Goal: Task Accomplishment & Management: Manage account settings

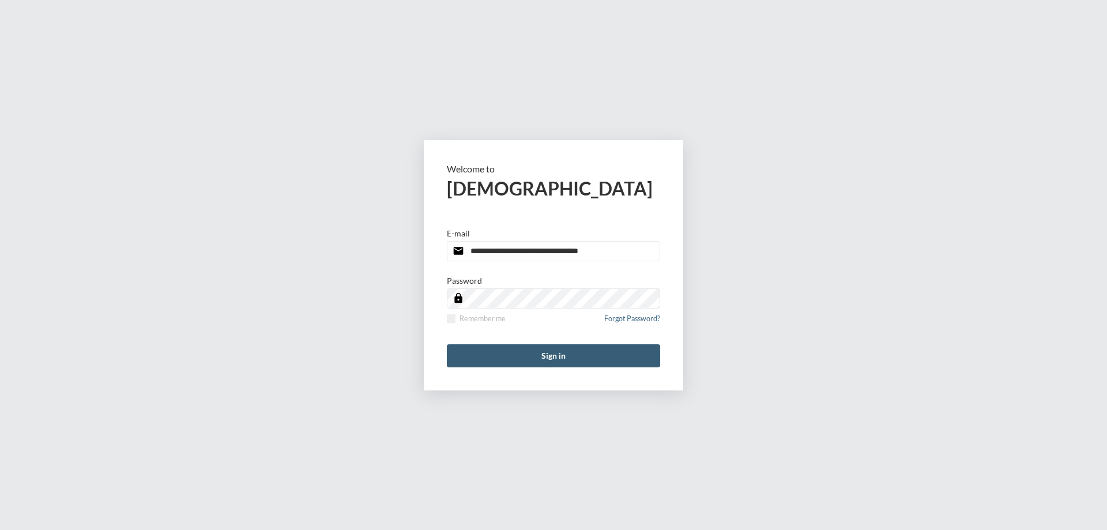
click at [633, 253] on input "**********" at bounding box center [553, 251] width 213 height 20
type input "**********"
click at [451, 321] on span at bounding box center [451, 318] width 9 height 9
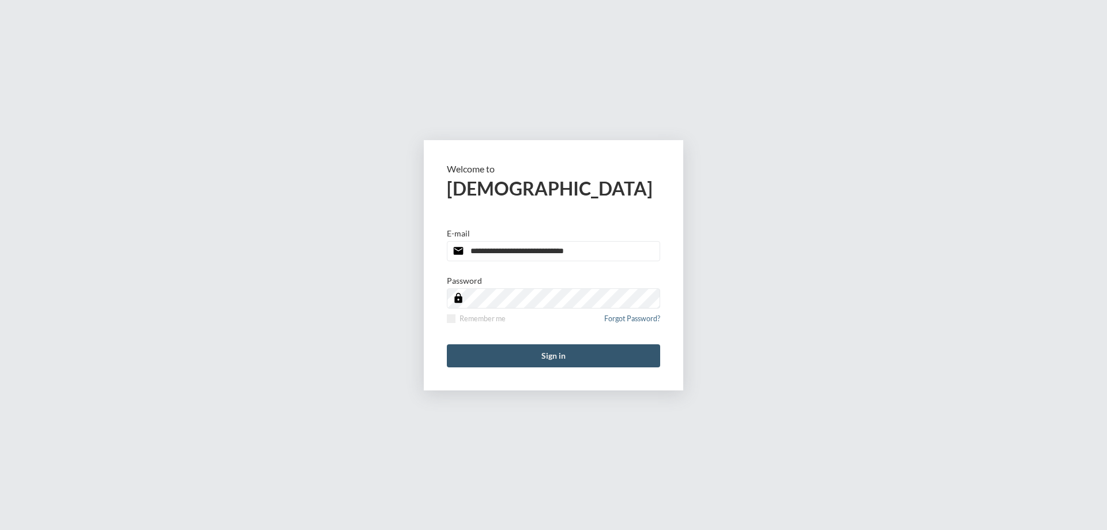
click at [488, 351] on button "Sign in" at bounding box center [553, 355] width 213 height 23
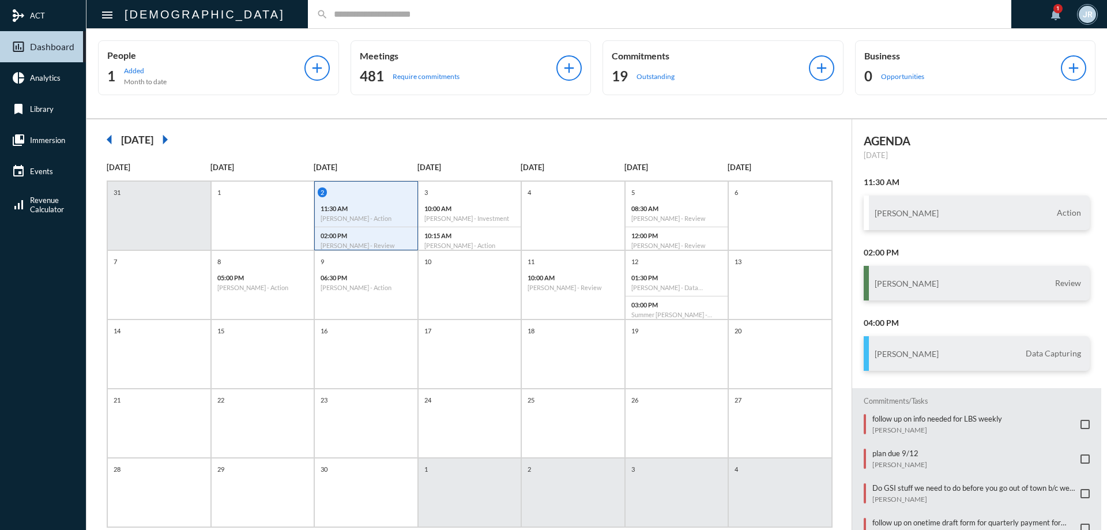
click at [328, 19] on input "text" at bounding box center [665, 14] width 675 height 10
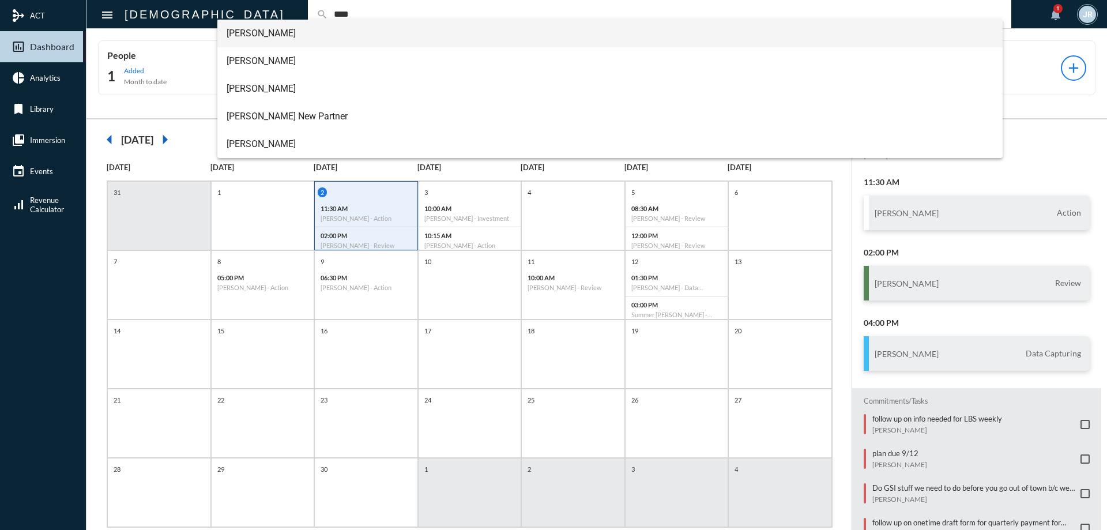
type input "****"
click at [252, 32] on span "[PERSON_NAME]" at bounding box center [611, 34] width 768 height 28
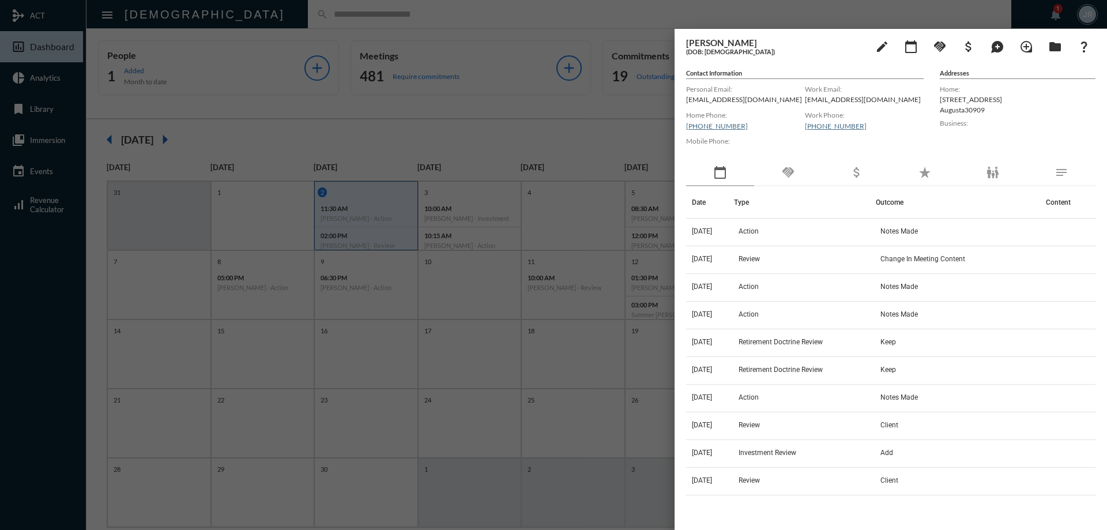
click at [704, 102] on p "[EMAIL_ADDRESS][DOMAIN_NAME]" at bounding box center [745, 99] width 119 height 9
copy p "[EMAIL_ADDRESS][DOMAIN_NAME]"
click at [771, 94] on div "Personal Email: [EMAIL_ADDRESS][DOMAIN_NAME]" at bounding box center [745, 95] width 119 height 26
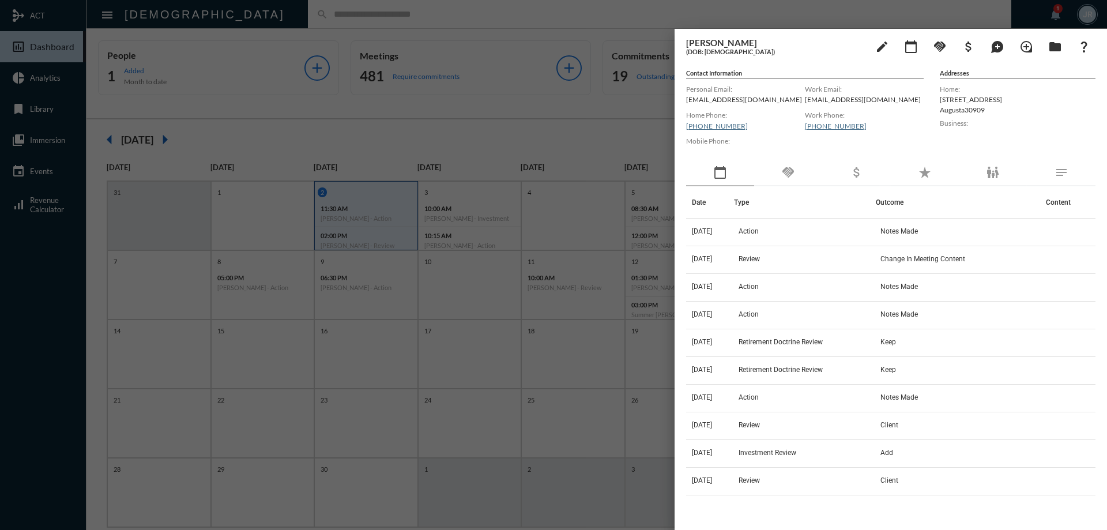
click at [784, 184] on div "handshake" at bounding box center [788, 173] width 68 height 27
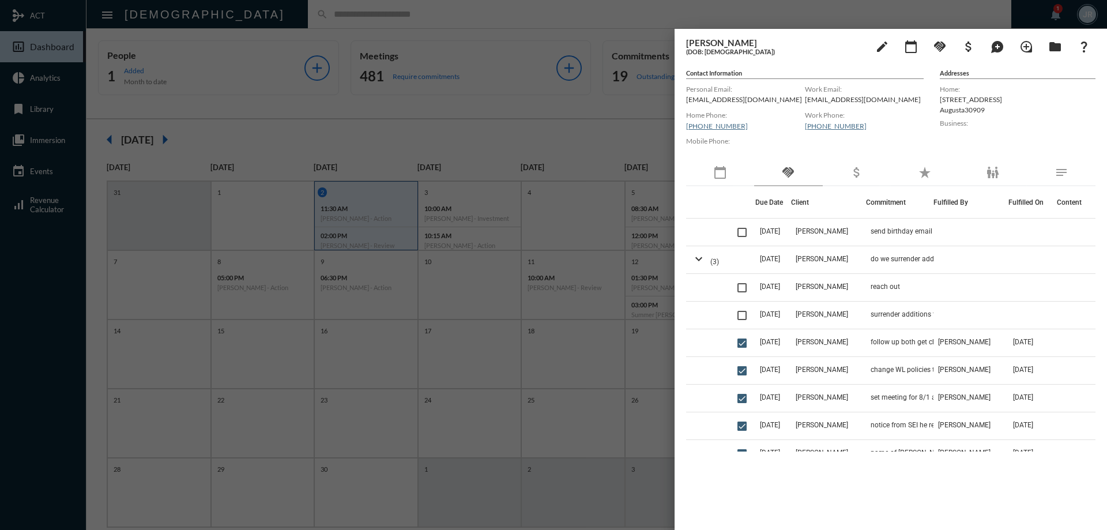
click at [716, 178] on mat-icon "calendar_today" at bounding box center [721, 173] width 14 height 14
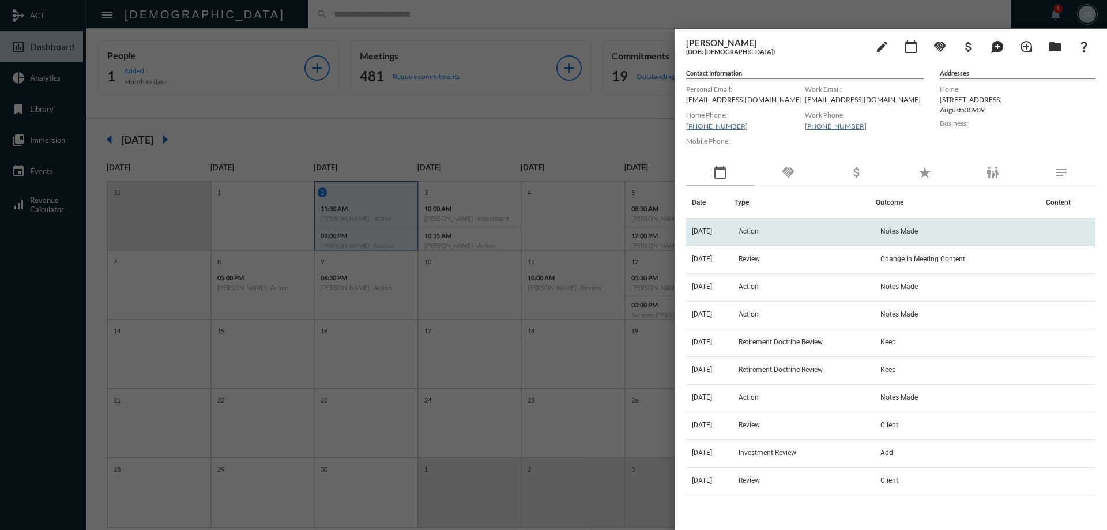
click at [734, 227] on td "[DATE]" at bounding box center [710, 233] width 48 height 28
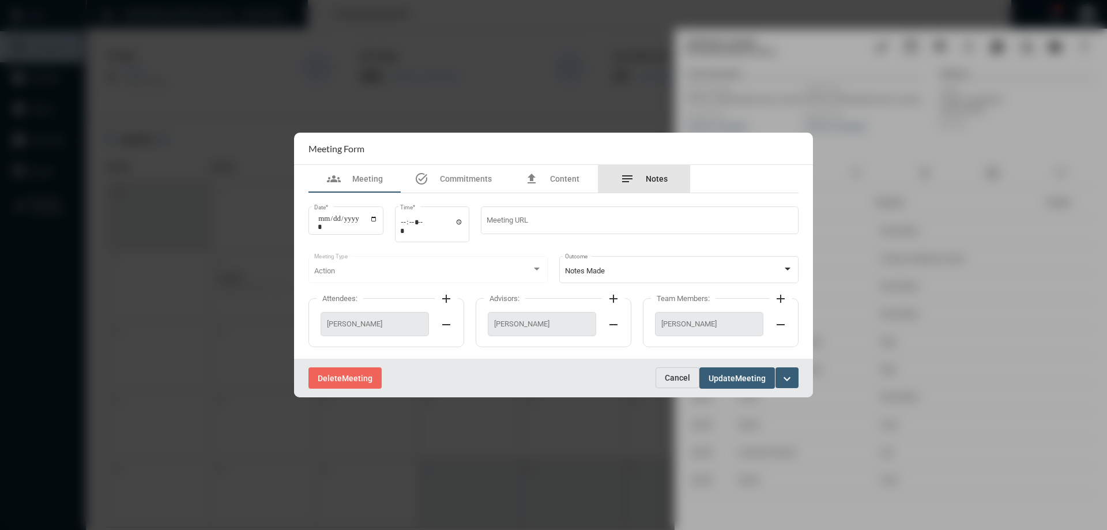
click at [652, 176] on span "Notes" at bounding box center [657, 178] width 22 height 9
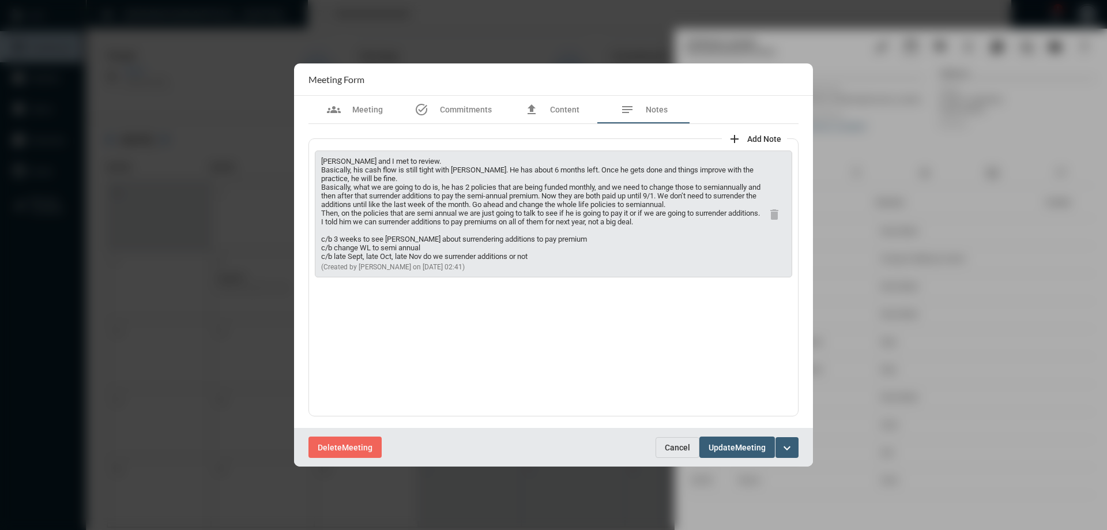
click at [682, 443] on span "Cancel" at bounding box center [677, 447] width 25 height 9
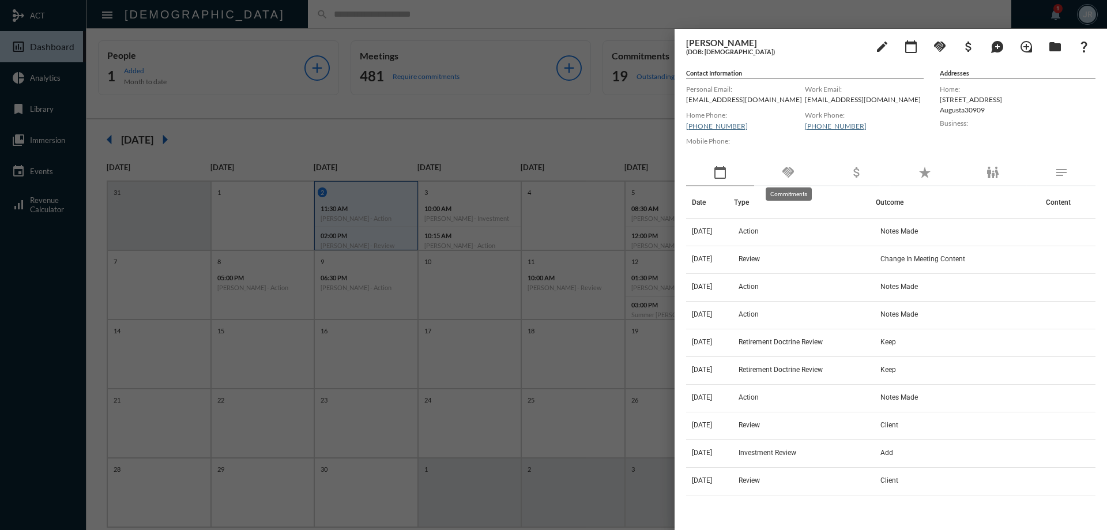
click at [784, 170] on mat-icon "handshake" at bounding box center [789, 173] width 14 height 14
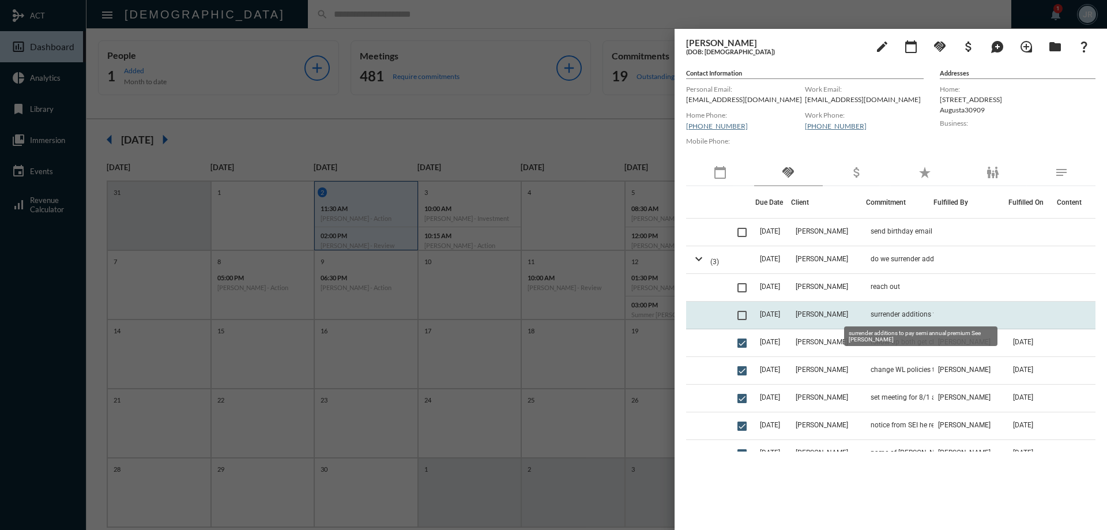
click at [881, 316] on span "surrender additions to pay semi annual premium See [PERSON_NAME]" at bounding box center [928, 314] width 115 height 8
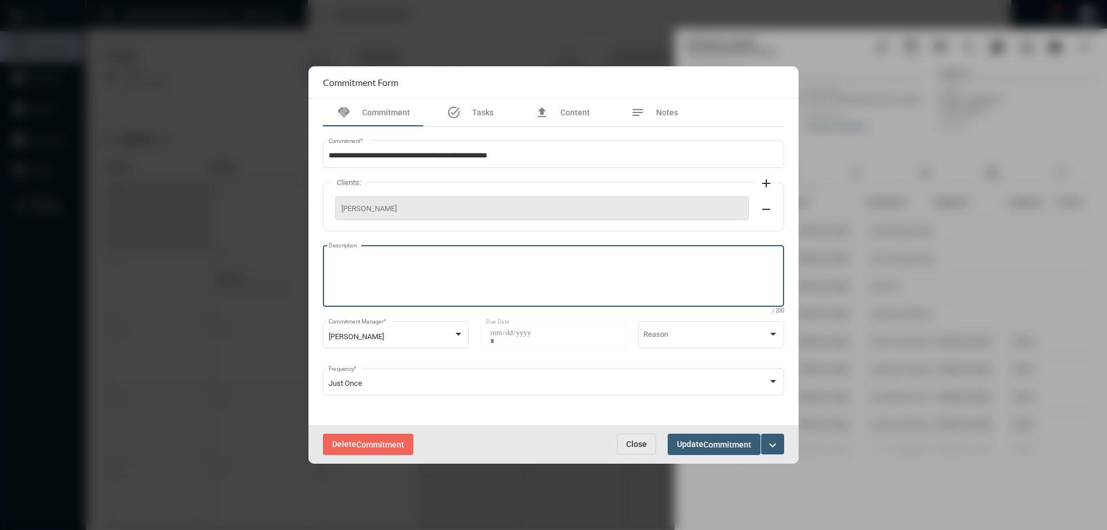
click at [403, 273] on textarea "Description" at bounding box center [554, 278] width 450 height 46
type textarea "**********"
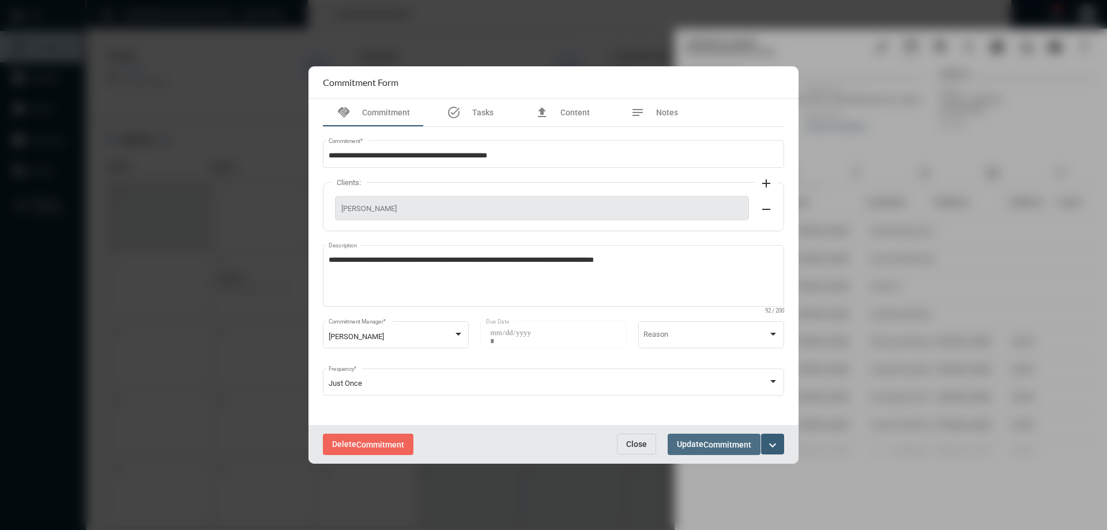
click at [700, 441] on span "Update Commitment" at bounding box center [714, 444] width 74 height 9
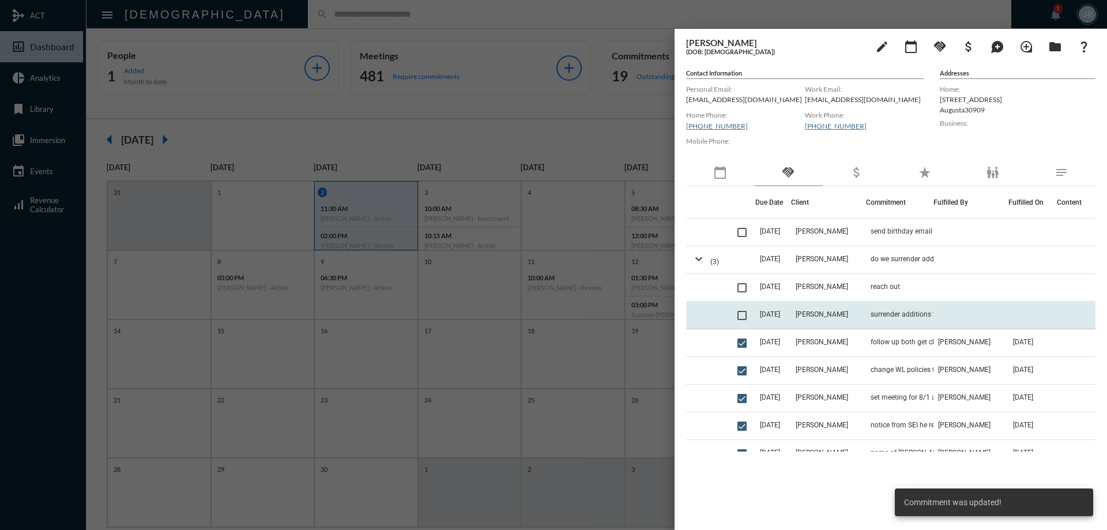
click at [744, 317] on span at bounding box center [742, 315] width 9 height 9
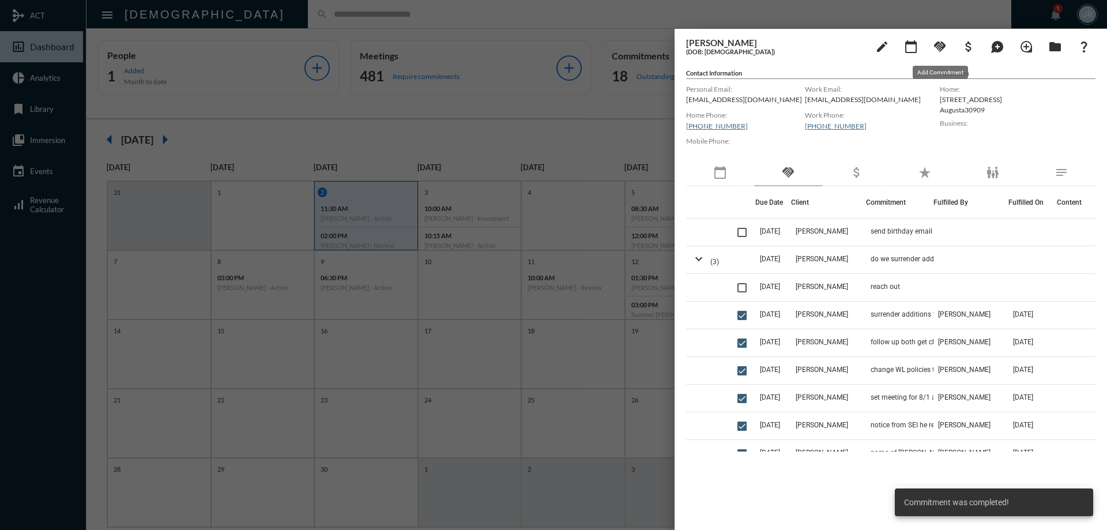
click at [946, 42] on mat-icon "handshake" at bounding box center [940, 47] width 14 height 14
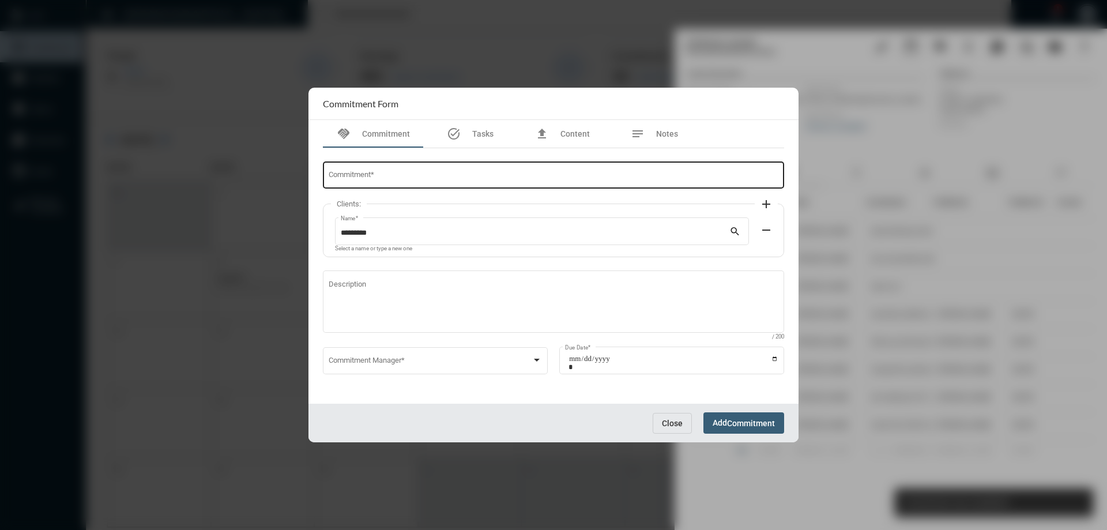
click at [470, 168] on div "Commitment *" at bounding box center [554, 174] width 450 height 29
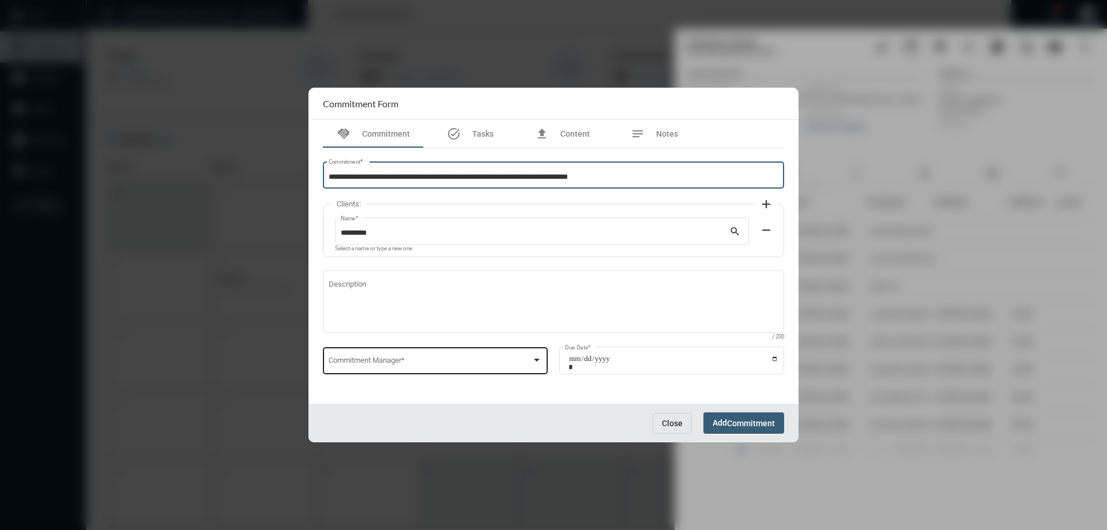
type input "**********"
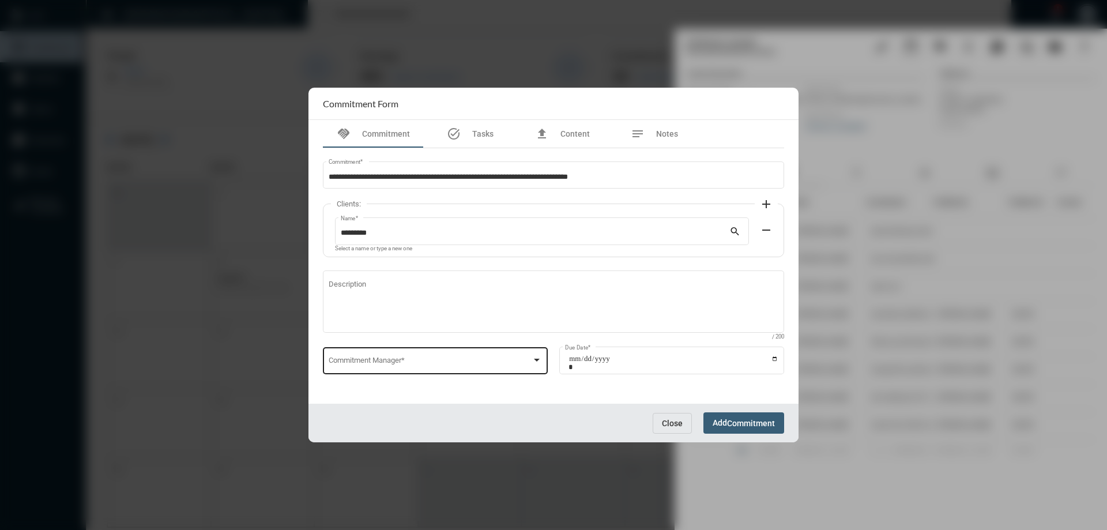
click at [382, 356] on div "Commitment Manager *" at bounding box center [436, 359] width 214 height 29
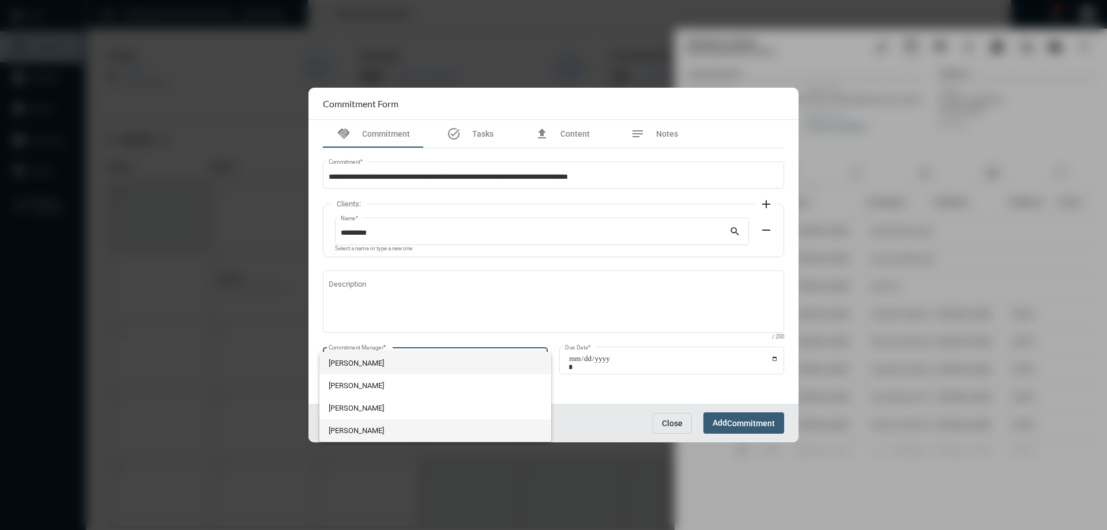
click at [346, 431] on span "[PERSON_NAME]" at bounding box center [436, 430] width 214 height 22
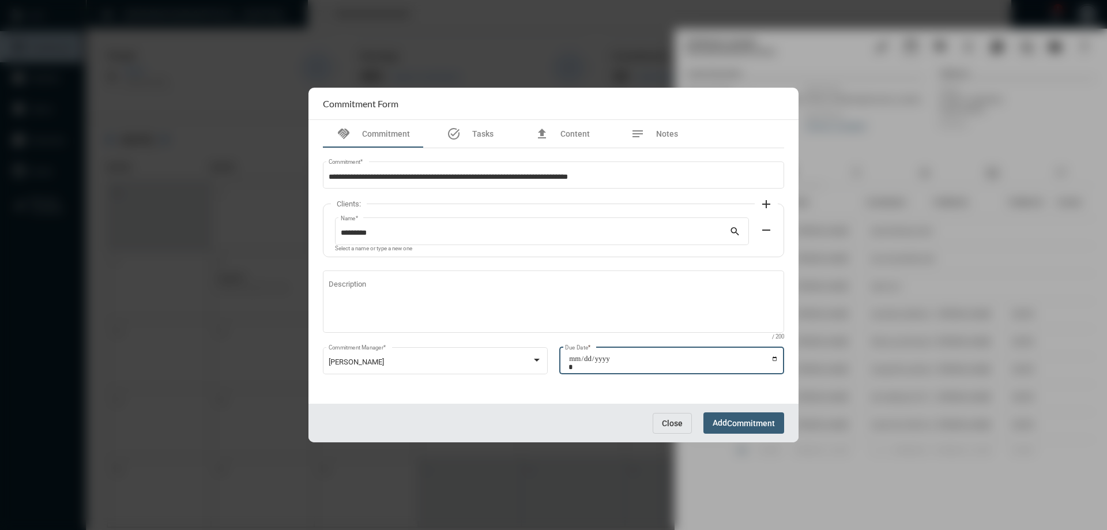
click at [773, 359] on input "Due Date *" at bounding box center [674, 363] width 210 height 16
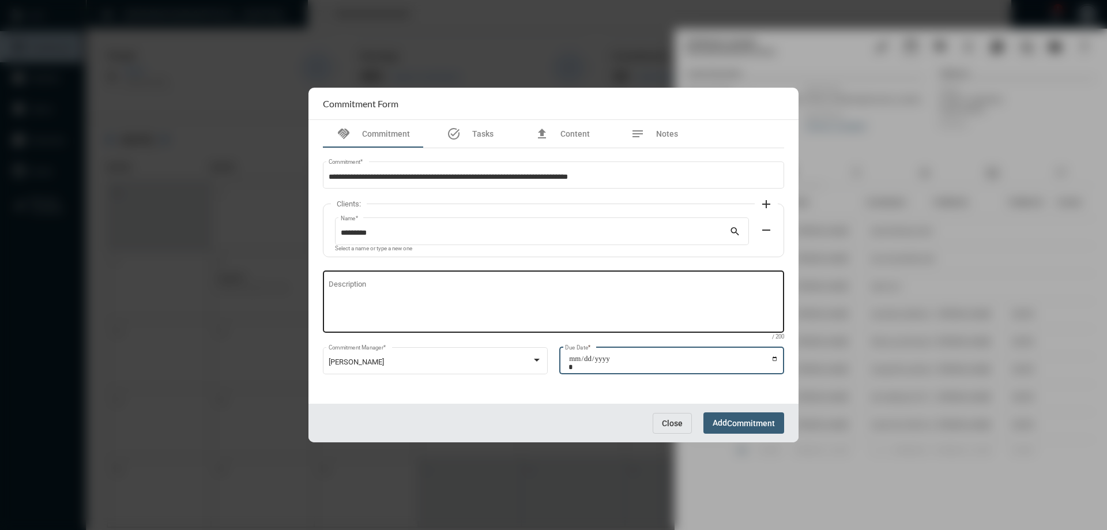
type input "**********"
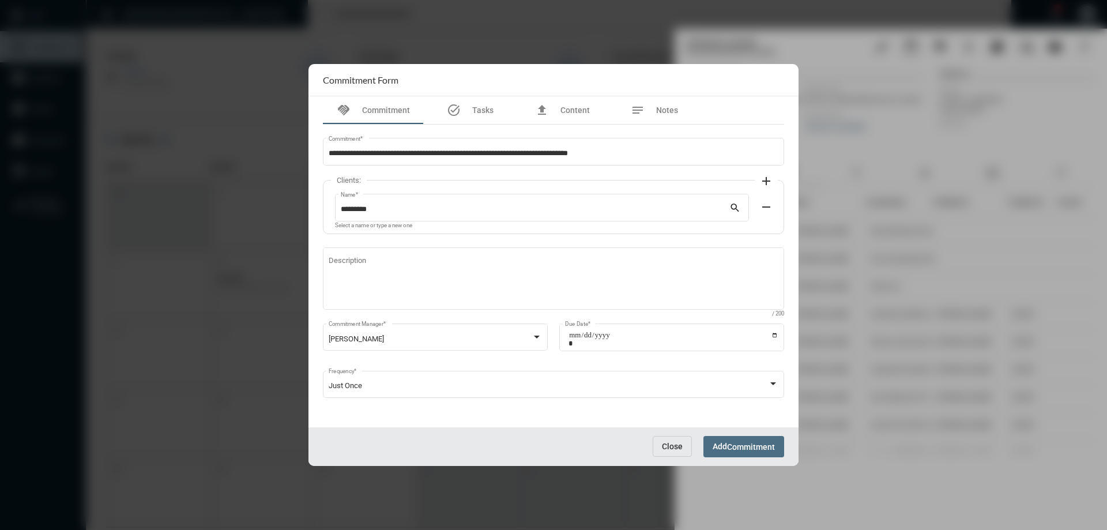
click at [733, 453] on button "Add Commitment" at bounding box center [744, 446] width 81 height 21
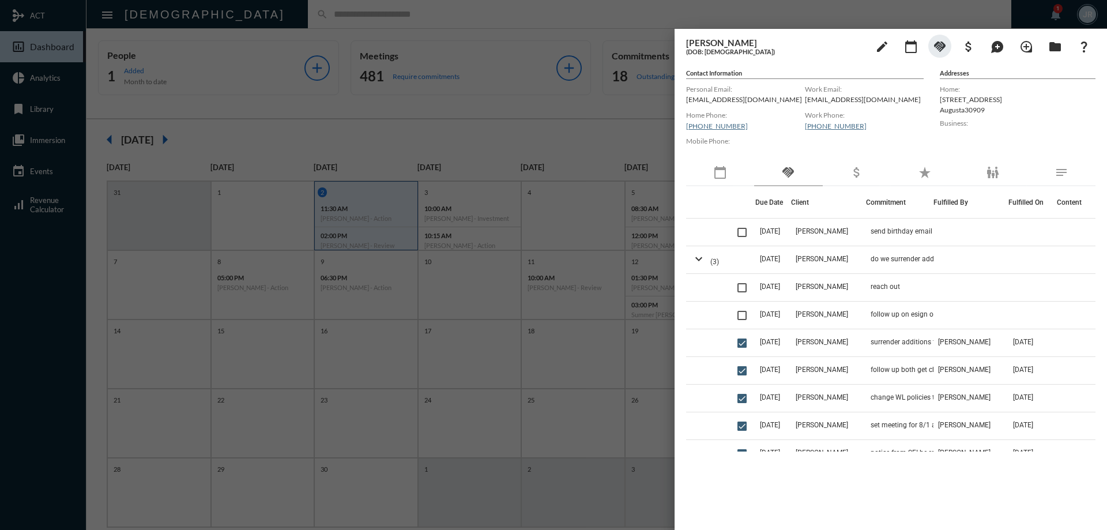
click at [603, 10] on div at bounding box center [553, 265] width 1107 height 530
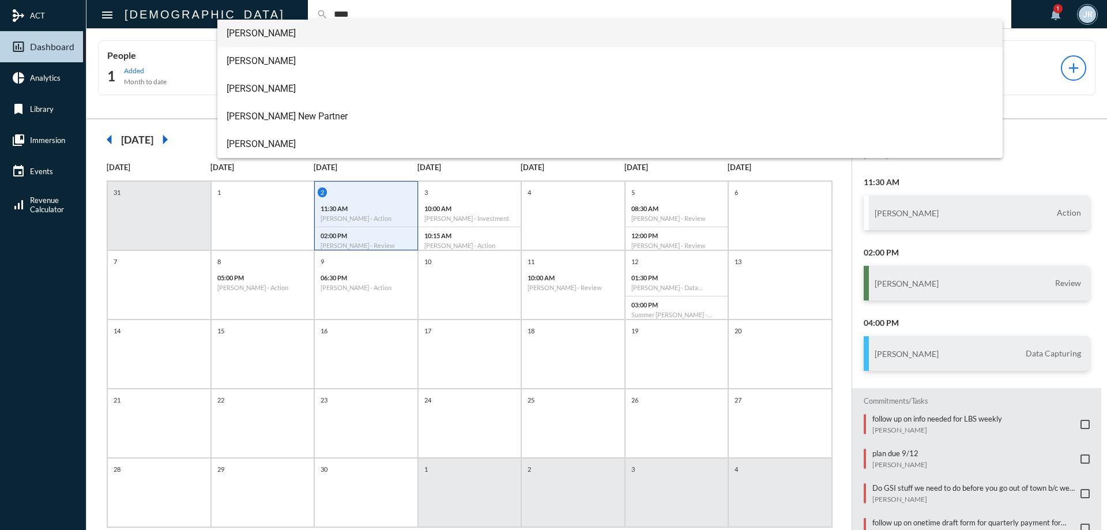
type input "****"
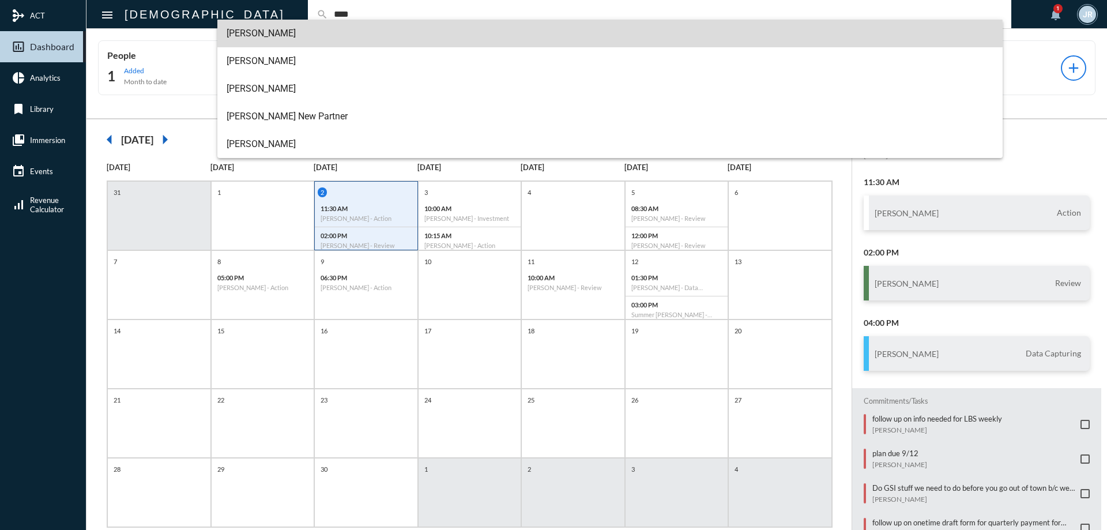
click at [258, 36] on span "[PERSON_NAME]" at bounding box center [611, 34] width 768 height 28
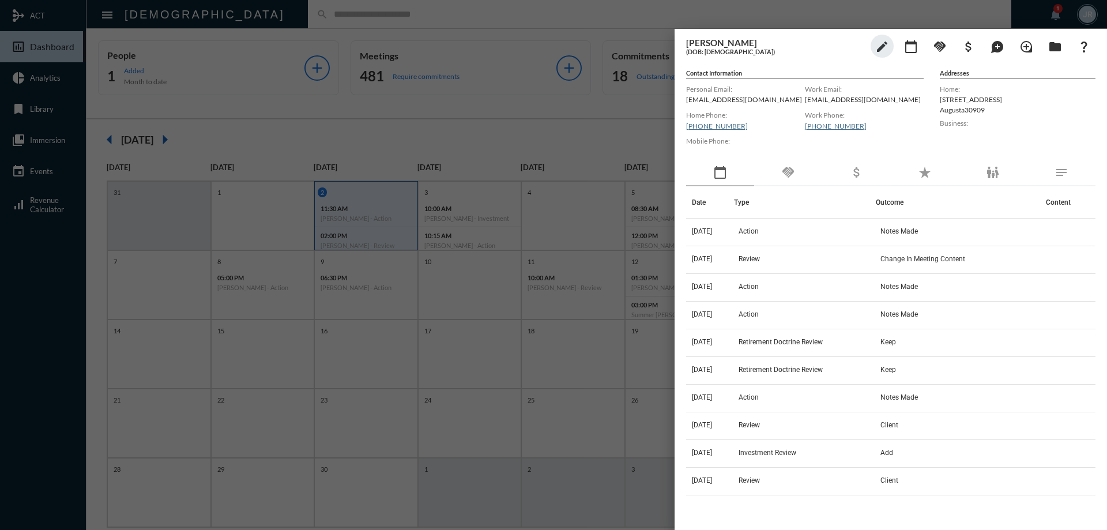
click at [784, 173] on mat-icon "handshake" at bounding box center [789, 173] width 14 height 14
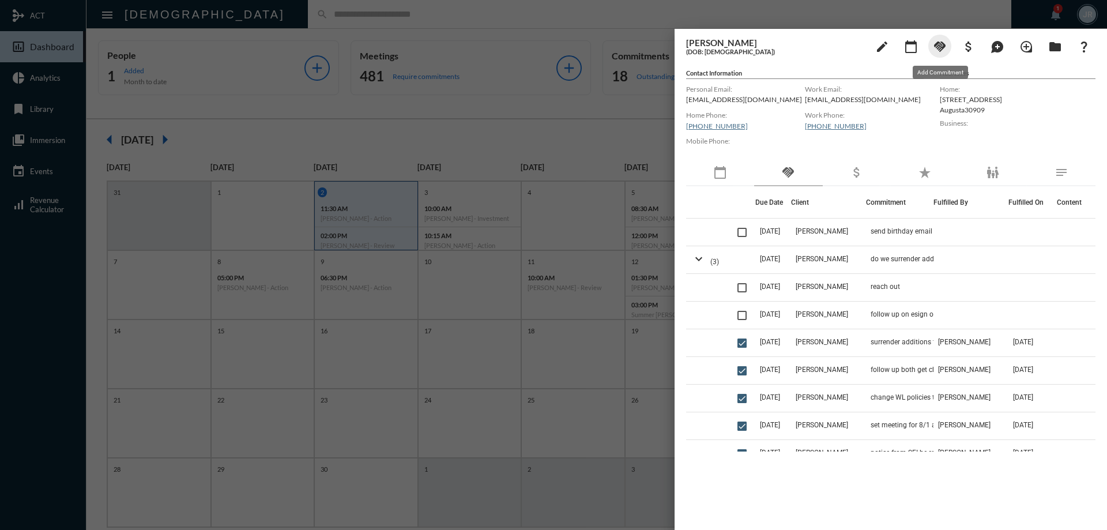
click at [945, 45] on mat-icon "handshake" at bounding box center [940, 47] width 14 height 14
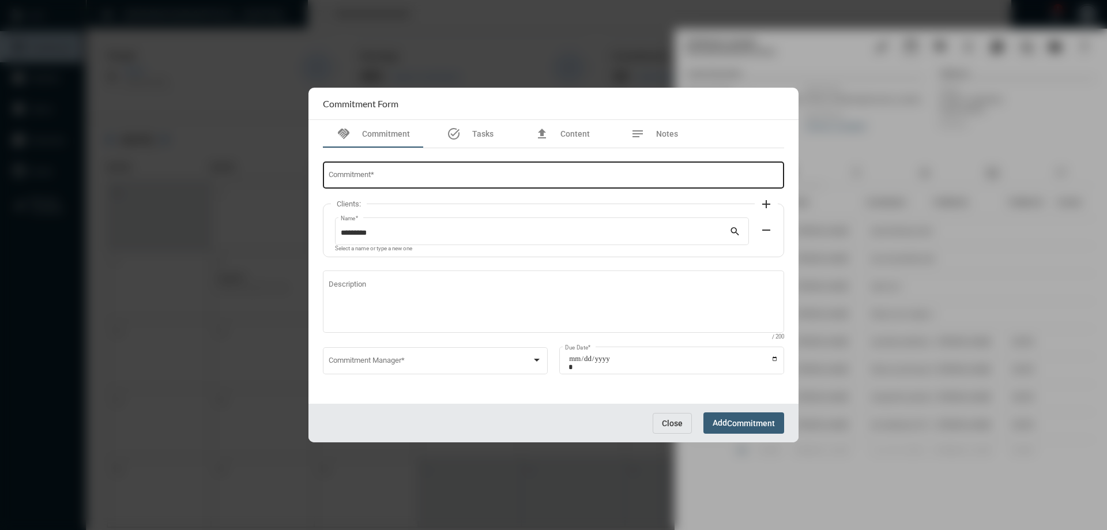
click at [403, 173] on input "Commitment *" at bounding box center [554, 177] width 450 height 9
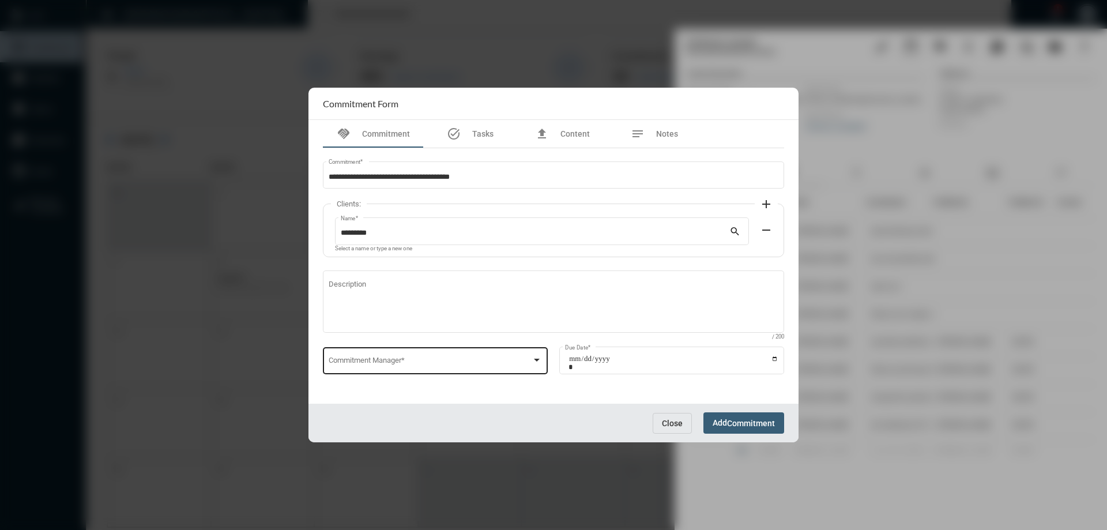
click at [390, 356] on div "Commitment Manager *" at bounding box center [436, 359] width 214 height 29
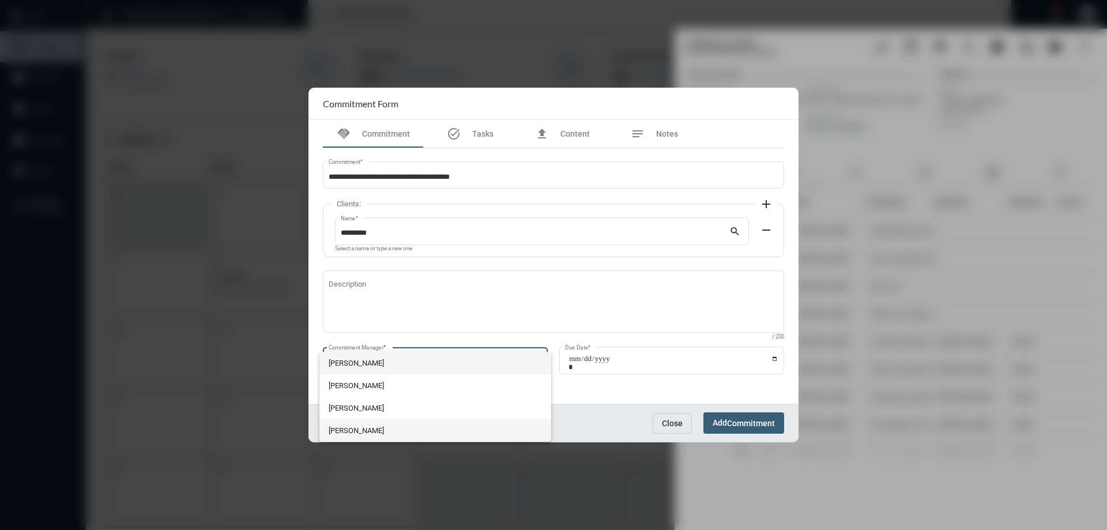
click at [366, 427] on span "[PERSON_NAME]" at bounding box center [436, 430] width 214 height 22
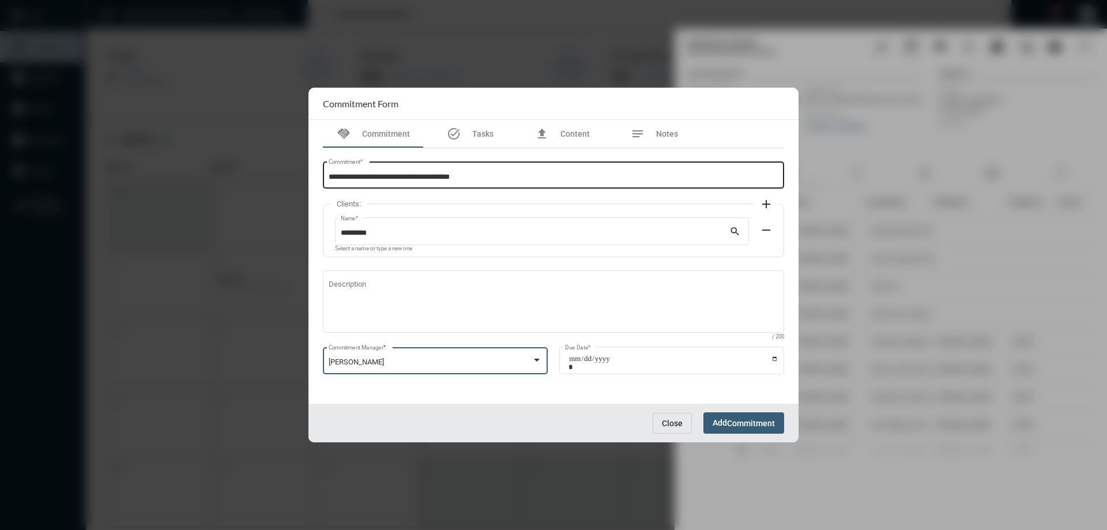
click at [531, 174] on input "**********" at bounding box center [554, 177] width 450 height 9
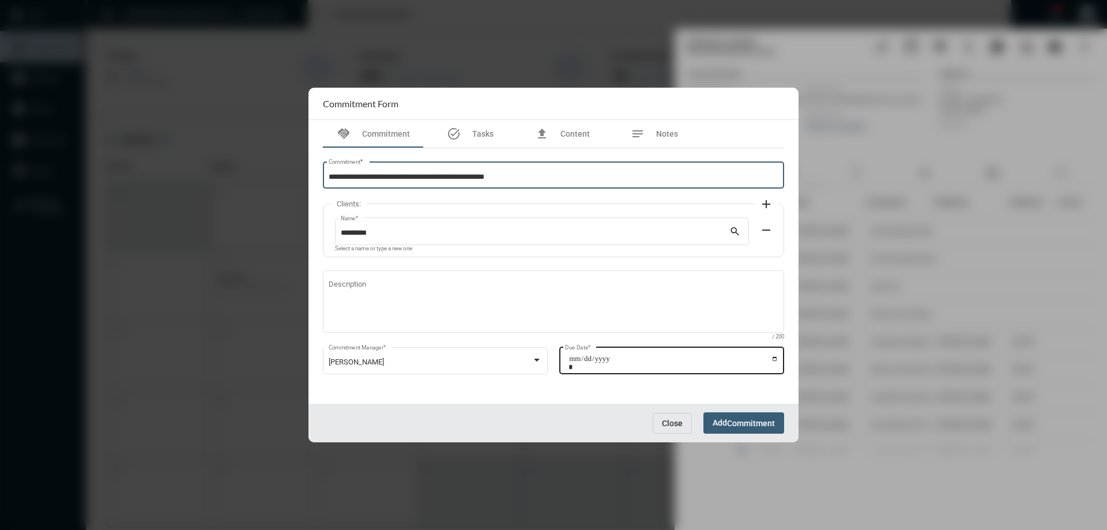
type input "**********"
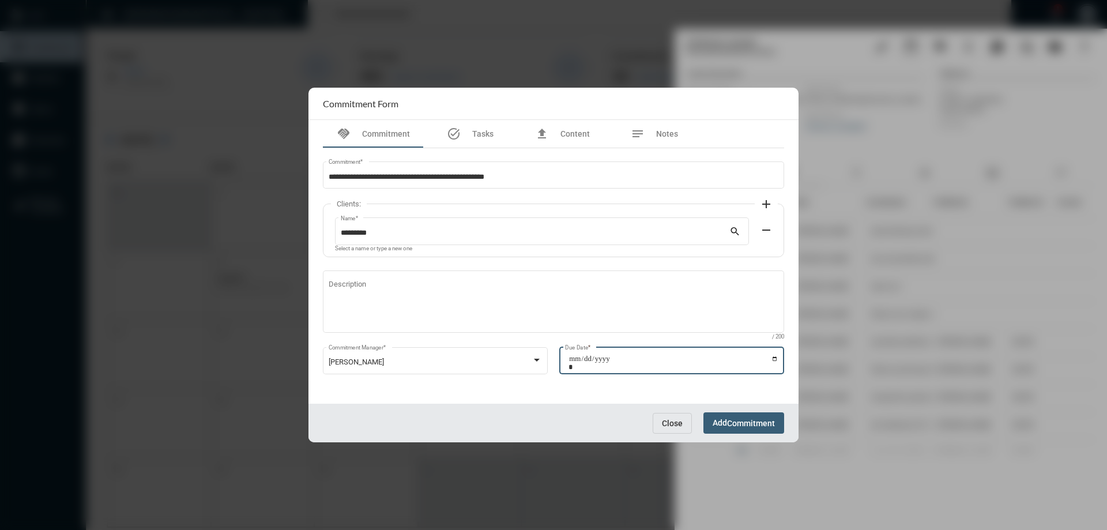
click at [775, 358] on input "Due Date *" at bounding box center [674, 363] width 210 height 16
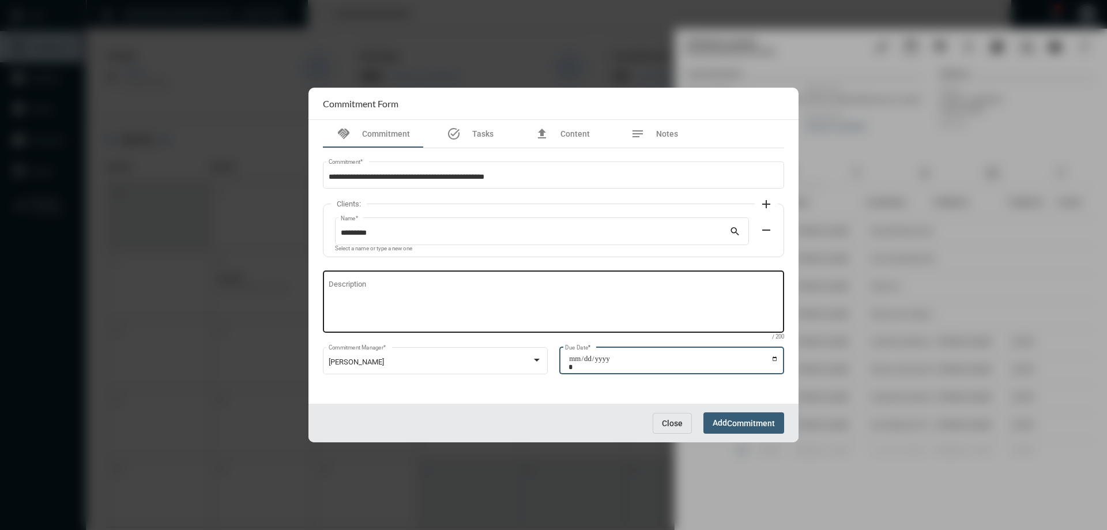
type input "**********"
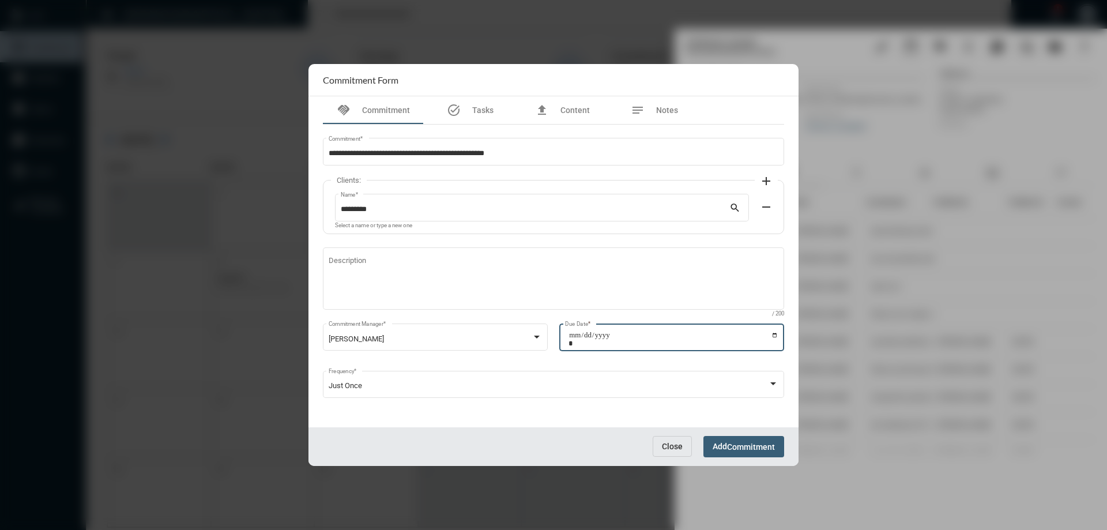
click at [730, 440] on button "Add Commitment" at bounding box center [744, 446] width 81 height 21
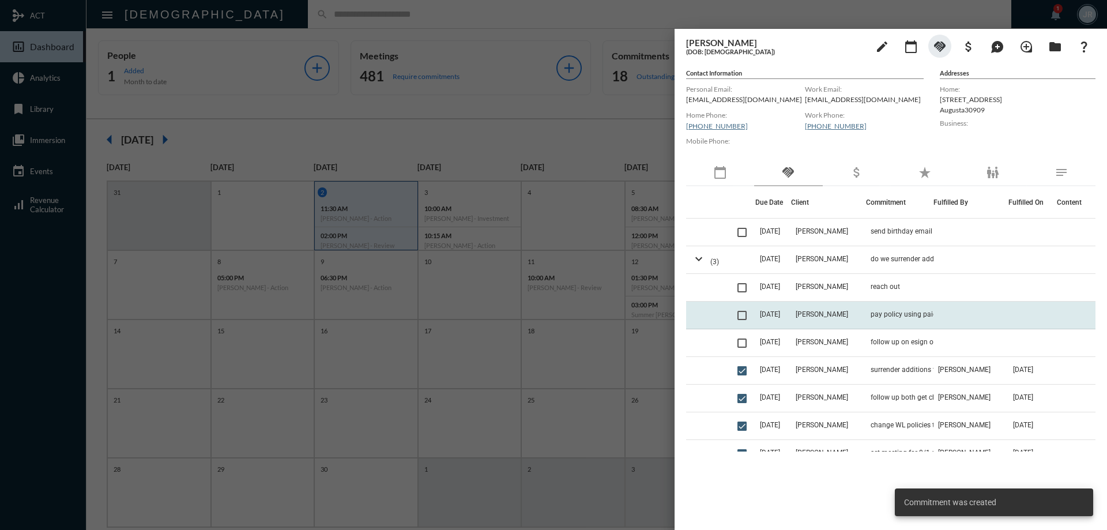
click at [866, 310] on td "pay policy using paid up additions 6437101 before 11/1" at bounding box center [899, 316] width 67 height 28
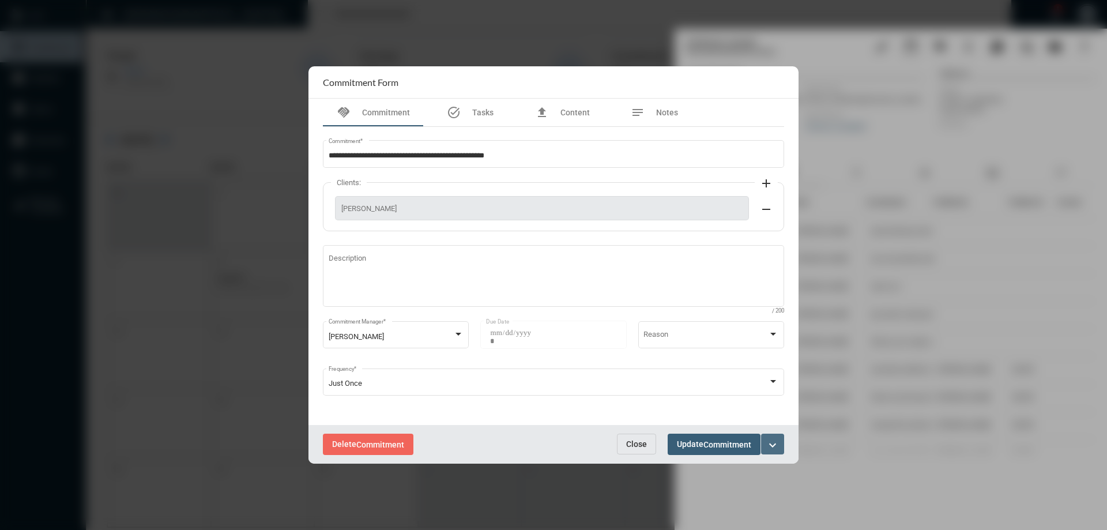
click at [776, 443] on mat-icon "expand_more" at bounding box center [773, 445] width 14 height 14
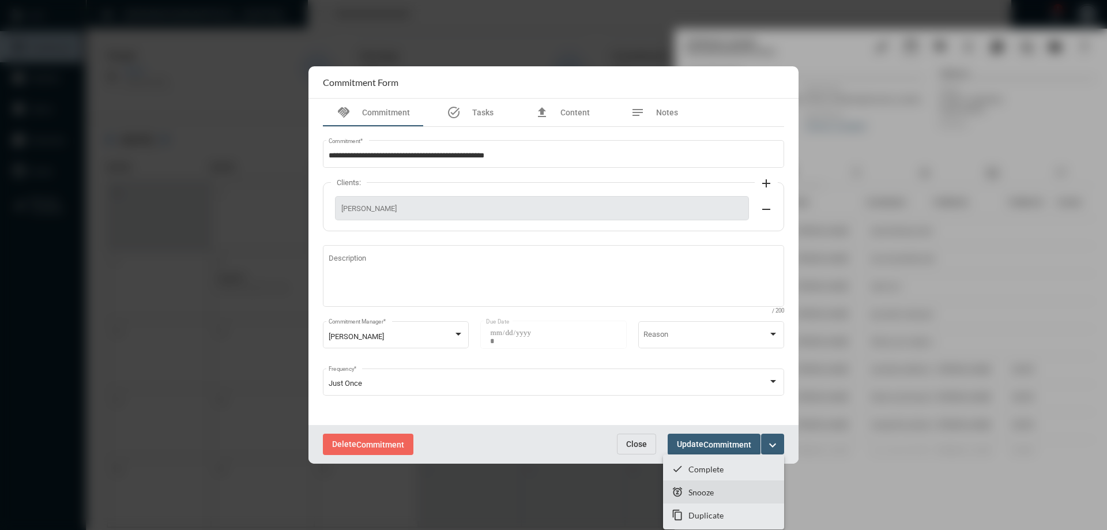
click at [701, 487] on p "Snooze" at bounding box center [701, 492] width 25 height 10
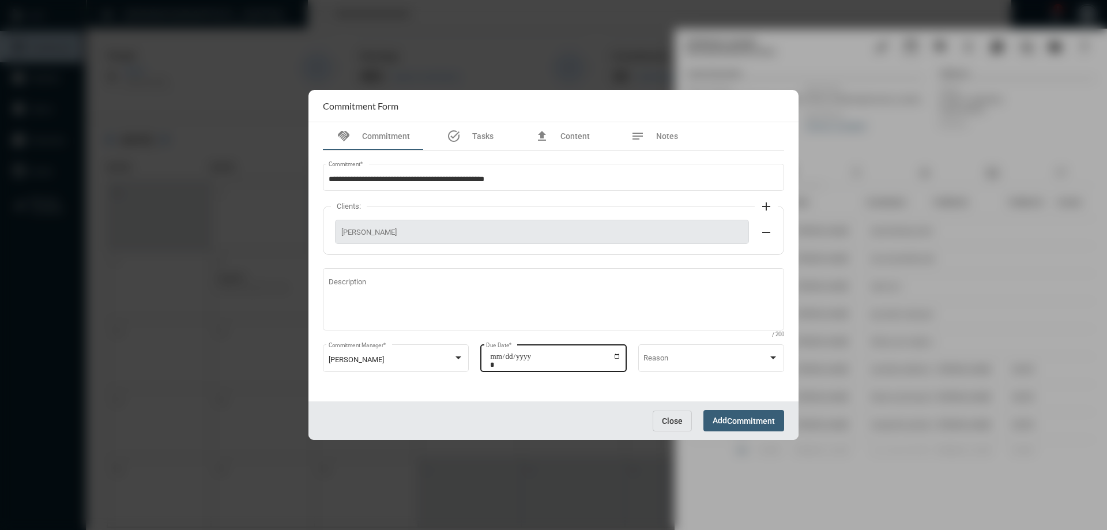
click at [616, 355] on input "**********" at bounding box center [555, 360] width 131 height 16
type input "**********"
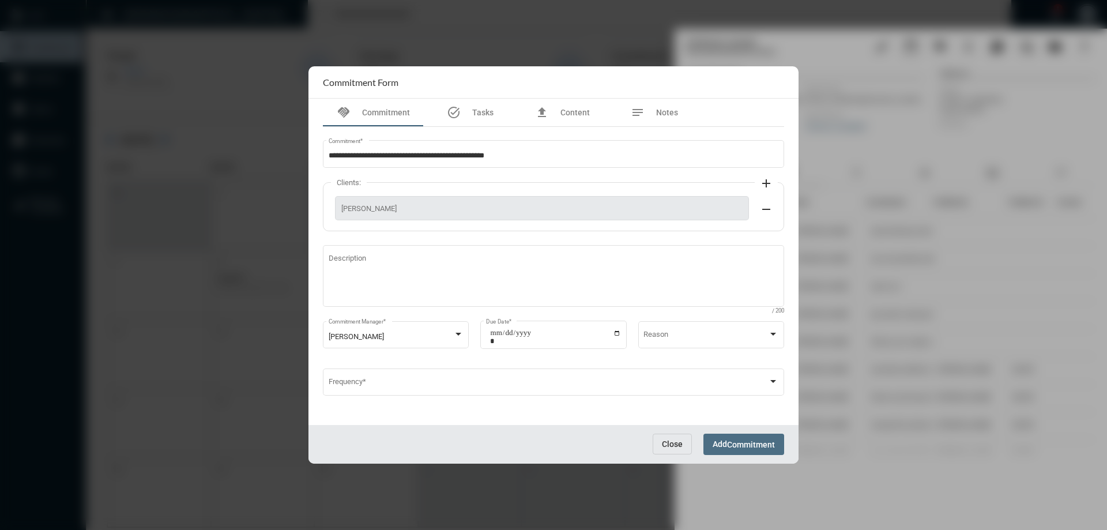
click at [737, 455] on button "Add Commitment" at bounding box center [744, 444] width 81 height 21
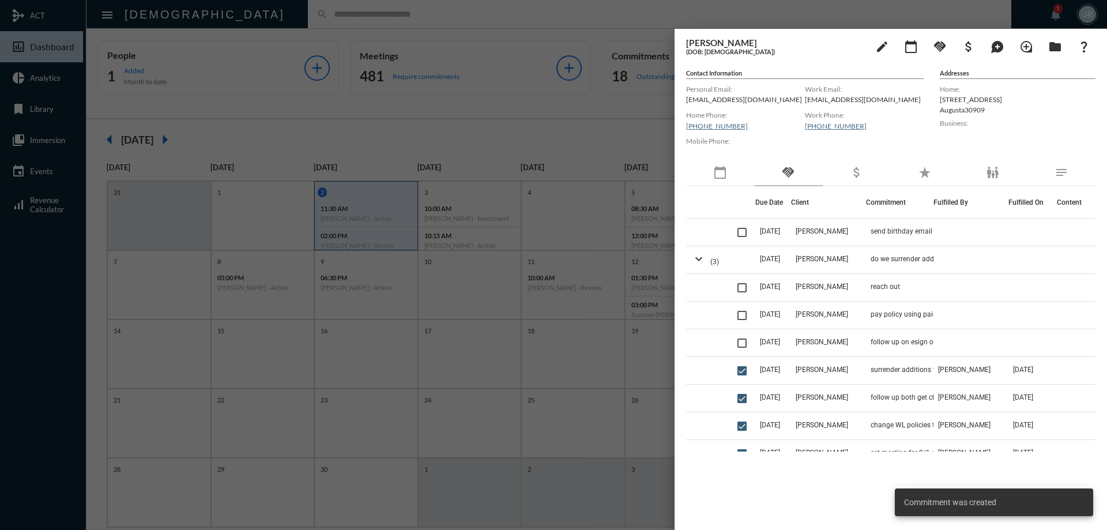
click at [309, 10] on div at bounding box center [553, 265] width 1107 height 530
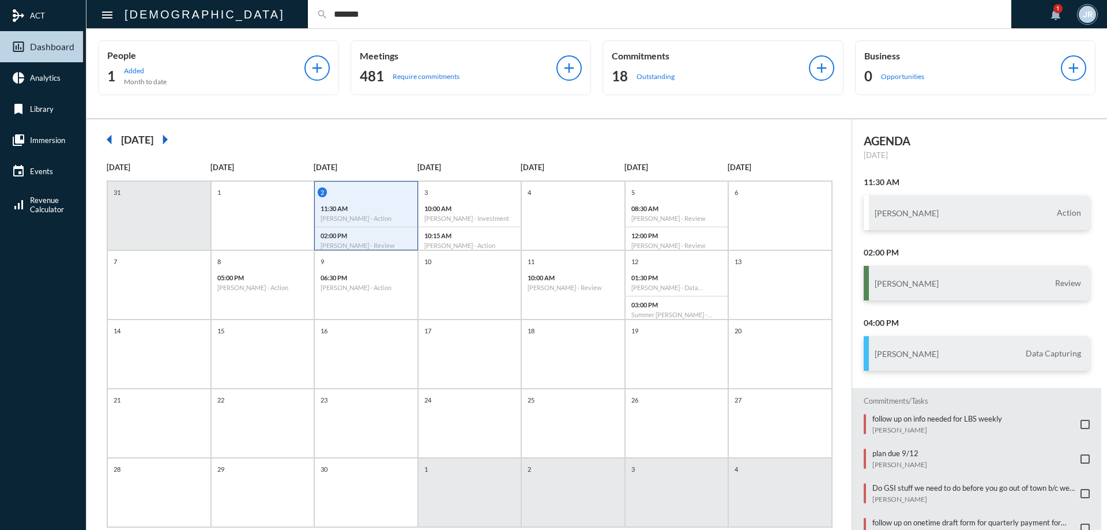
type input "*******"
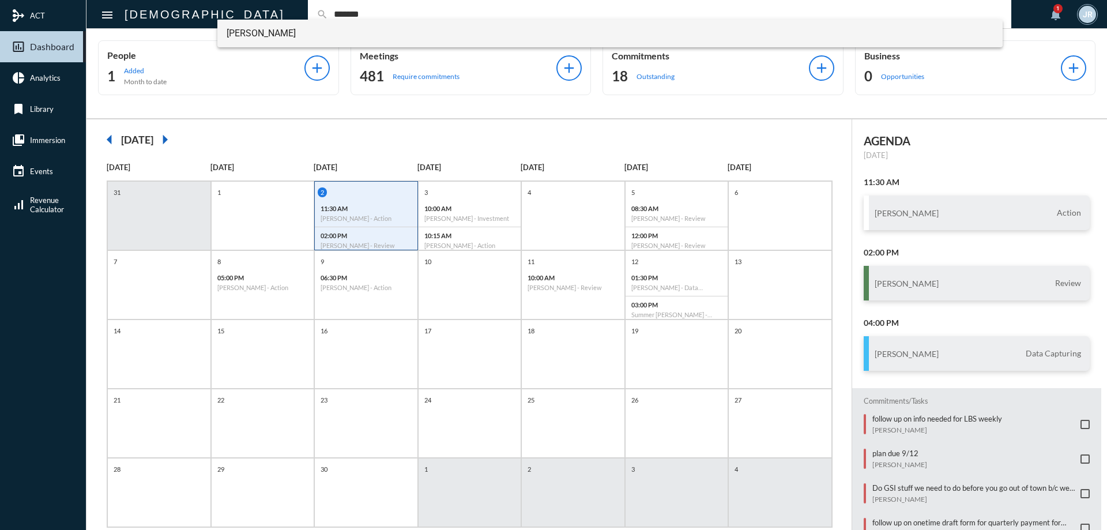
click at [268, 30] on span "[PERSON_NAME]" at bounding box center [611, 34] width 768 height 28
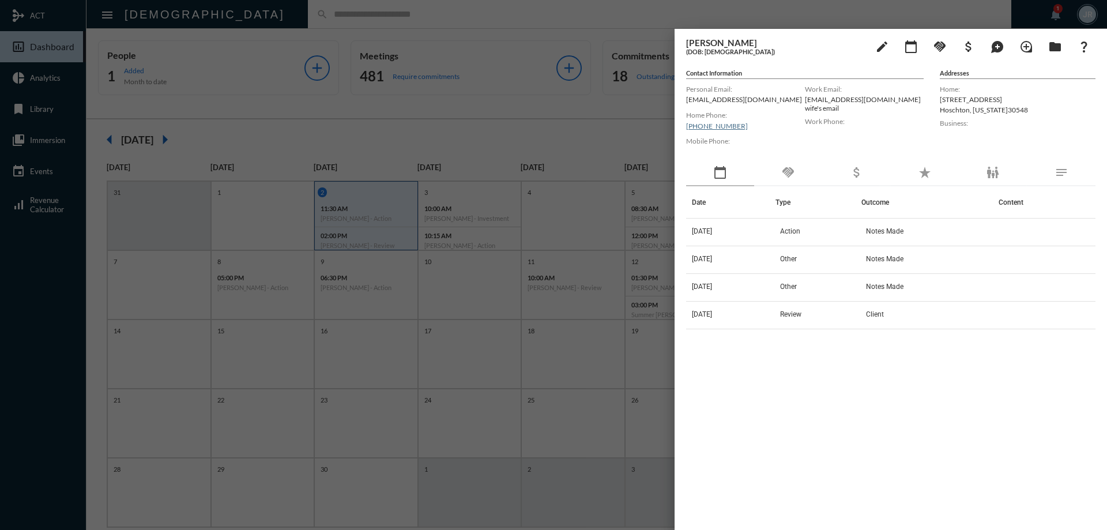
click at [780, 176] on div "handshake" at bounding box center [788, 173] width 68 height 27
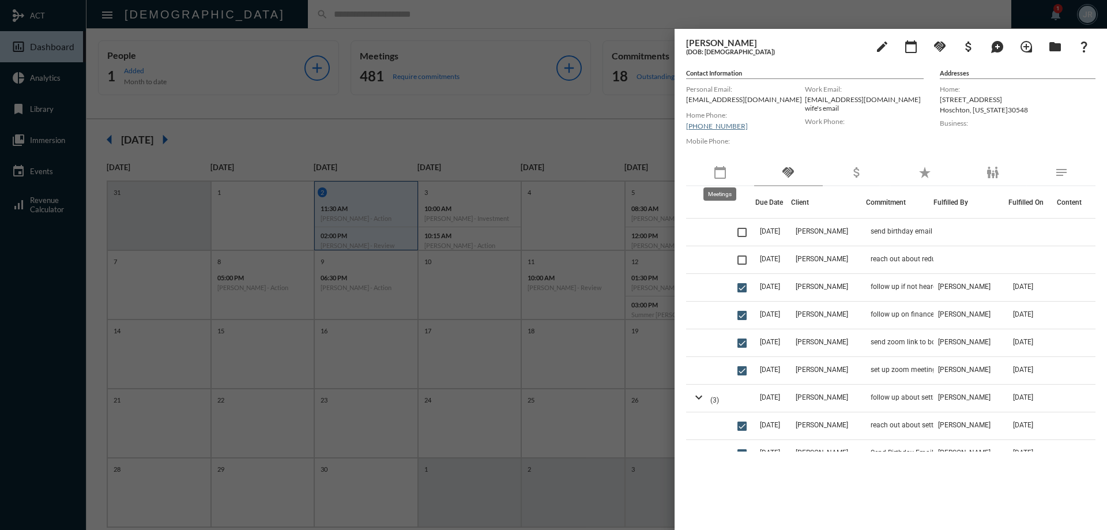
click at [720, 172] on mat-icon "calendar_today" at bounding box center [721, 173] width 14 height 14
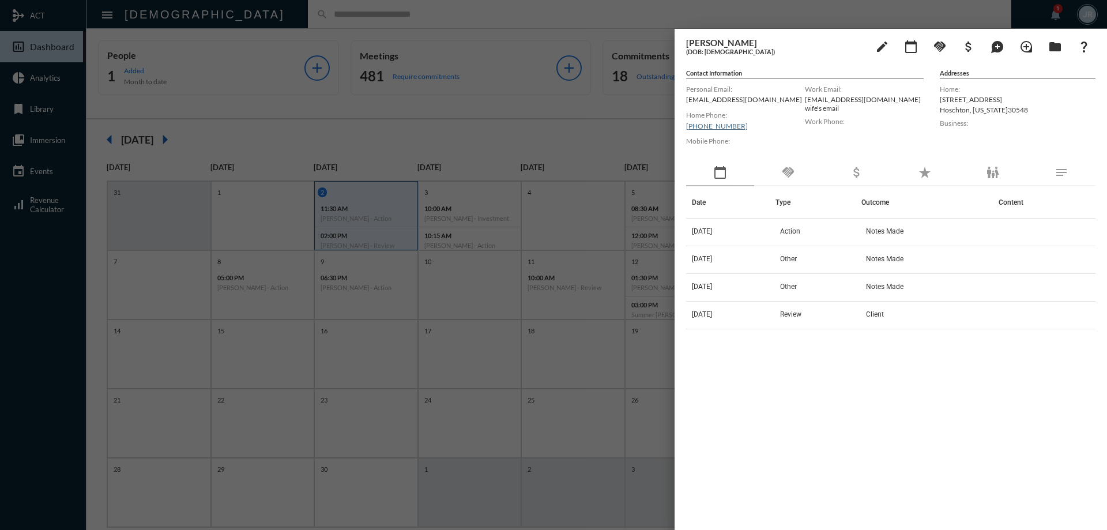
click at [739, 216] on th "Date" at bounding box center [730, 202] width 89 height 32
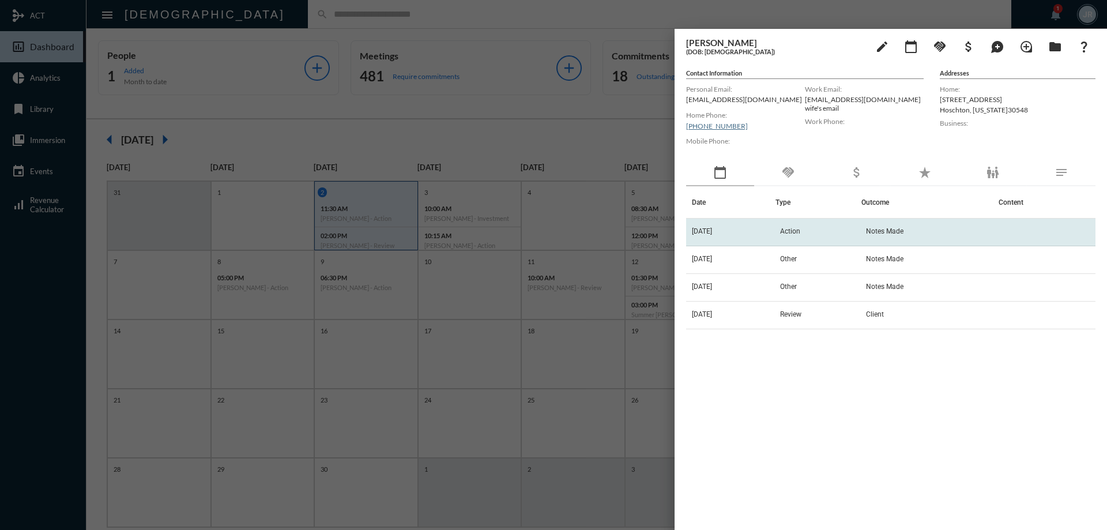
click at [739, 225] on td "[DATE]" at bounding box center [730, 233] width 89 height 28
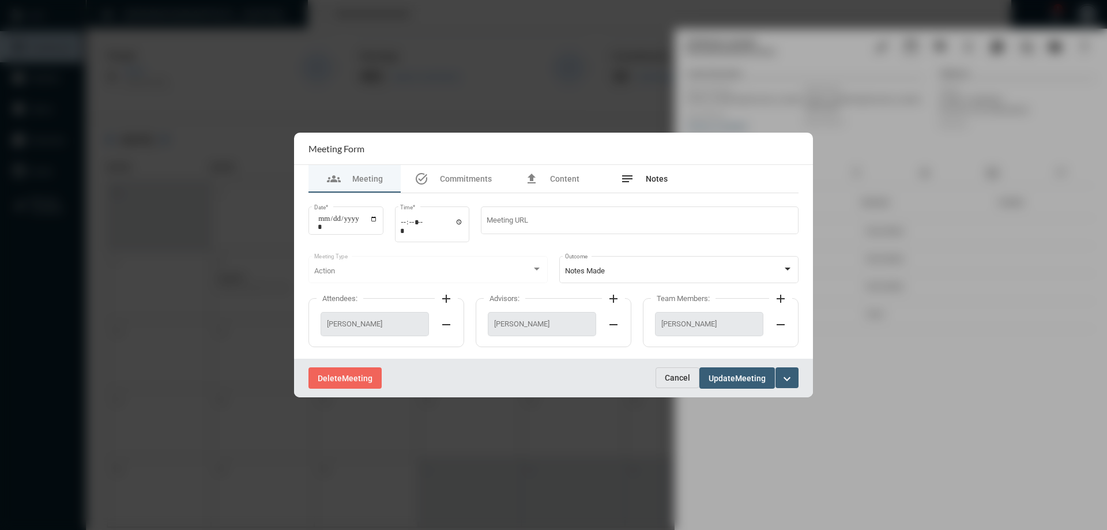
click at [658, 174] on div "notes Notes" at bounding box center [644, 179] width 47 height 14
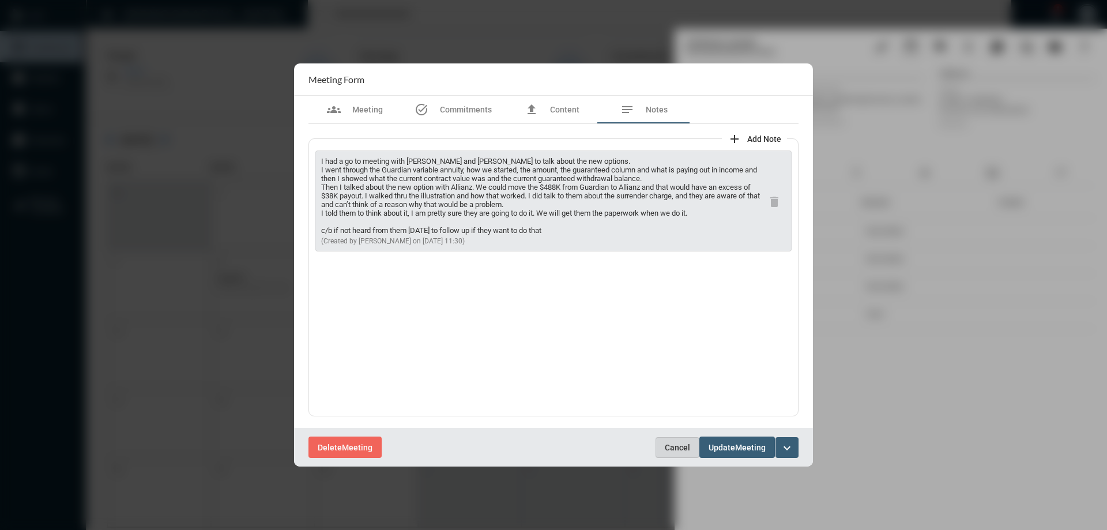
click at [675, 445] on span "Cancel" at bounding box center [677, 447] width 25 height 9
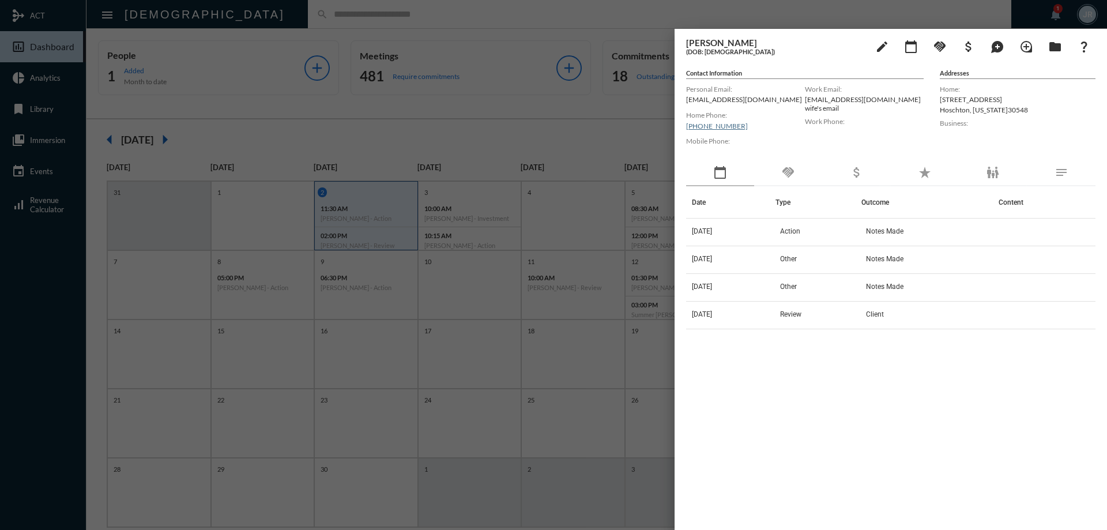
click at [351, 25] on div at bounding box center [553, 265] width 1107 height 530
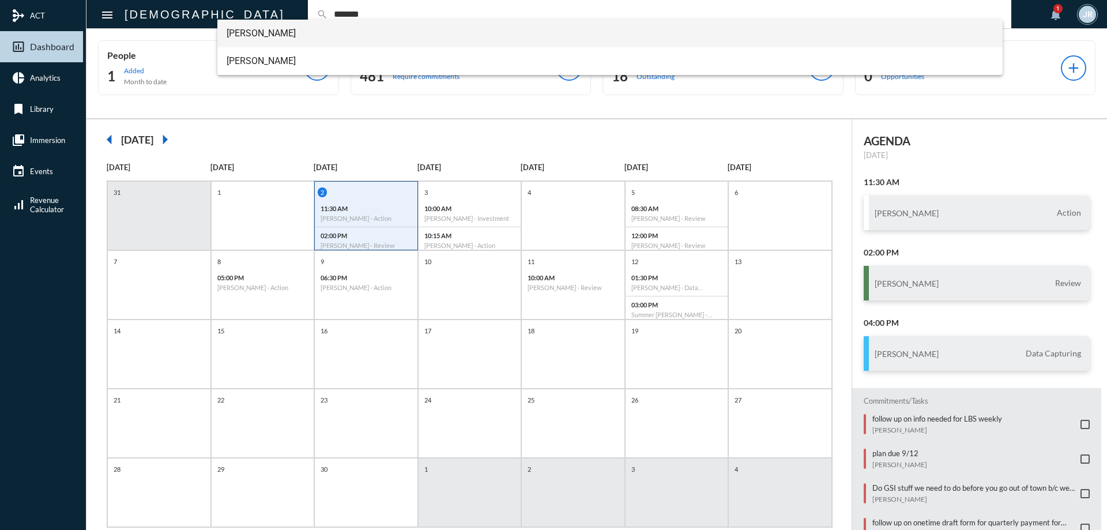
type input "*******"
click at [250, 33] on span "[PERSON_NAME]" at bounding box center [611, 34] width 768 height 28
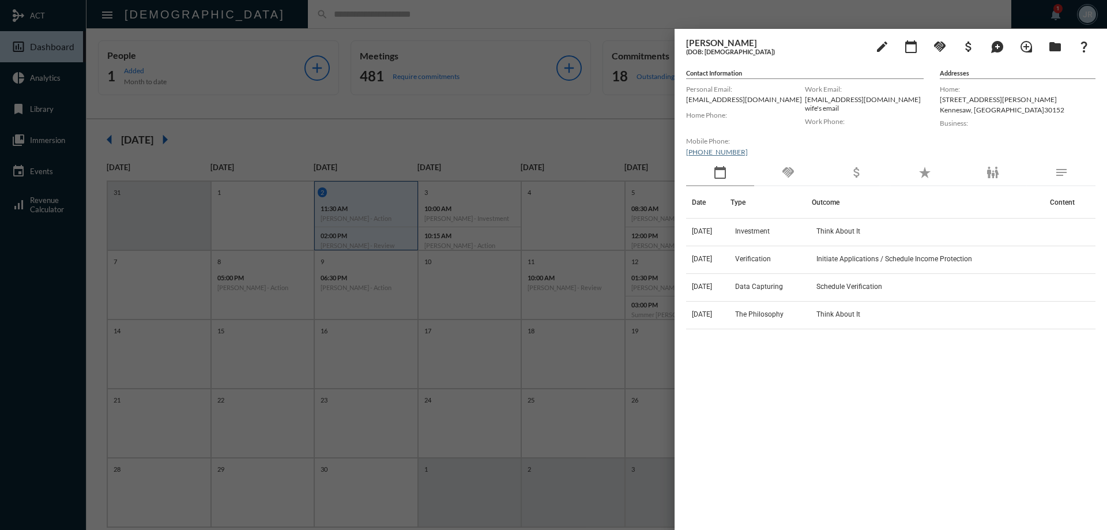
click at [791, 180] on div "handshake" at bounding box center [788, 173] width 68 height 27
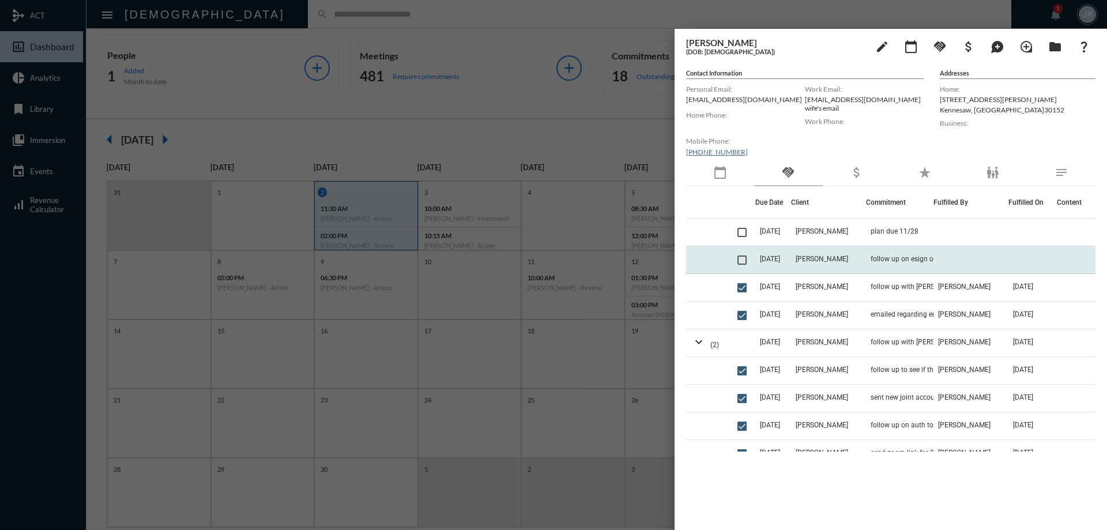
click at [895, 253] on td "follow up on esign of joint account" at bounding box center [899, 260] width 67 height 28
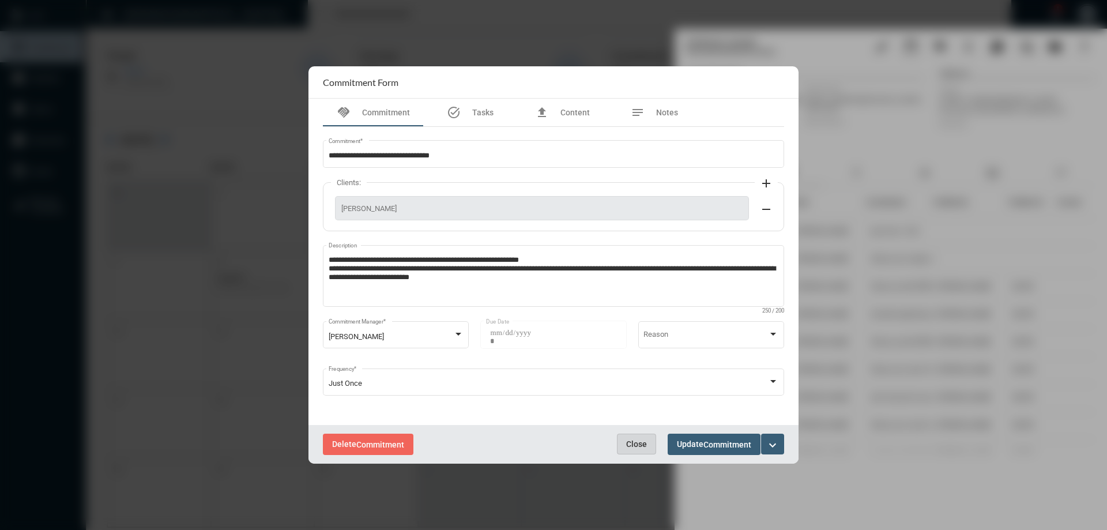
click at [628, 438] on button "Close" at bounding box center [636, 444] width 39 height 21
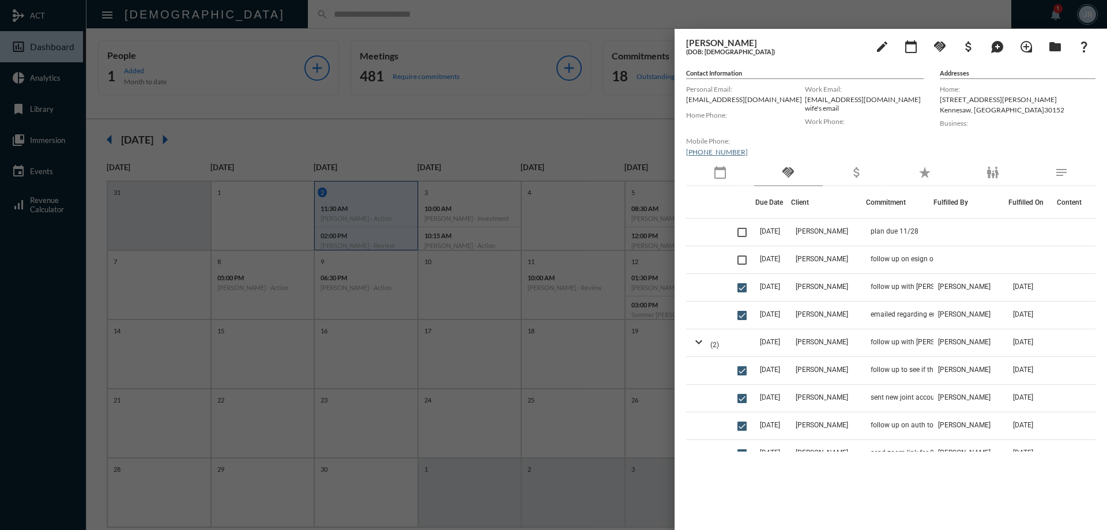
click at [597, 25] on div at bounding box center [553, 265] width 1107 height 530
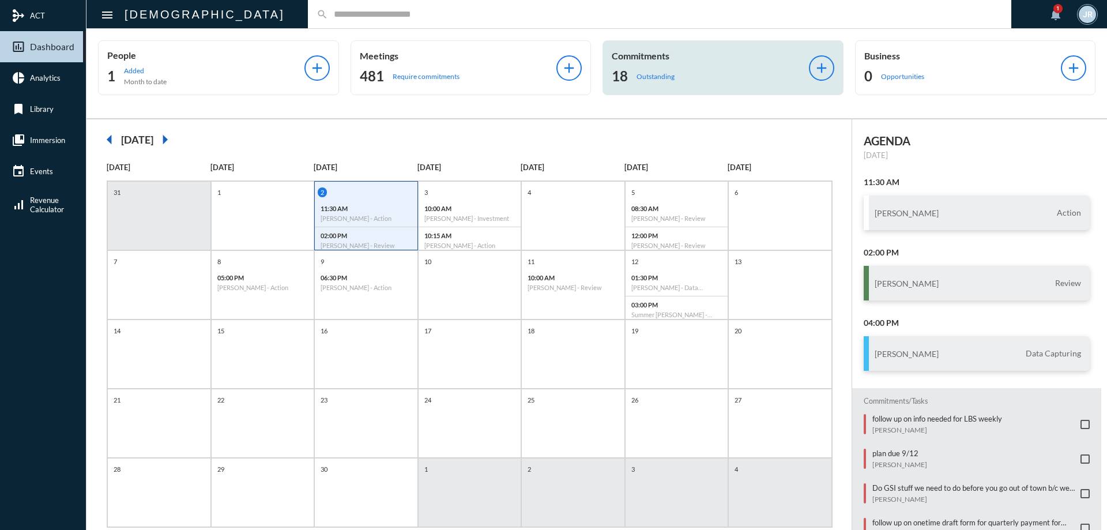
click at [630, 57] on p "Commitments" at bounding box center [710, 55] width 197 height 11
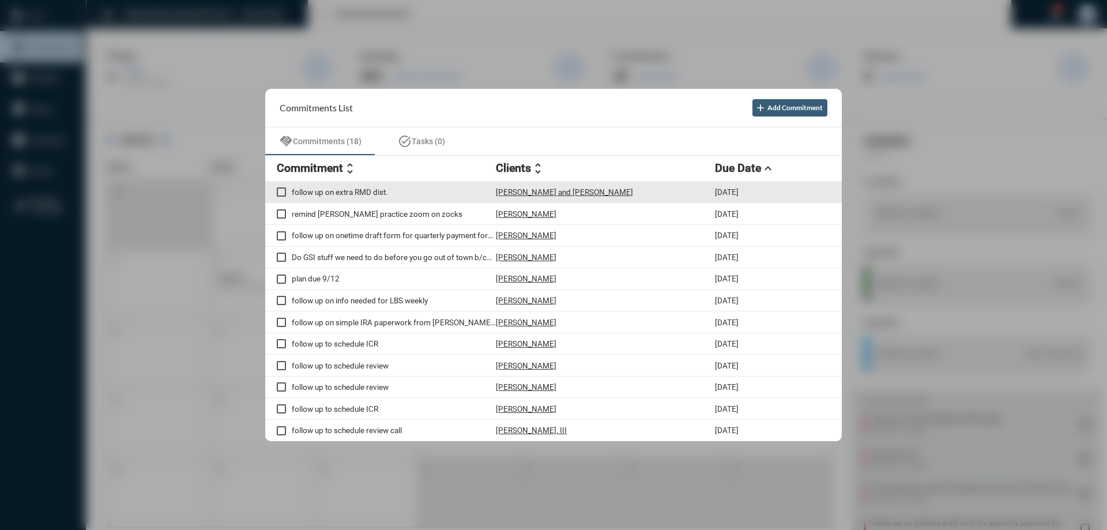
click at [523, 190] on p "[PERSON_NAME] and [PERSON_NAME]" at bounding box center [564, 191] width 137 height 9
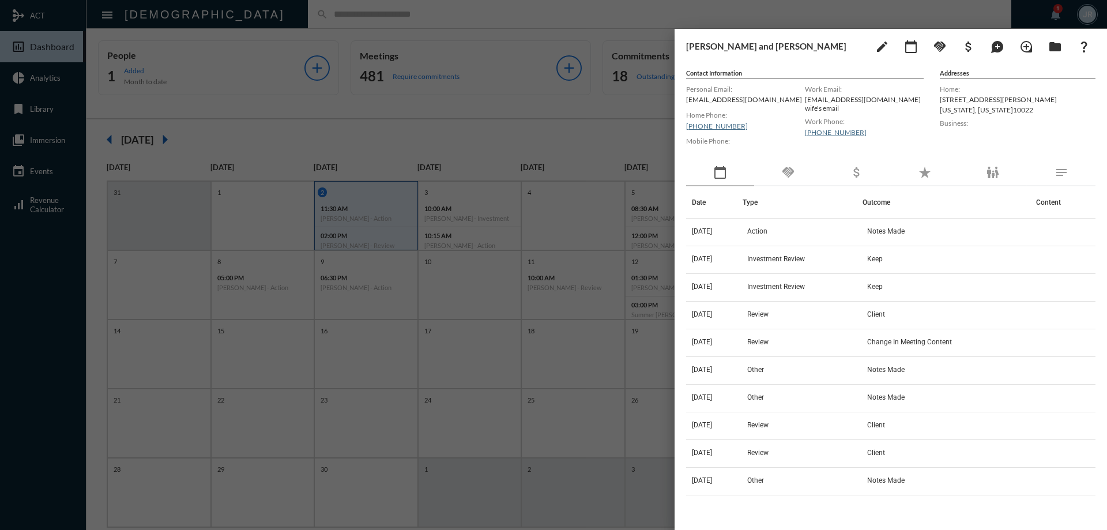
click at [778, 167] on div "handshake" at bounding box center [788, 173] width 68 height 27
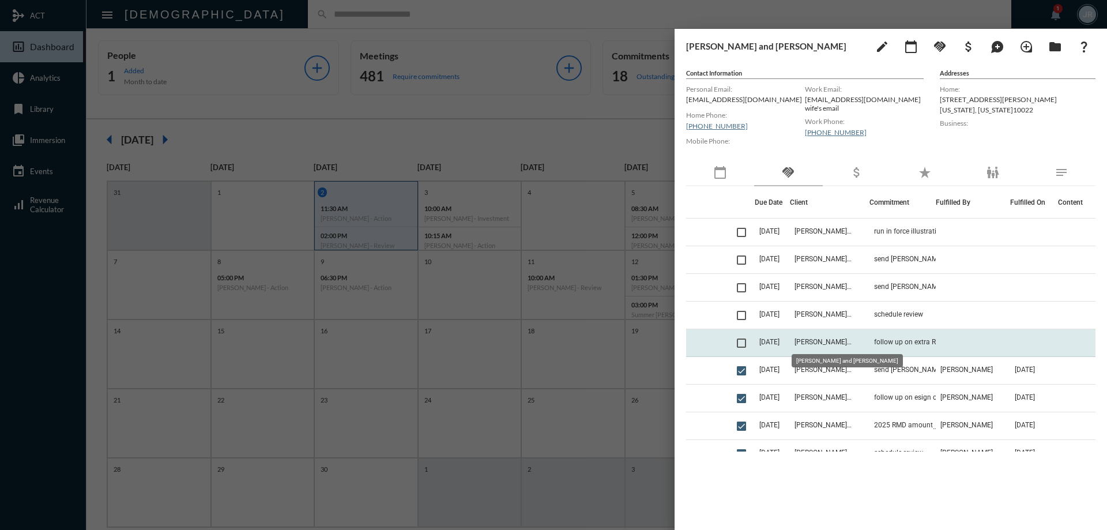
click at [838, 342] on span "[PERSON_NAME] and [PERSON_NAME]" at bounding box center [824, 342] width 58 height 8
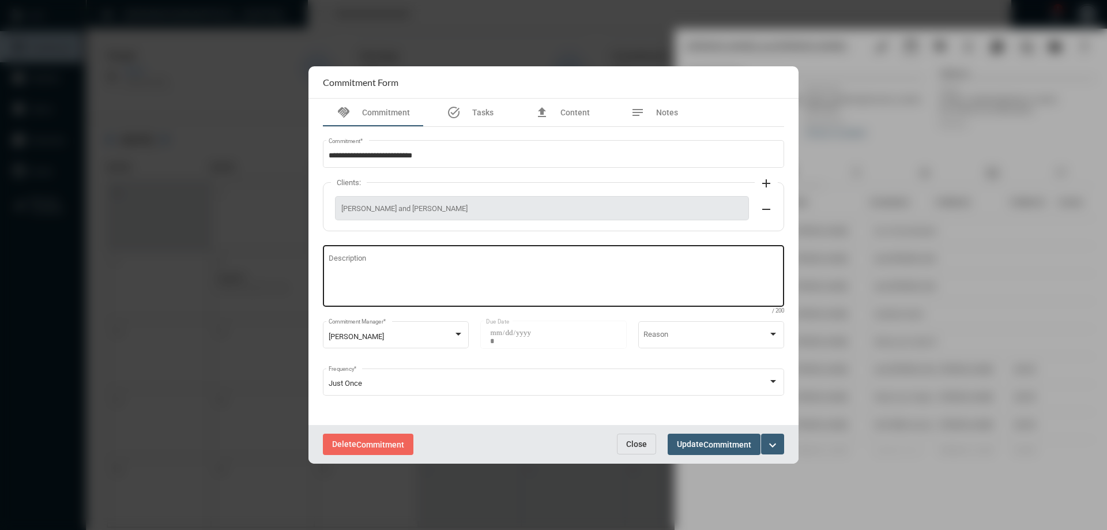
click at [396, 279] on textarea "Description" at bounding box center [554, 278] width 450 height 46
type textarea "**********"
click at [704, 445] on span "Update Commitment" at bounding box center [714, 444] width 74 height 9
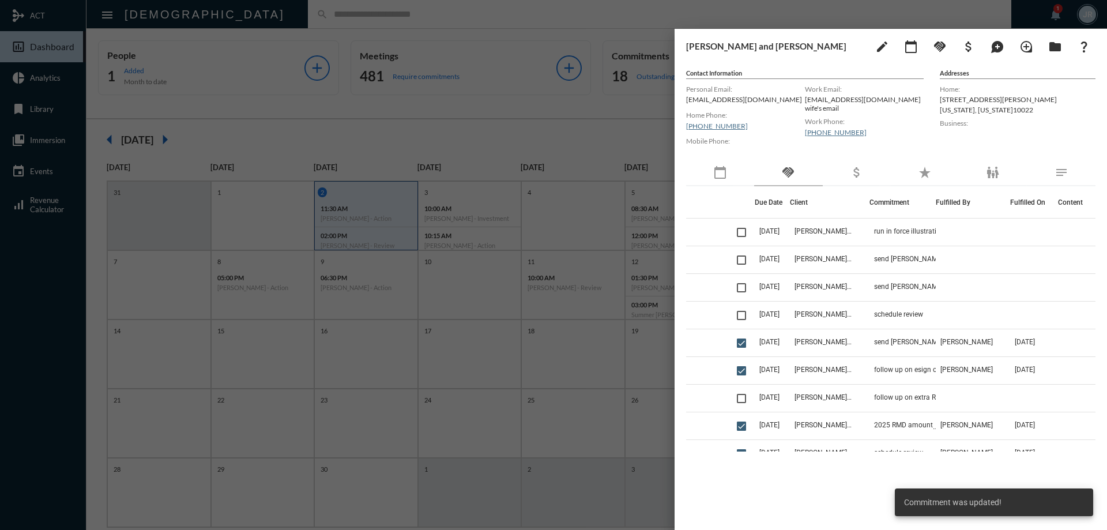
click at [741, 344] on span at bounding box center [741, 343] width 9 height 9
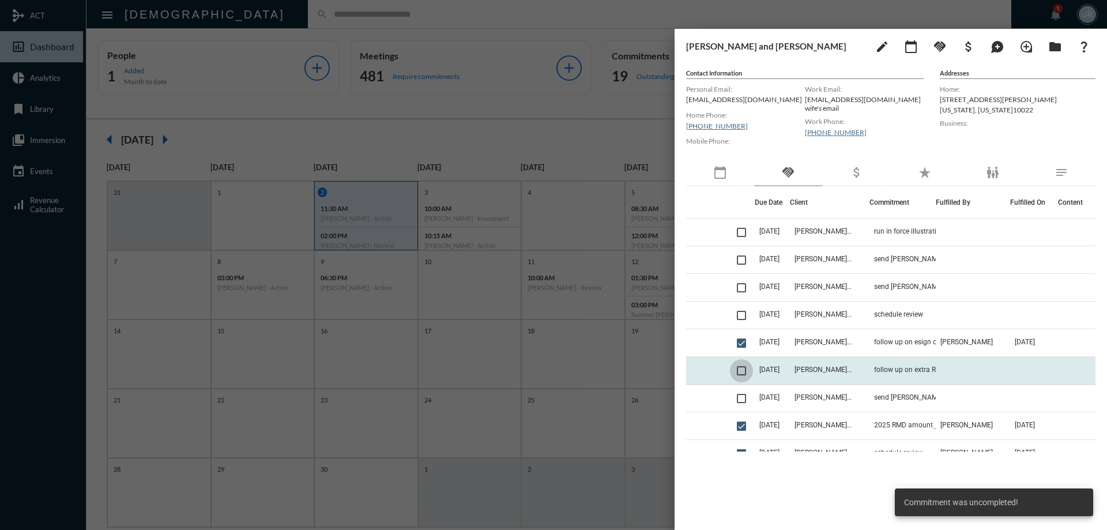
click at [745, 370] on span at bounding box center [741, 370] width 9 height 9
click at [829, 370] on span "[PERSON_NAME] and [PERSON_NAME]" at bounding box center [824, 370] width 58 height 8
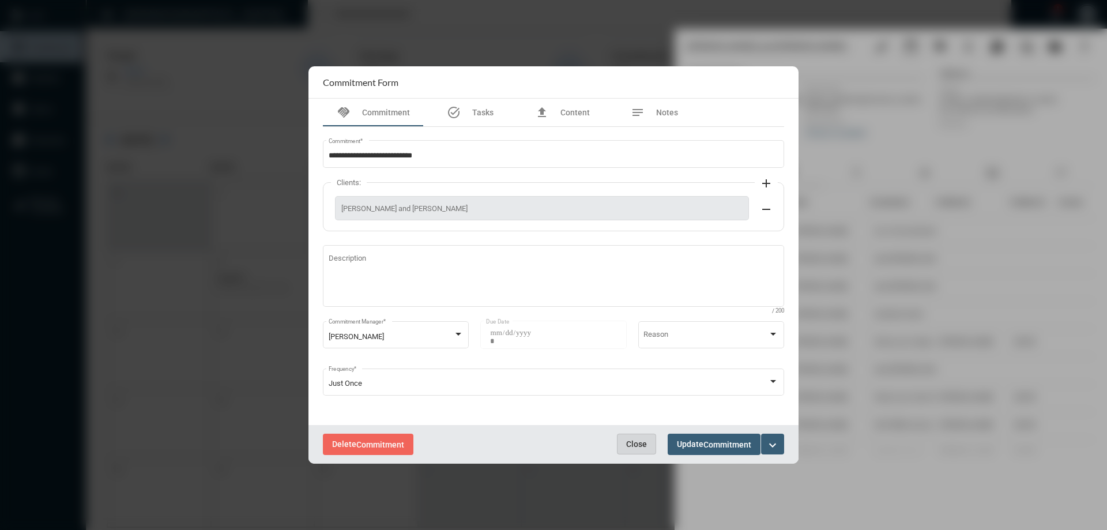
click at [637, 440] on span "Close" at bounding box center [636, 444] width 21 height 9
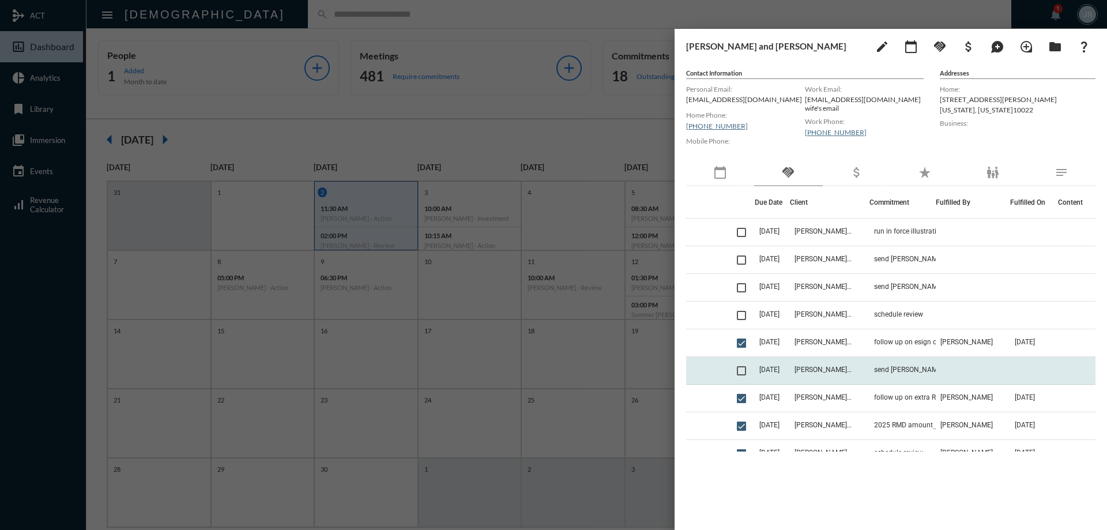
click at [743, 371] on span at bounding box center [741, 370] width 9 height 9
click at [831, 366] on span "[PERSON_NAME] and [PERSON_NAME]" at bounding box center [824, 370] width 58 height 8
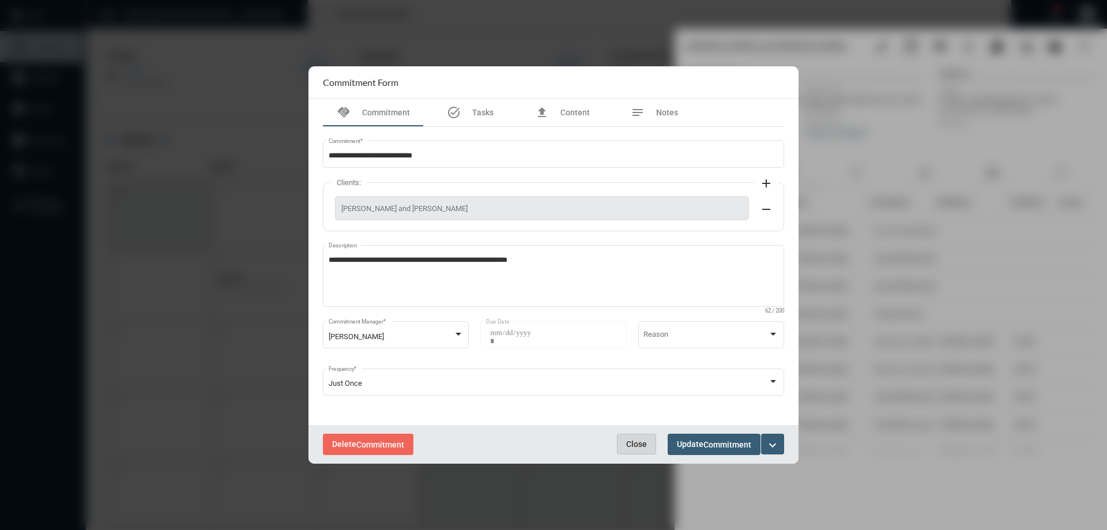
click at [634, 440] on span "Close" at bounding box center [636, 444] width 21 height 9
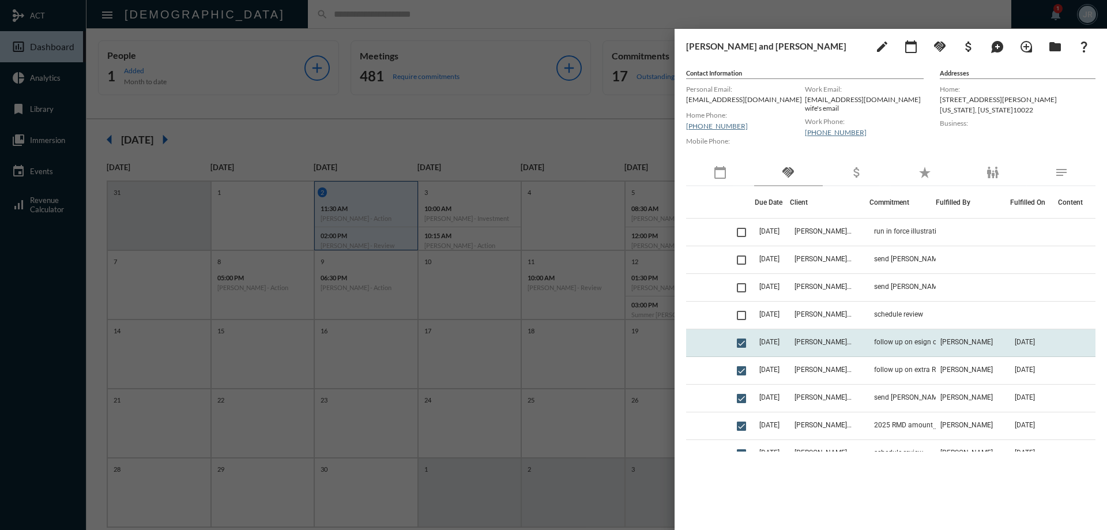
click at [854, 336] on td "[PERSON_NAME] and [PERSON_NAME]" at bounding box center [830, 343] width 80 height 28
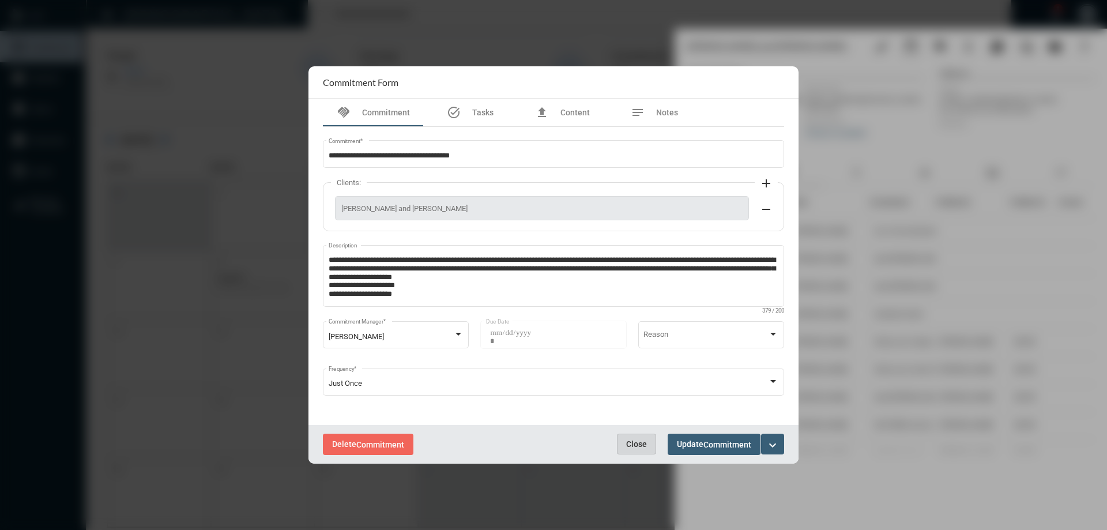
click at [645, 444] on span "Close" at bounding box center [636, 444] width 21 height 9
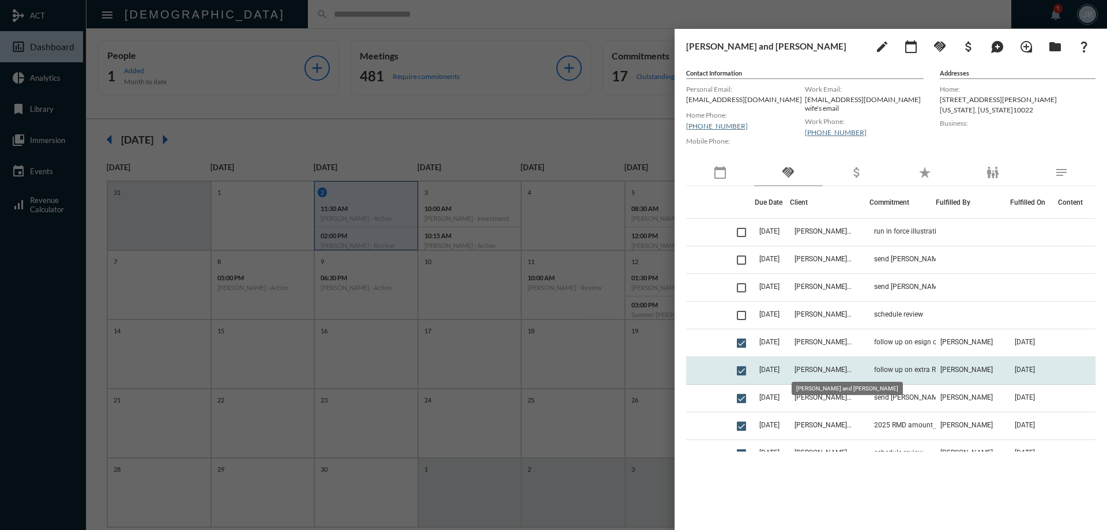
click at [809, 371] on span "[PERSON_NAME] and [PERSON_NAME]" at bounding box center [824, 370] width 58 height 8
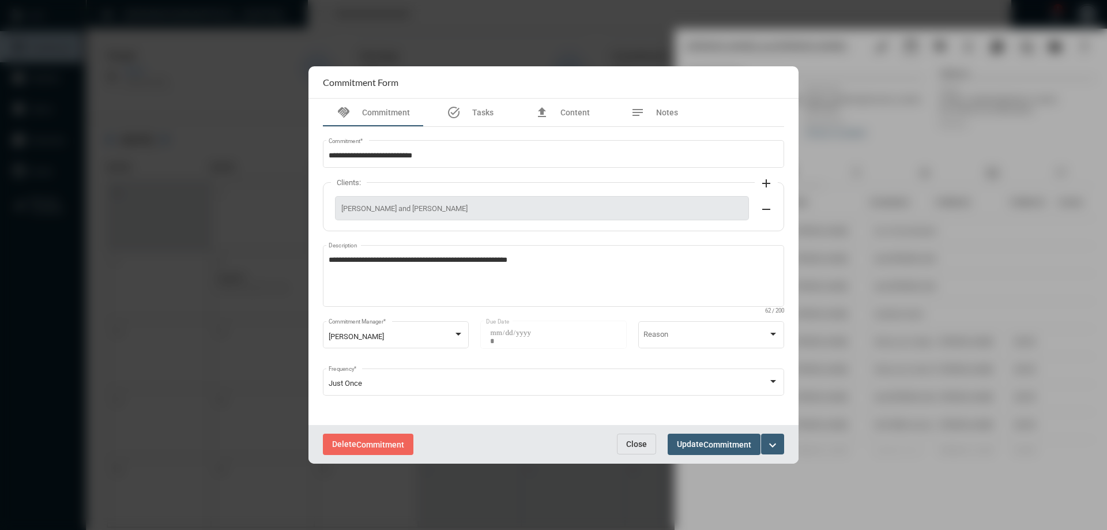
click at [382, 433] on div "Delete Commitment Close Update Commitment expand_more" at bounding box center [554, 444] width 490 height 39
click at [390, 445] on span "Commitment" at bounding box center [380, 444] width 48 height 9
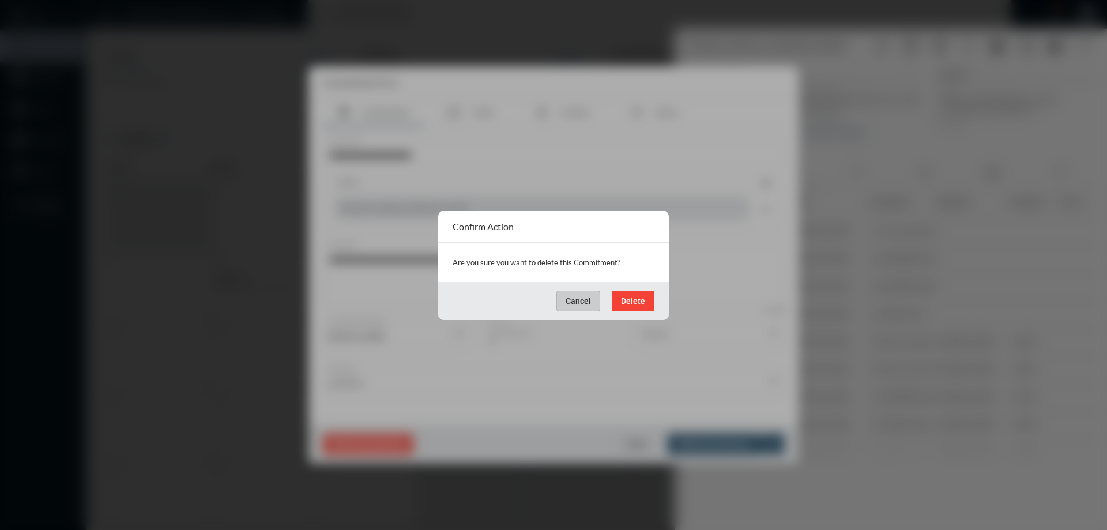
click at [641, 301] on span "Delete" at bounding box center [633, 300] width 24 height 9
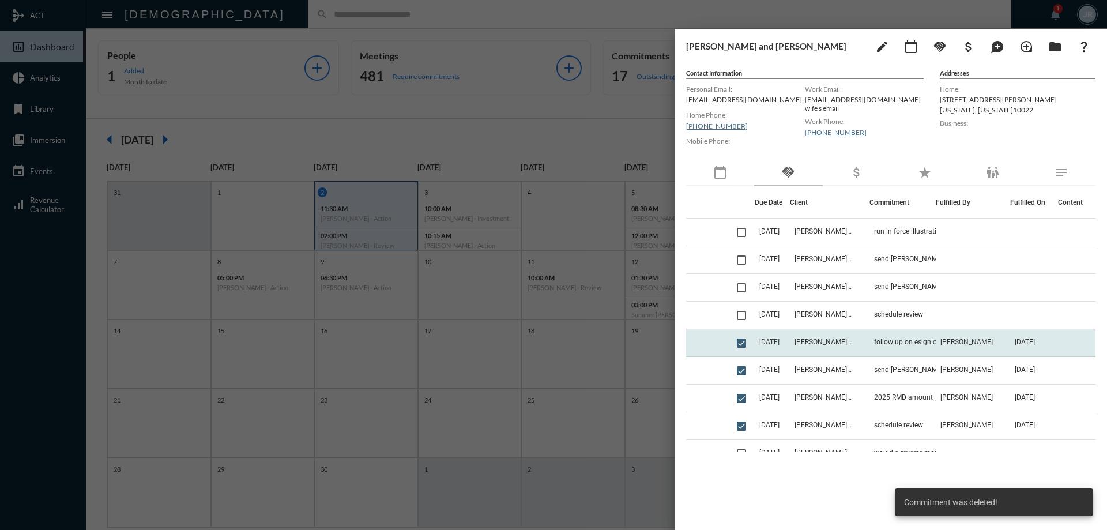
click at [863, 343] on td "[PERSON_NAME] and [PERSON_NAME]" at bounding box center [830, 343] width 80 height 28
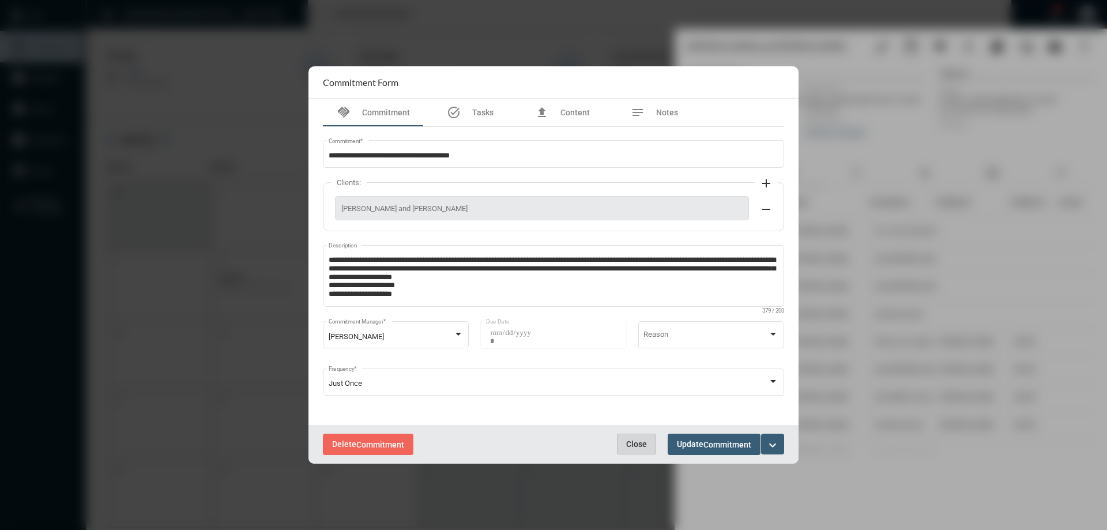
click at [647, 442] on button "Close" at bounding box center [636, 444] width 39 height 21
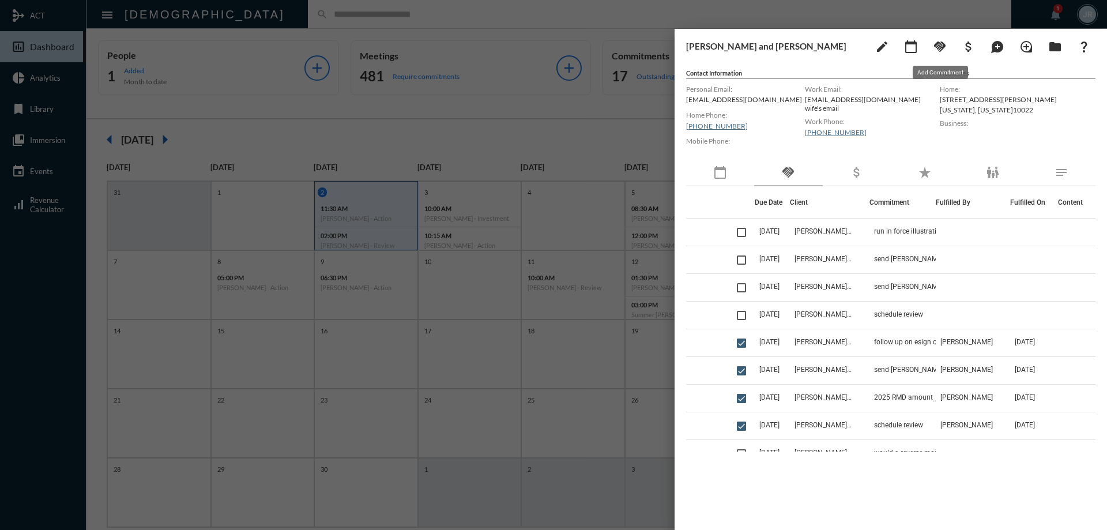
click at [940, 44] on mat-icon "handshake" at bounding box center [940, 47] width 14 height 14
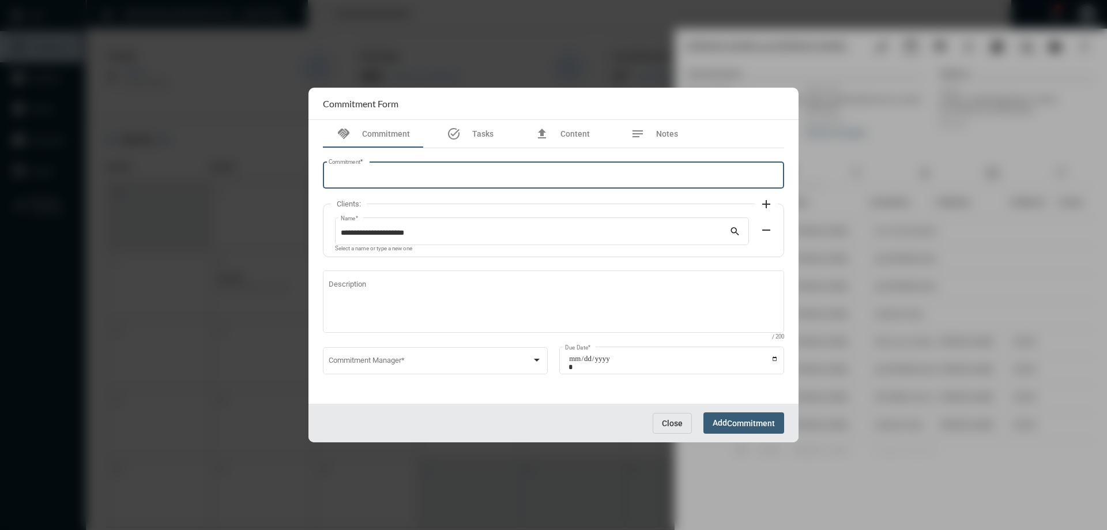
click at [417, 174] on input "Commitment *" at bounding box center [554, 177] width 450 height 9
type input "**********"
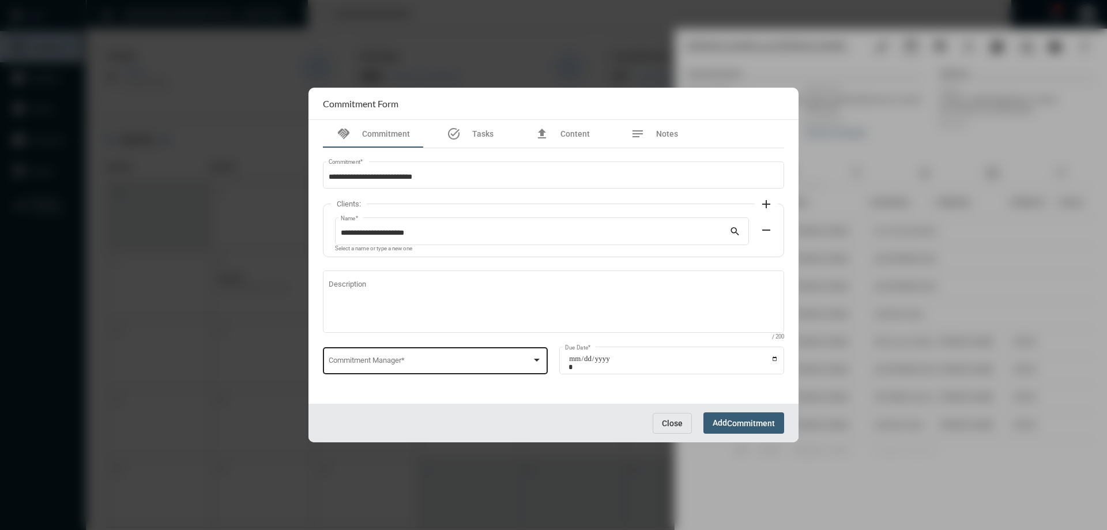
click at [382, 352] on div "Commitment Manager *" at bounding box center [436, 359] width 214 height 29
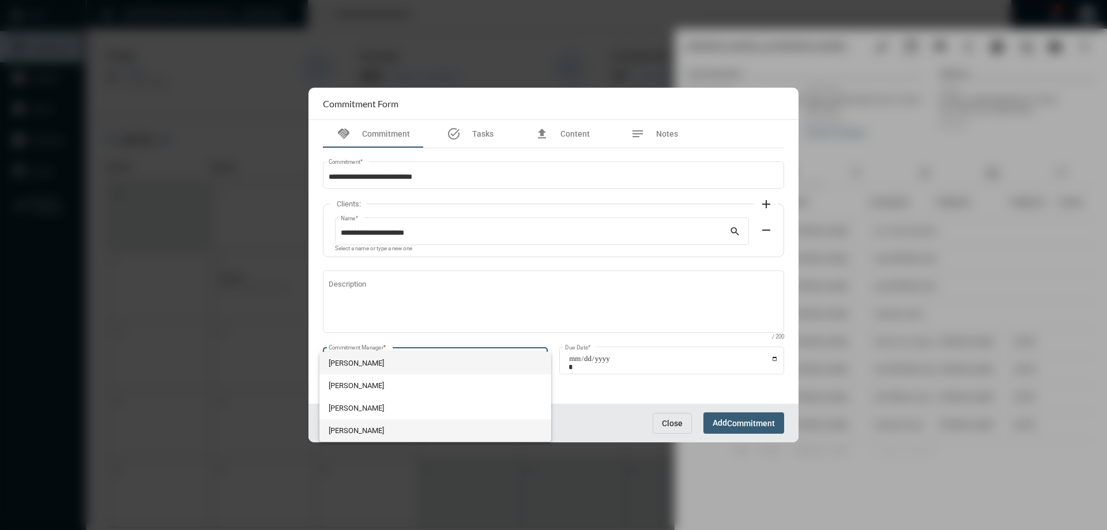
click at [363, 422] on span "[PERSON_NAME]" at bounding box center [436, 430] width 214 height 22
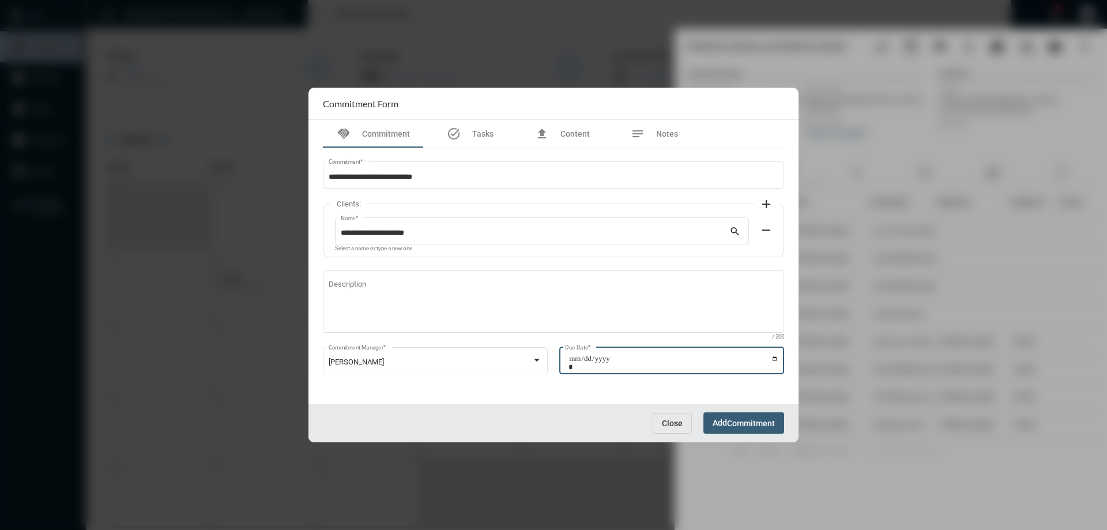
click at [777, 355] on input "Due Date *" at bounding box center [674, 363] width 210 height 16
click at [776, 356] on input "Due Date *" at bounding box center [674, 363] width 210 height 16
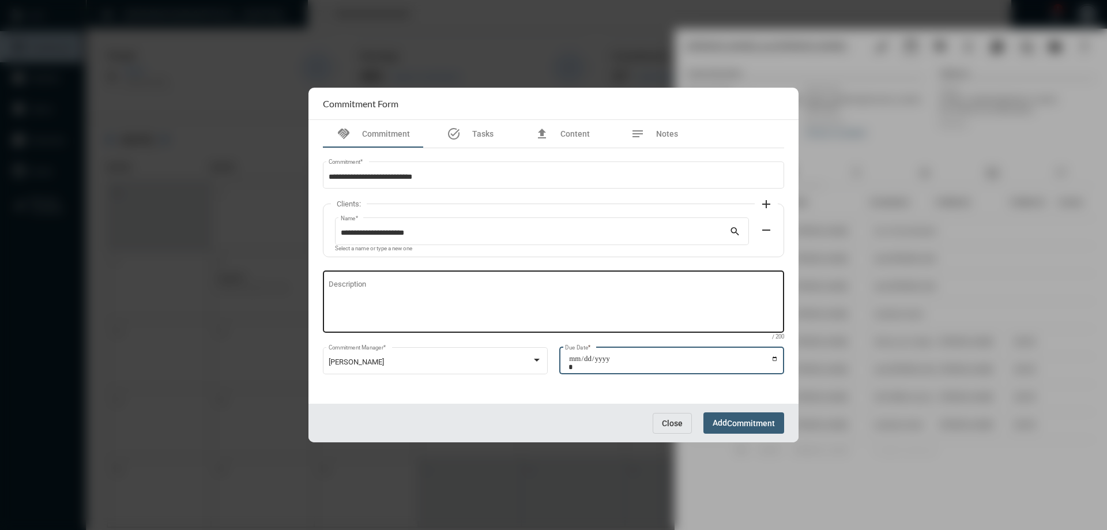
type input "**********"
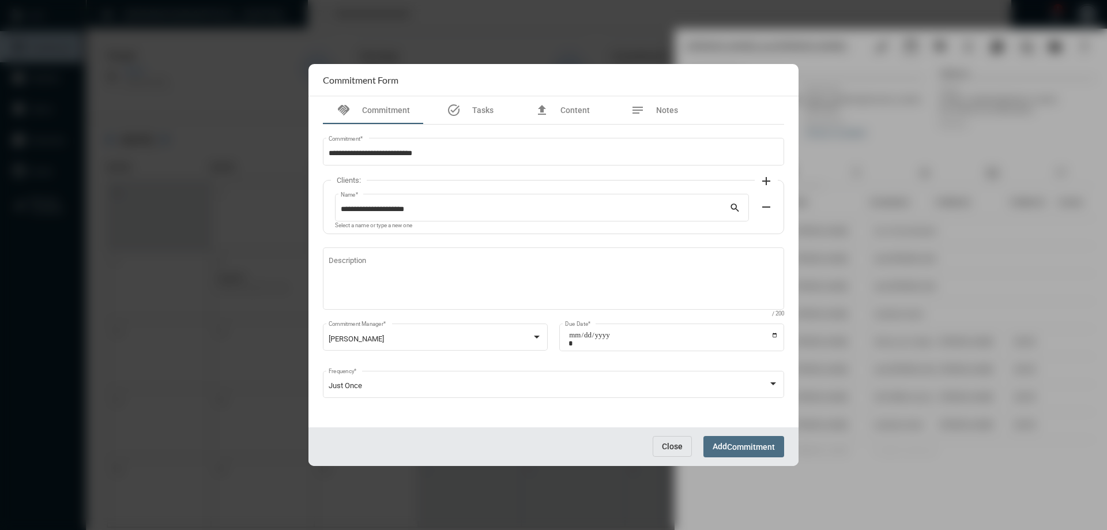
click at [758, 438] on button "Add Commitment" at bounding box center [744, 446] width 81 height 21
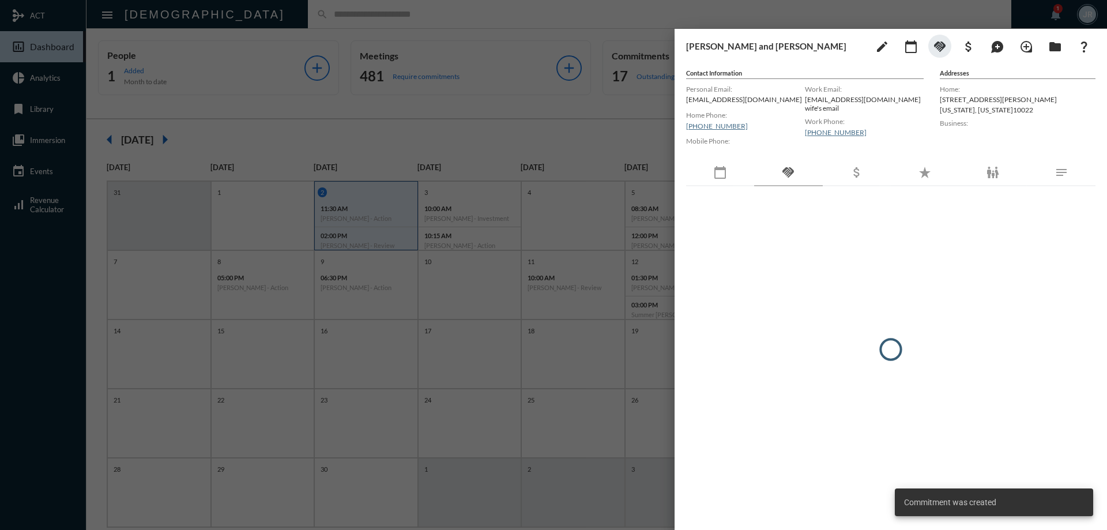
click at [250, 19] on div at bounding box center [553, 265] width 1107 height 530
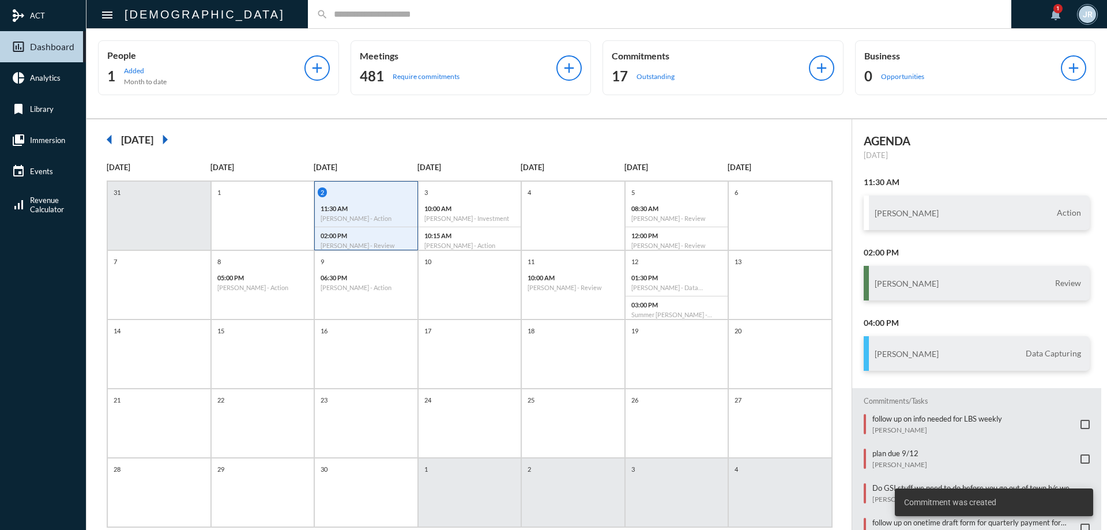
click at [328, 14] on input "text" at bounding box center [665, 14] width 675 height 10
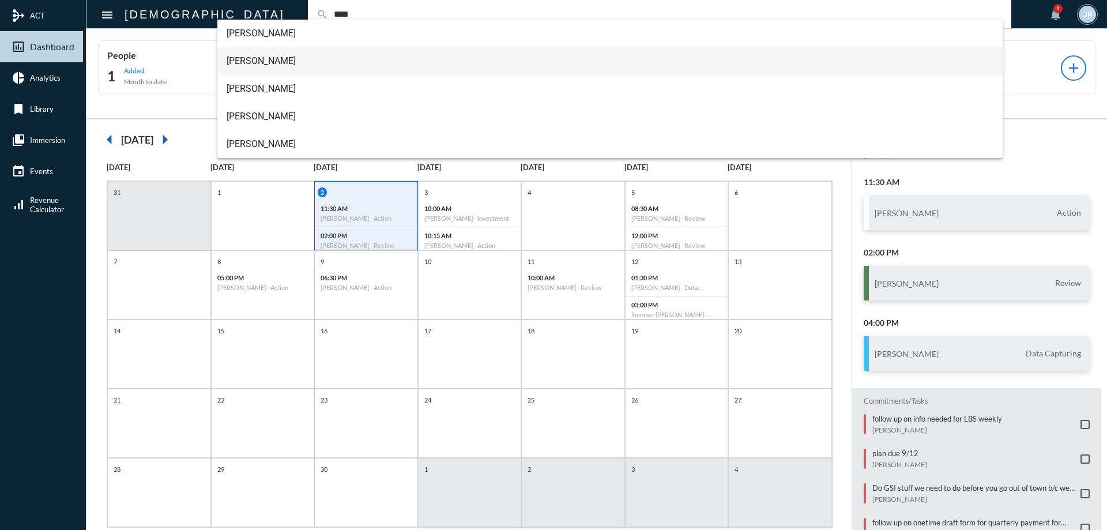
type input "****"
click at [271, 56] on span "[PERSON_NAME]" at bounding box center [611, 61] width 768 height 28
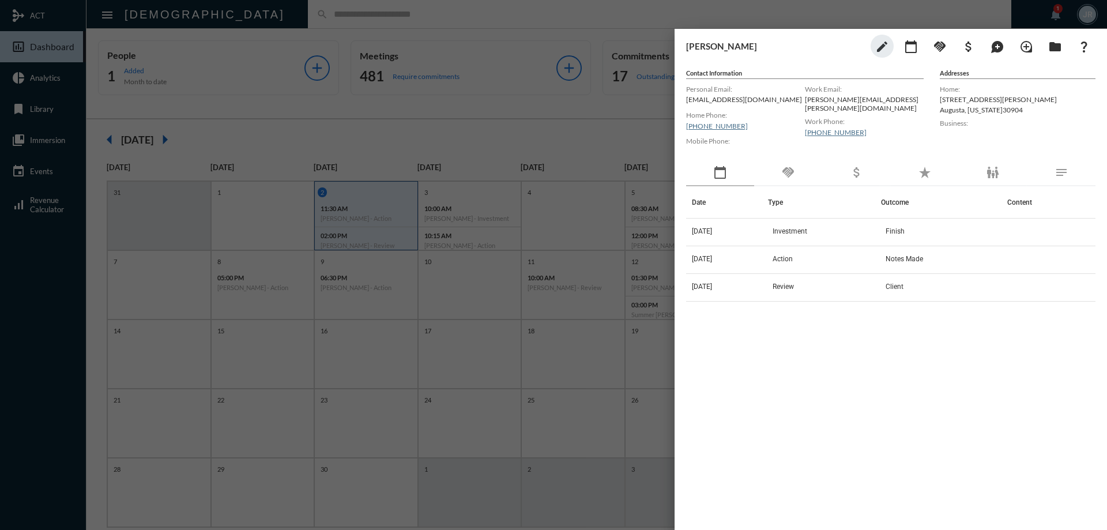
click at [797, 160] on div "[PERSON_NAME] edit calendar_today handshake attach_money maps_ugc loupe folder …" at bounding box center [891, 276] width 433 height 495
click at [790, 189] on th "Type" at bounding box center [824, 202] width 113 height 32
click at [795, 175] on mat-icon "handshake" at bounding box center [789, 173] width 14 height 14
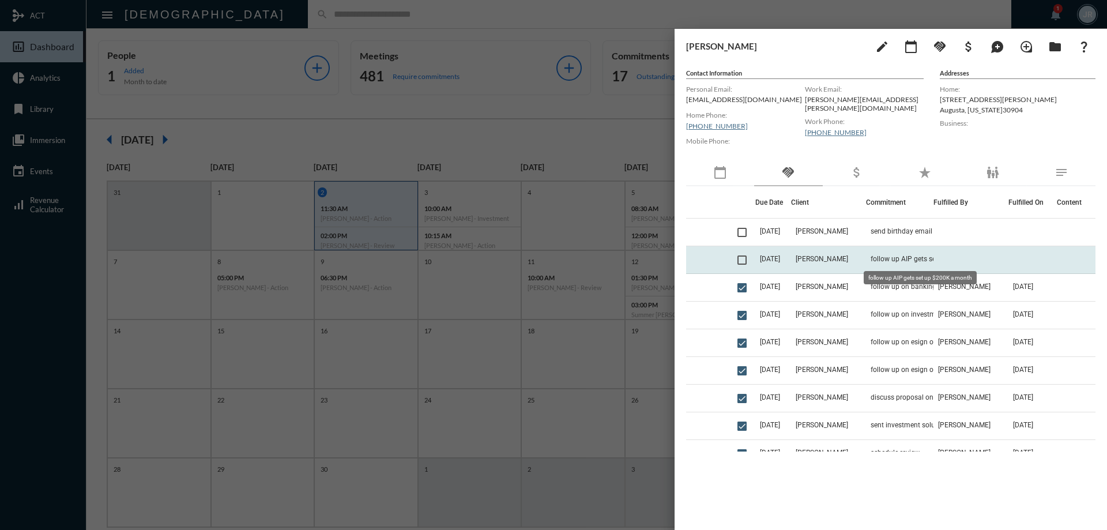
click at [888, 260] on span "follow up AIP gets set up $200K a month" at bounding box center [928, 259] width 115 height 8
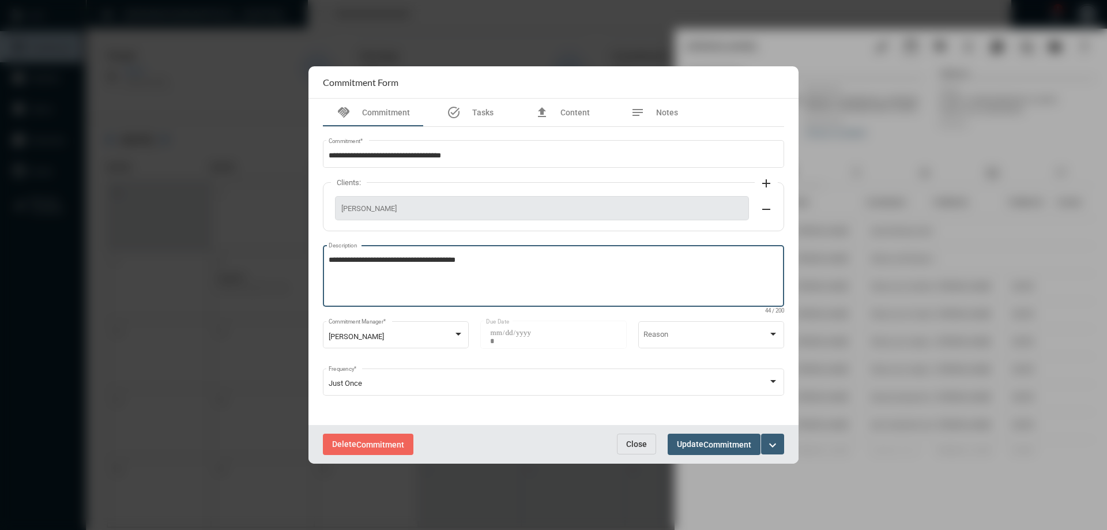
click at [497, 257] on textarea "**********" at bounding box center [554, 278] width 450 height 46
click at [777, 442] on mat-icon "expand_more" at bounding box center [773, 445] width 14 height 14
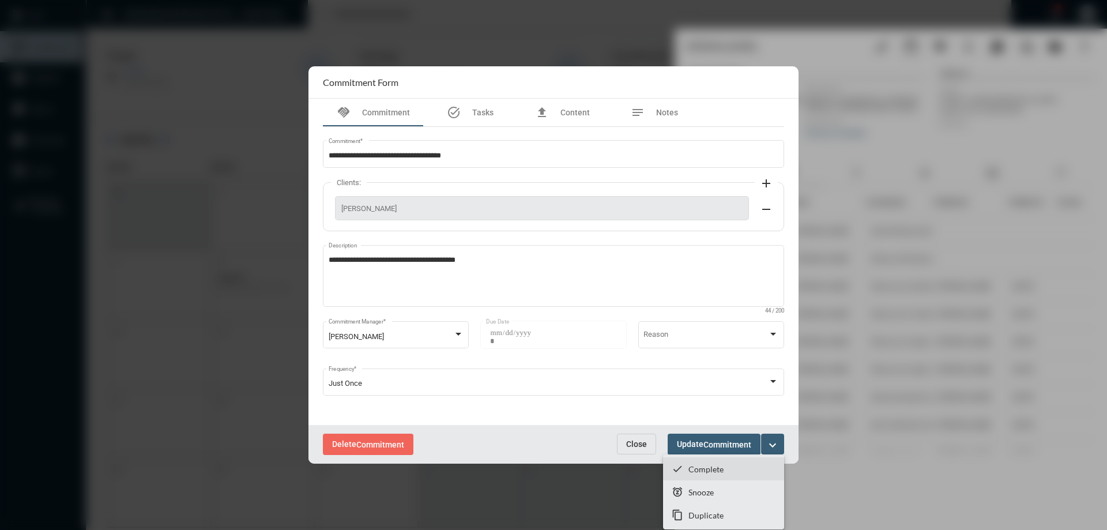
click at [699, 465] on p "Complete" at bounding box center [706, 469] width 35 height 10
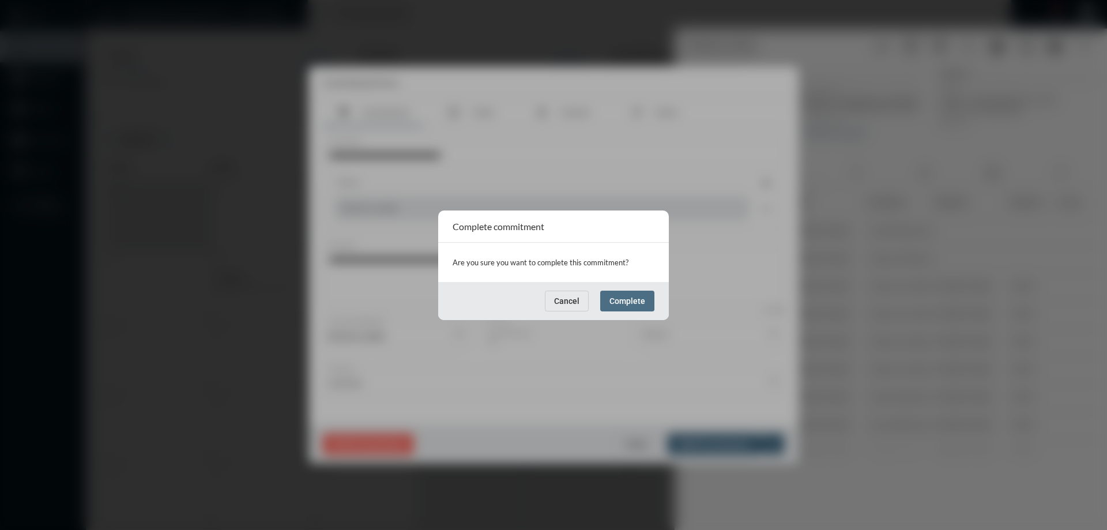
click at [621, 297] on span "Complete" at bounding box center [628, 300] width 36 height 9
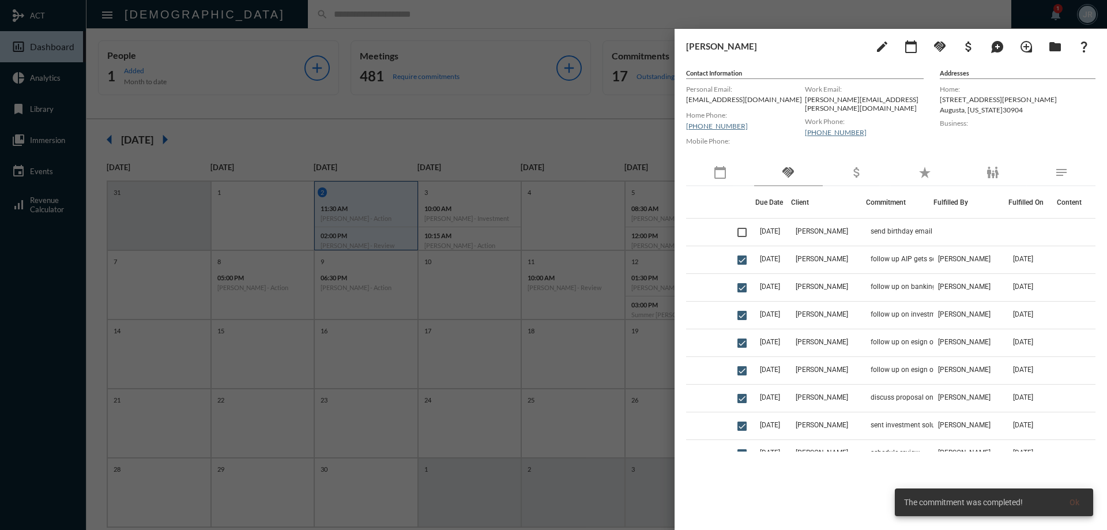
click at [275, 16] on div at bounding box center [553, 265] width 1107 height 530
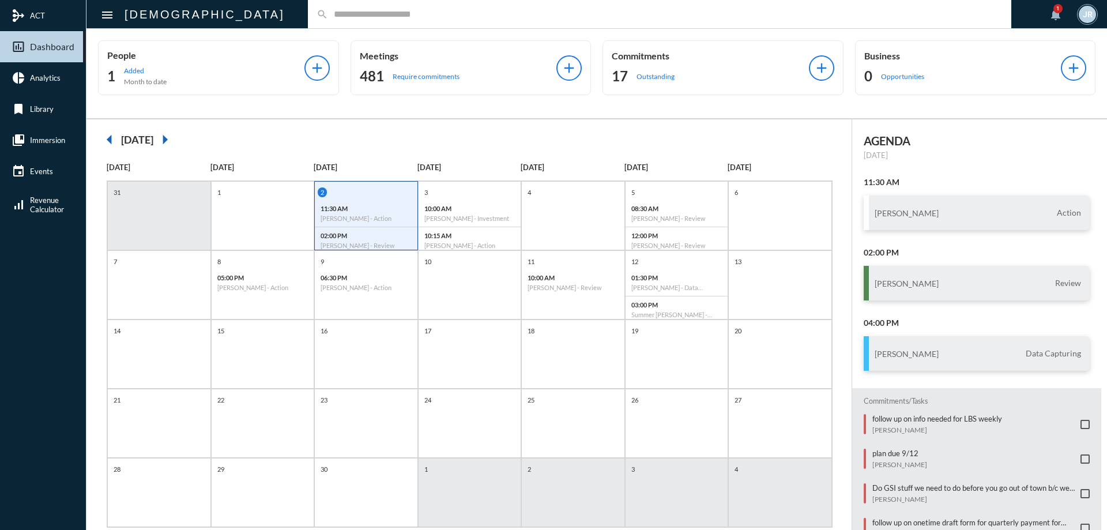
click at [328, 13] on input "text" at bounding box center [665, 14] width 675 height 10
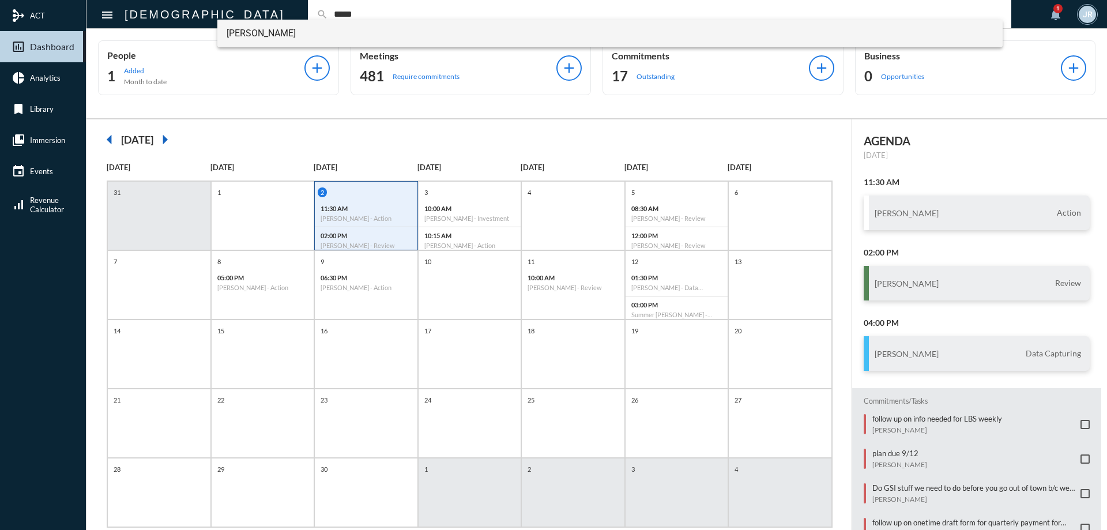
type input "*****"
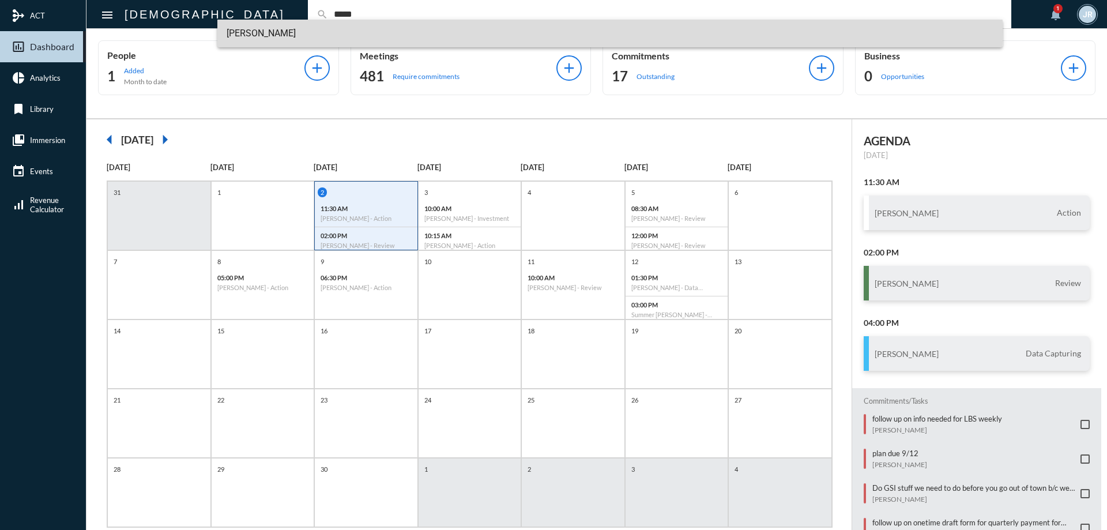
click at [251, 32] on span "[PERSON_NAME]" at bounding box center [611, 34] width 768 height 28
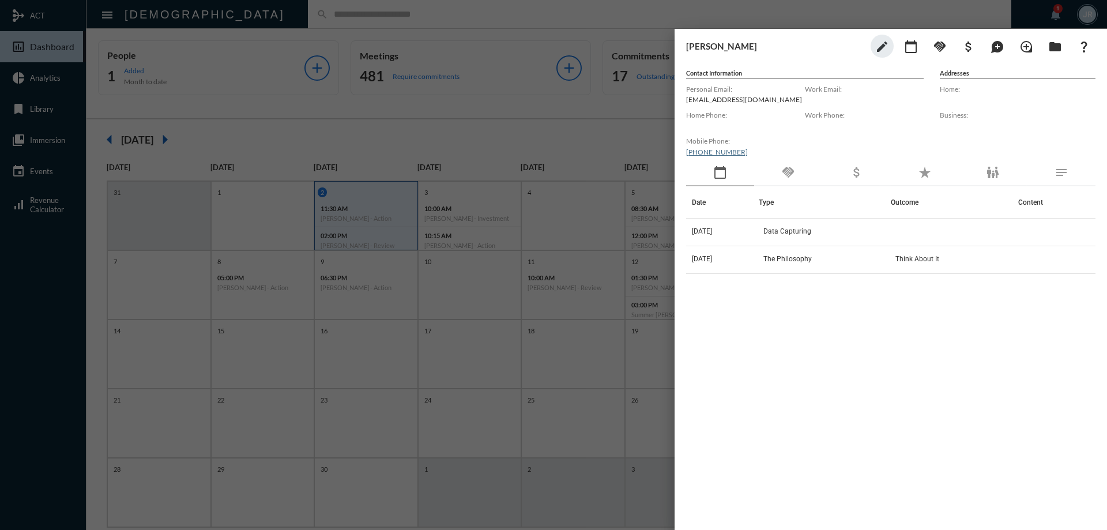
click at [791, 179] on div "handshake" at bounding box center [788, 173] width 68 height 27
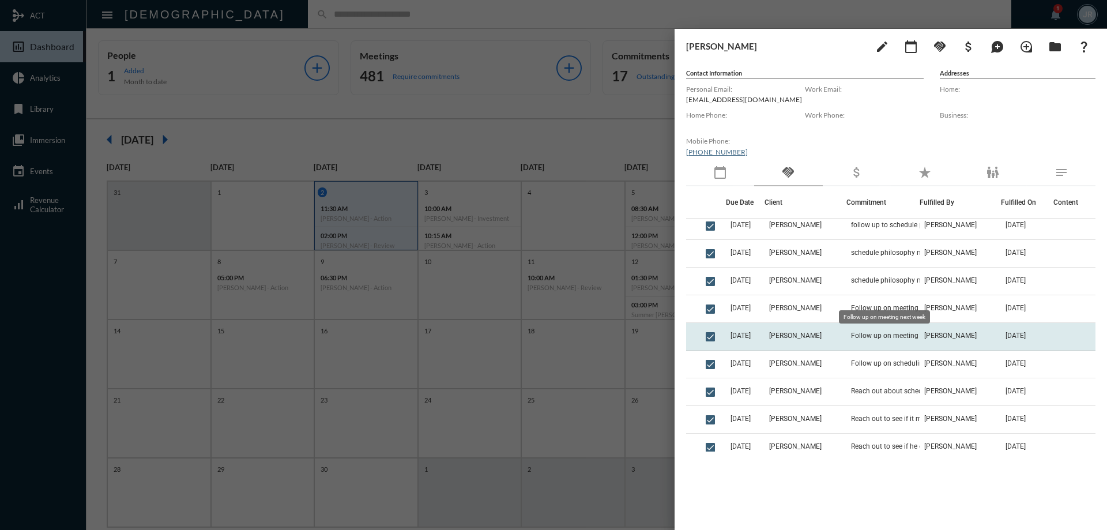
scroll to position [291, 0]
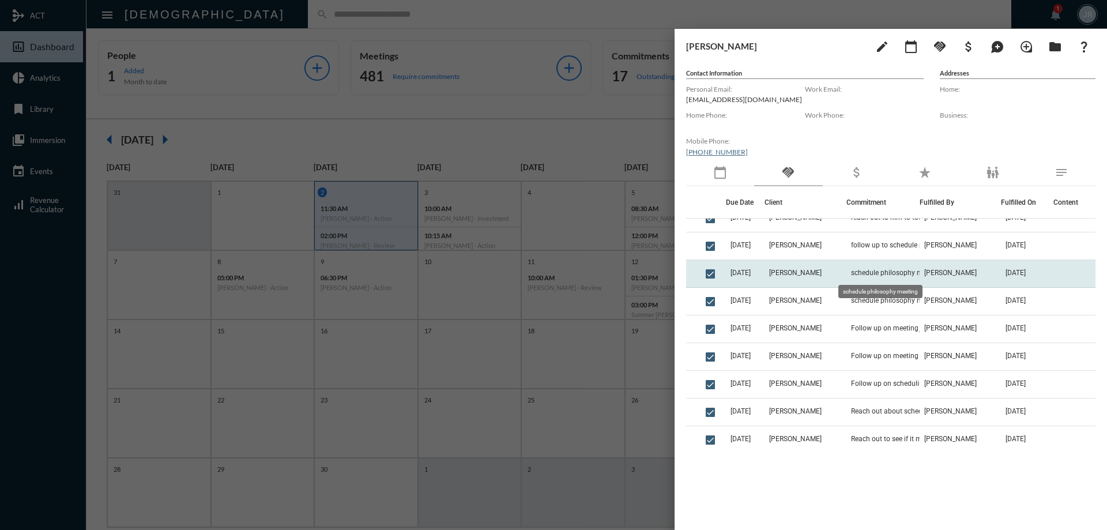
click at [872, 269] on span "schedule philosophy meeting" at bounding box center [896, 273] width 91 height 8
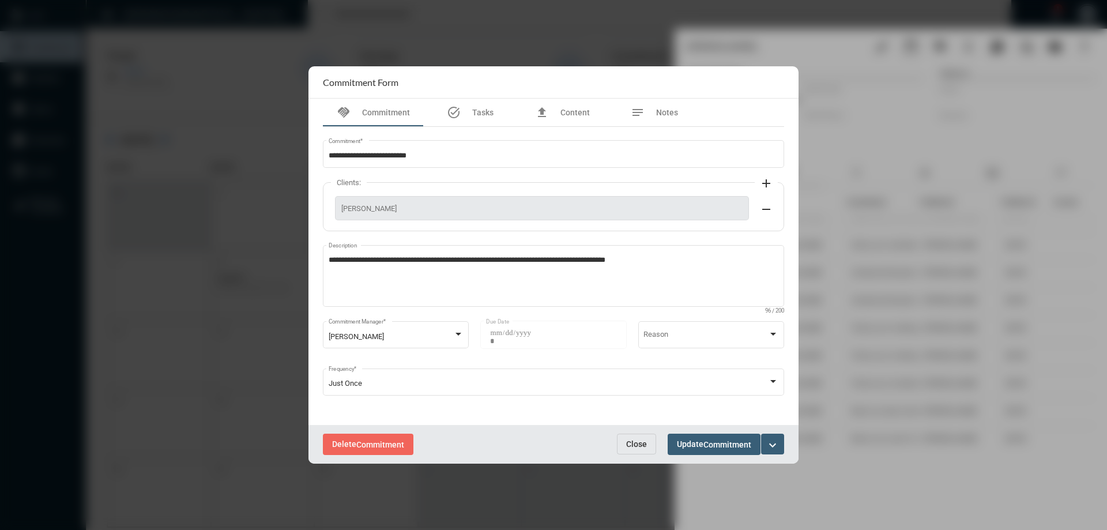
click at [640, 442] on span "Close" at bounding box center [636, 444] width 21 height 9
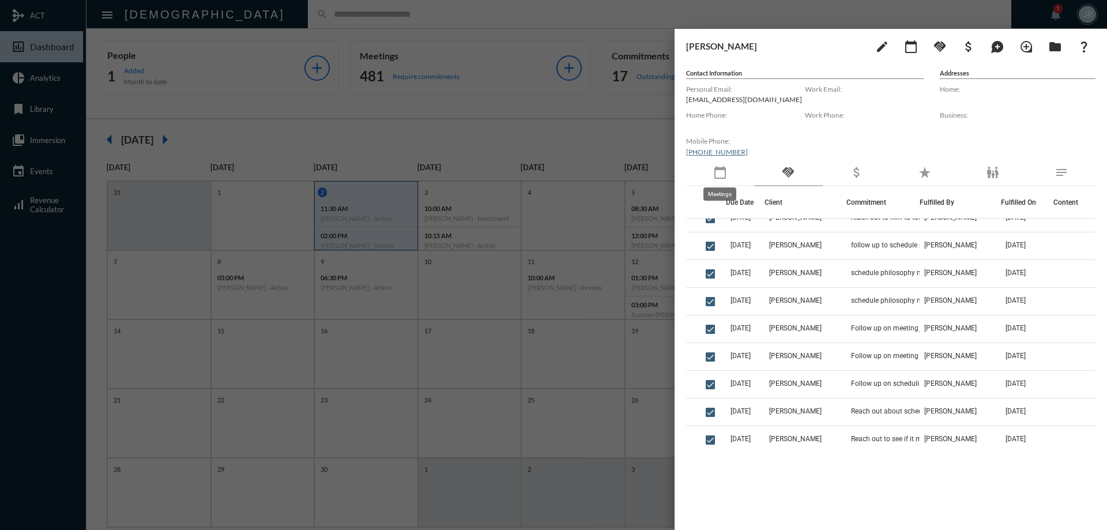
click at [717, 167] on mat-icon "calendar_today" at bounding box center [721, 173] width 14 height 14
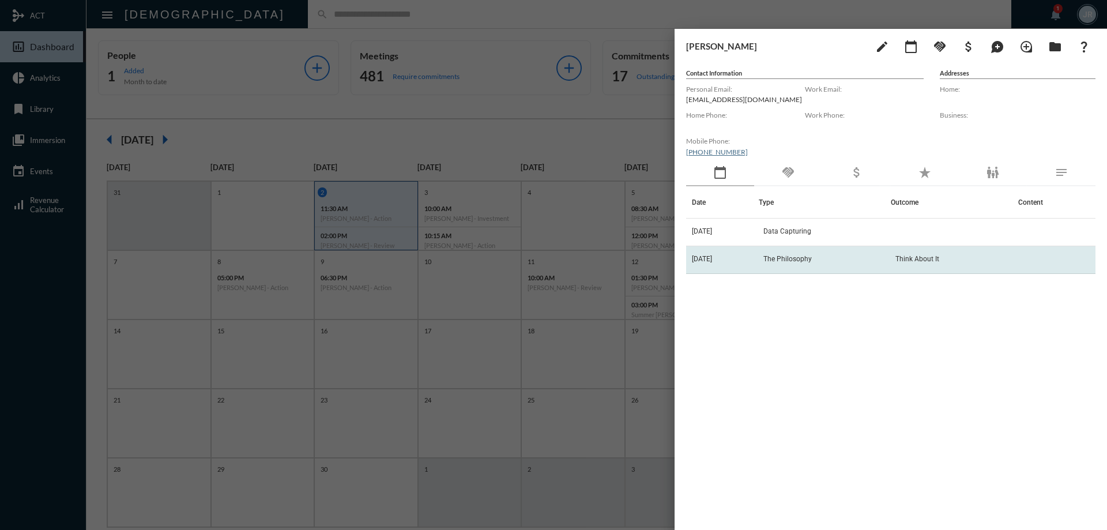
click at [798, 259] on span "The Philosophy" at bounding box center [788, 259] width 48 height 8
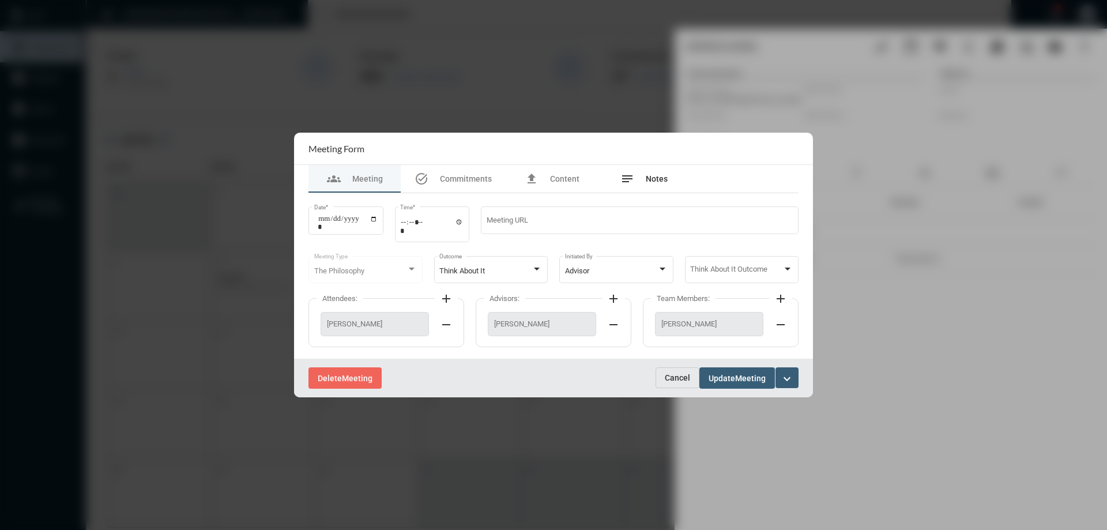
click at [663, 182] on span "Notes" at bounding box center [657, 178] width 22 height 9
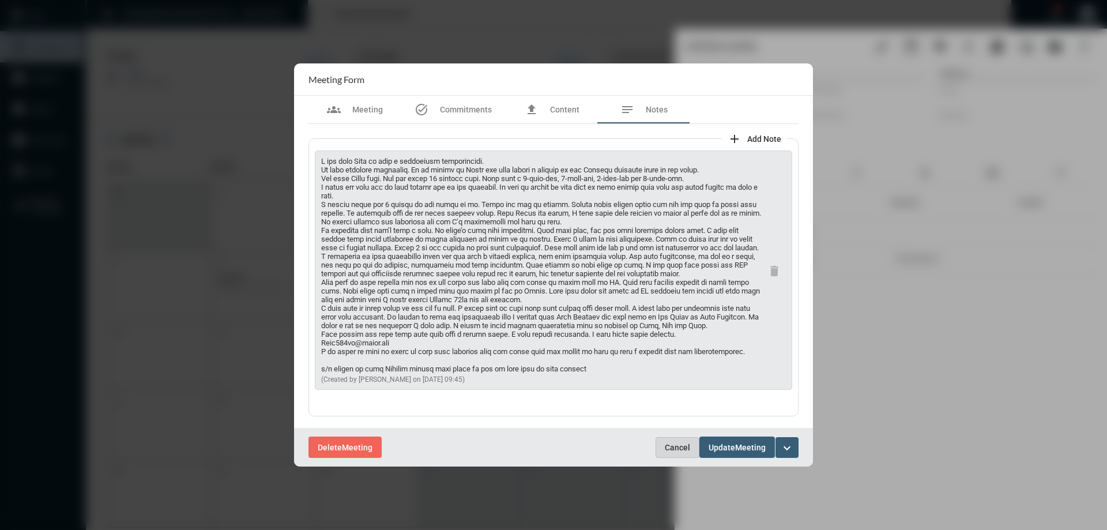
click at [681, 446] on span "Cancel" at bounding box center [677, 447] width 25 height 9
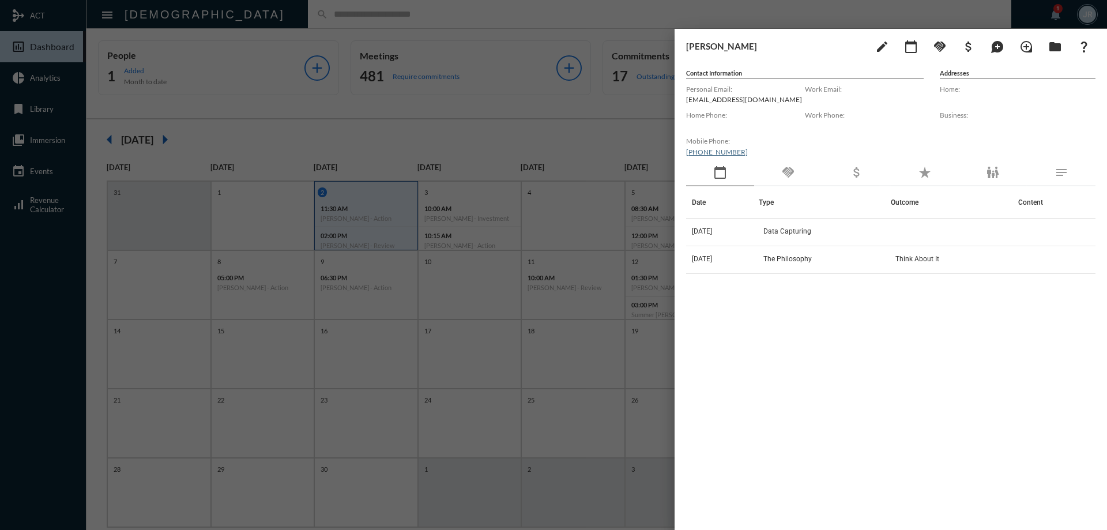
click at [798, 175] on div "handshake" at bounding box center [788, 173] width 68 height 27
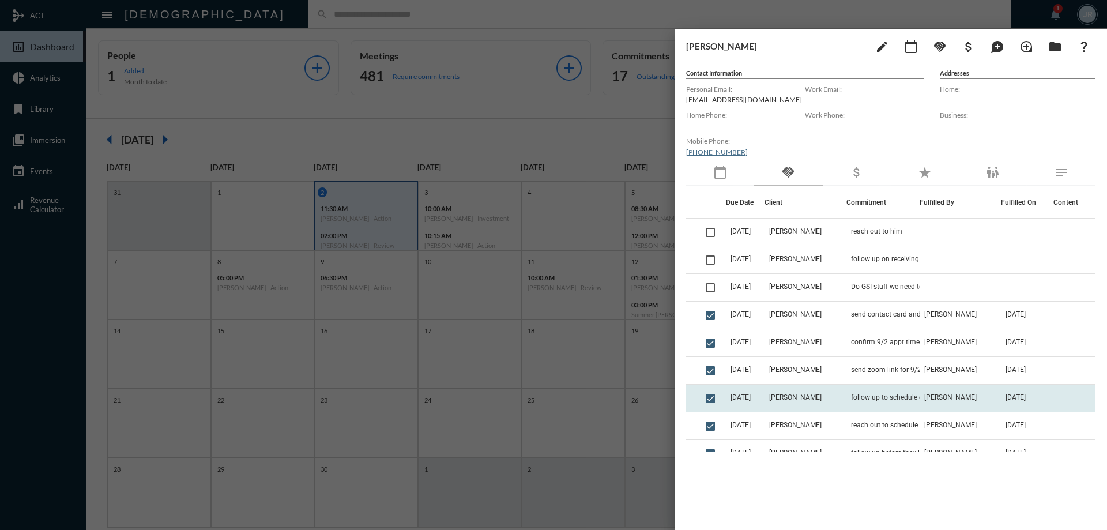
click at [879, 389] on td "follow up to schedule data capturing" at bounding box center [883, 399] width 73 height 28
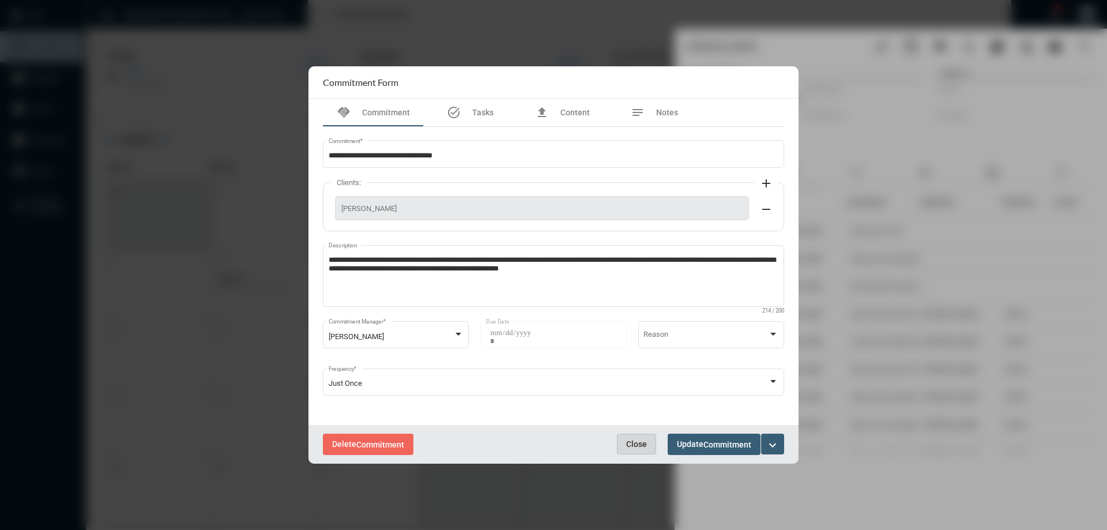
click at [649, 441] on button "Close" at bounding box center [636, 444] width 39 height 21
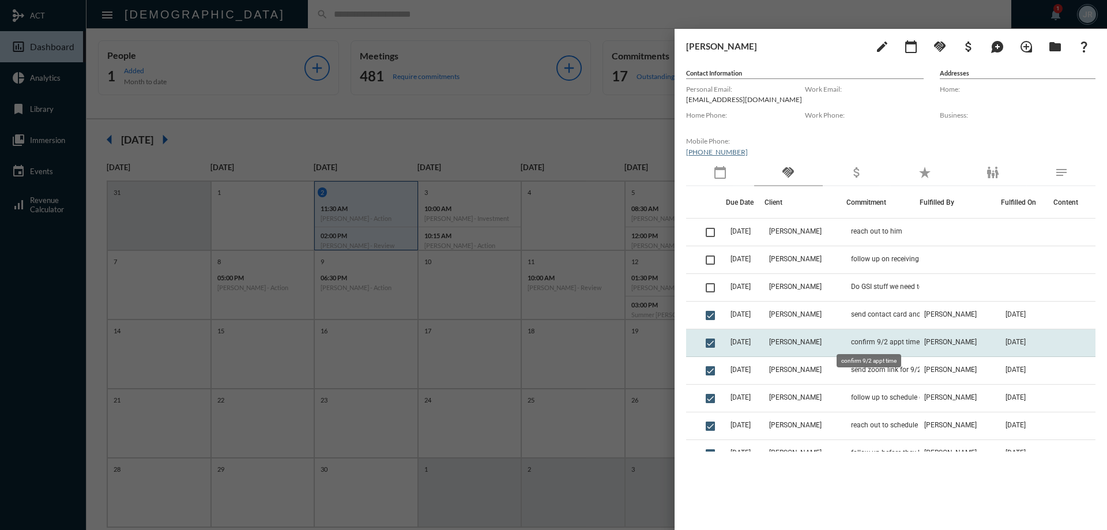
click at [856, 339] on span "confirm 9/2 appt time" at bounding box center [885, 342] width 69 height 8
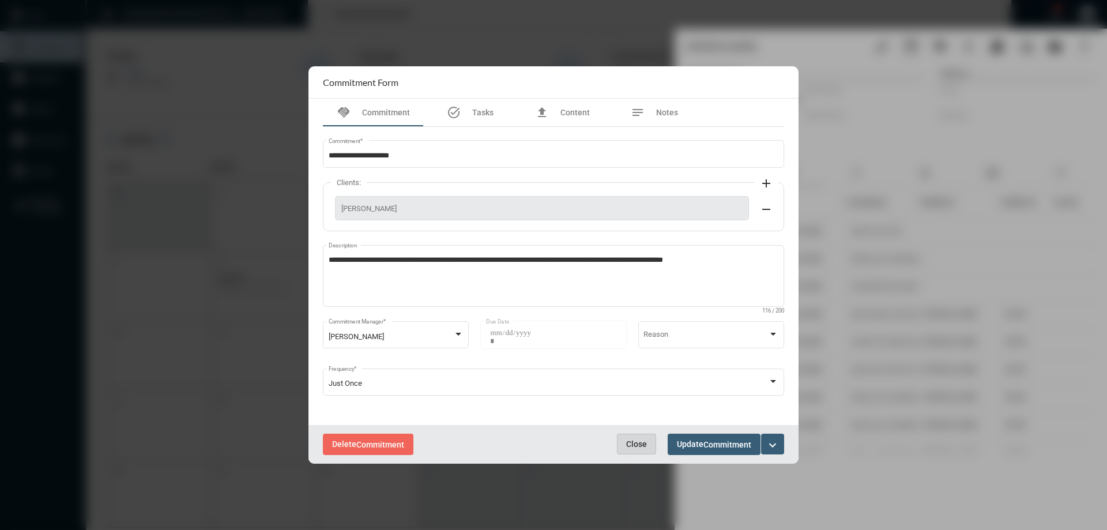
click at [647, 441] on span "Close" at bounding box center [636, 444] width 21 height 9
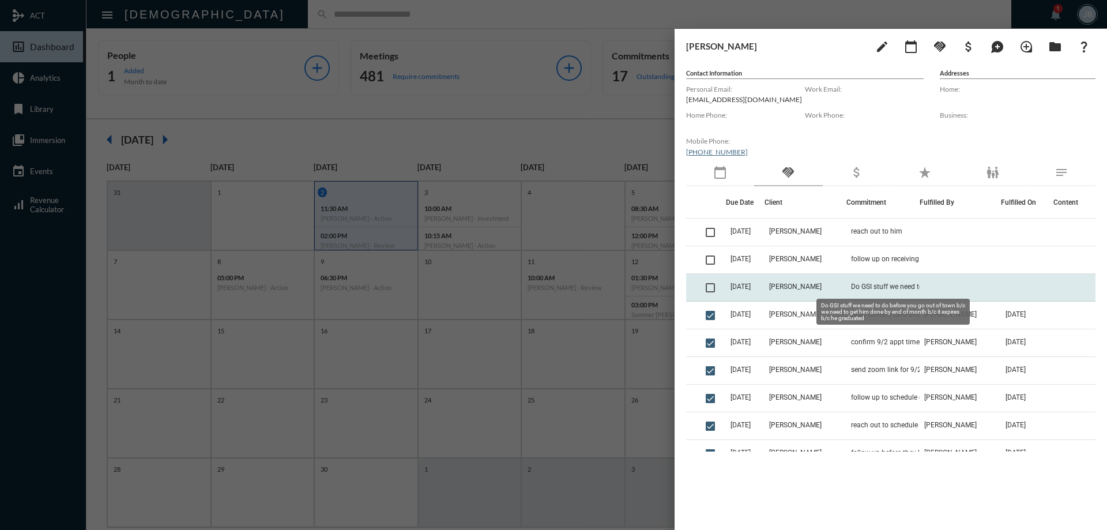
click at [857, 286] on span "Do GSI stuff we need to do before you go out of town b/c we need to get him don…" at bounding box center [908, 287] width 115 height 8
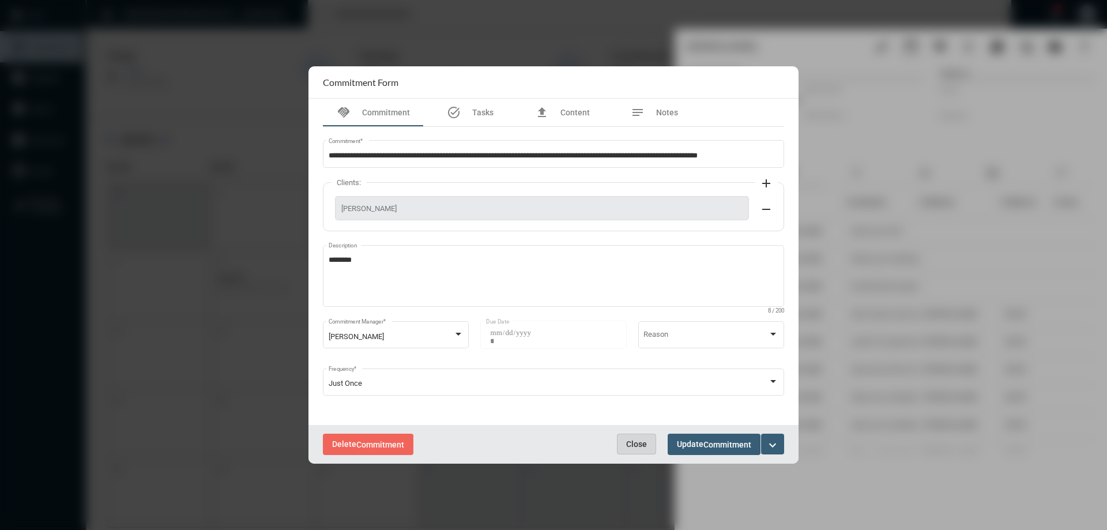
click at [641, 442] on span "Close" at bounding box center [636, 444] width 21 height 9
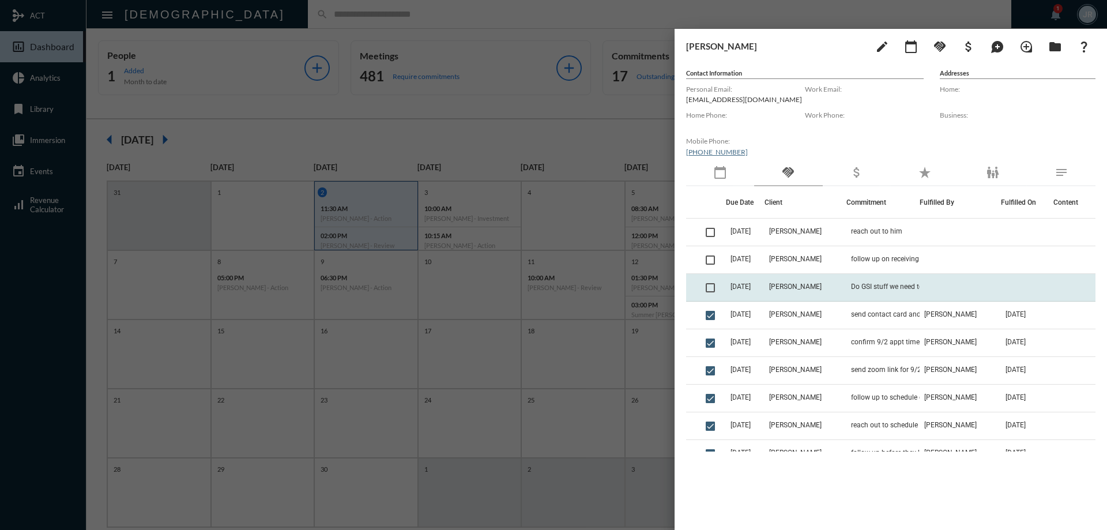
click at [869, 281] on td "Do GSI stuff we need to do before you go out of town b/c we need to get him don…" at bounding box center [883, 288] width 73 height 28
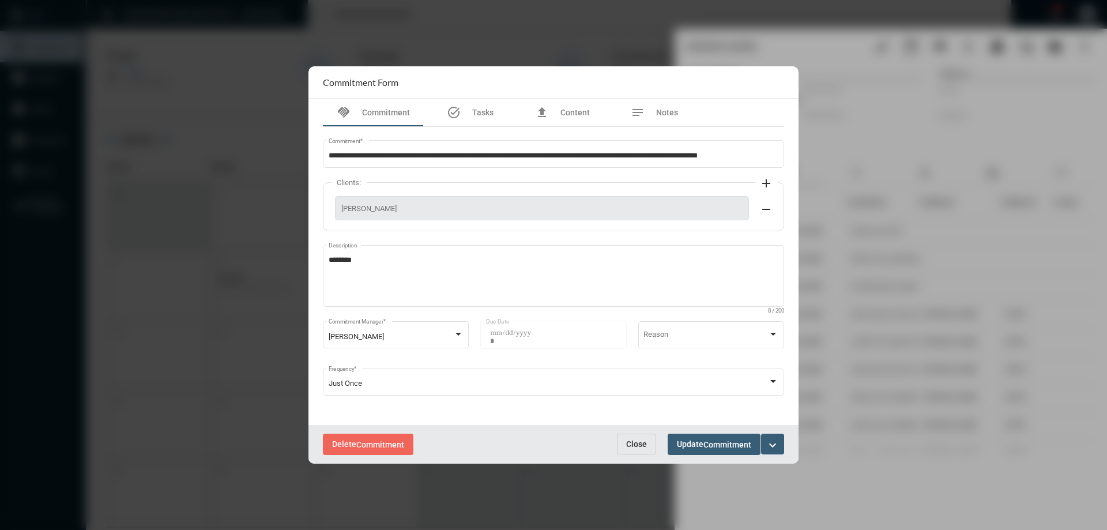
click at [638, 427] on div "Delete Commitment Close Update Commitment expand_more" at bounding box center [554, 444] width 490 height 39
click at [638, 441] on span "Close" at bounding box center [636, 444] width 21 height 9
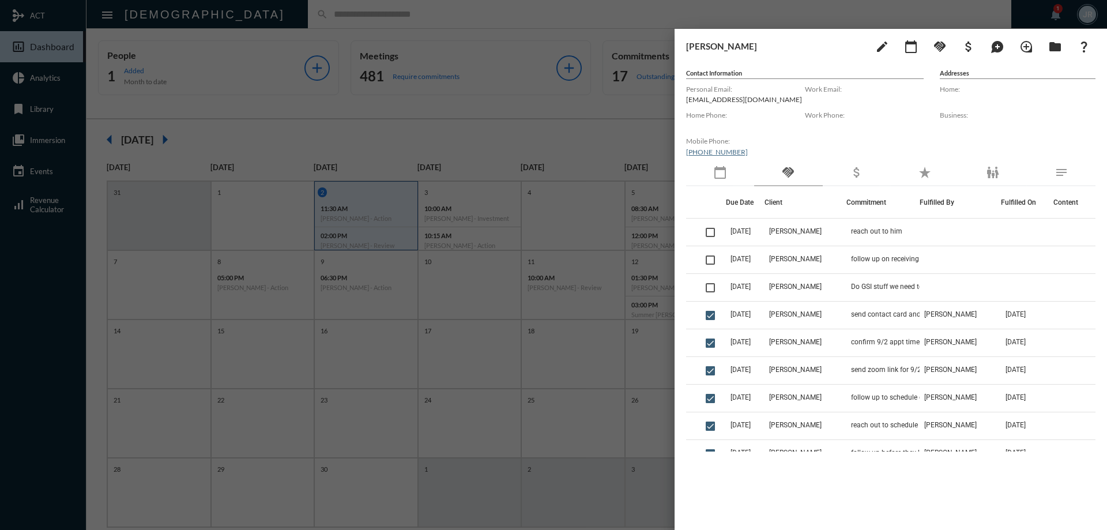
click at [505, 12] on div at bounding box center [553, 265] width 1107 height 530
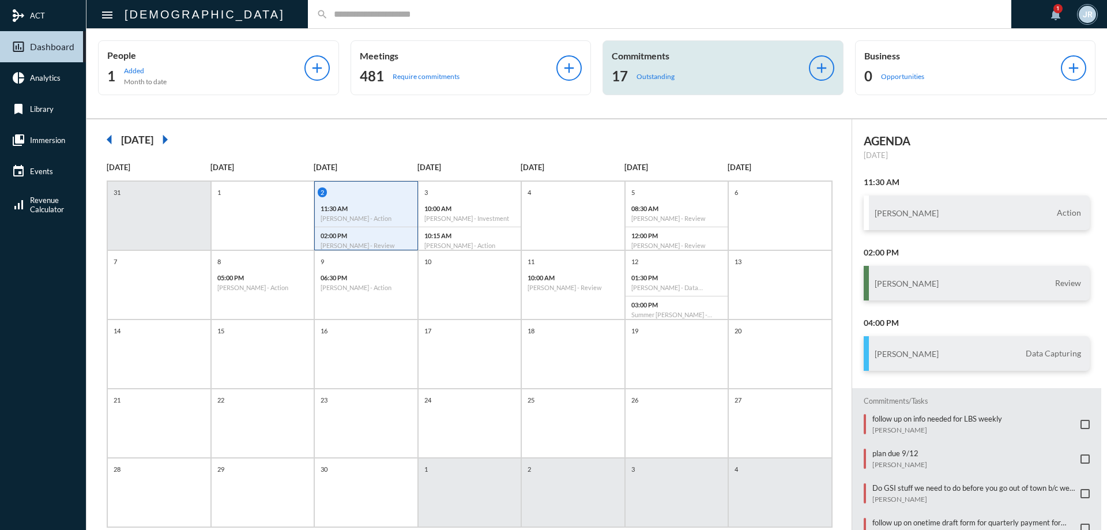
click at [691, 58] on p "Commitments" at bounding box center [710, 55] width 197 height 11
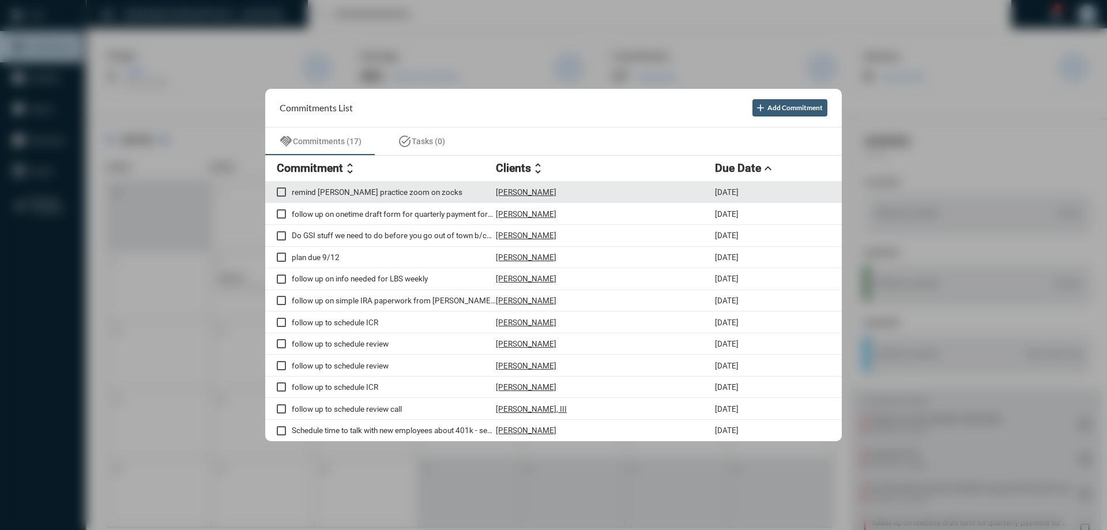
click at [505, 192] on p "[PERSON_NAME]" at bounding box center [526, 191] width 61 height 9
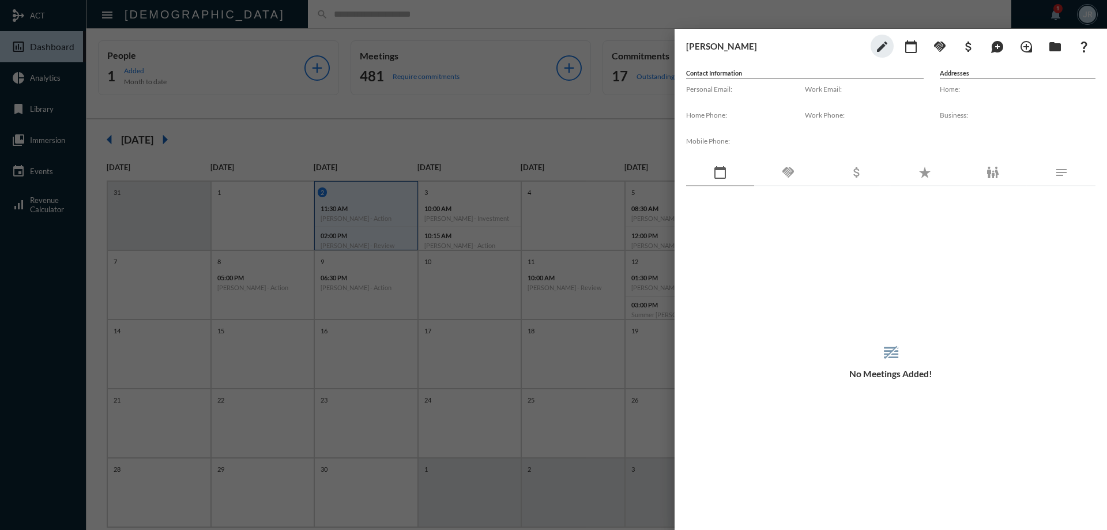
click at [795, 172] on mat-icon "handshake" at bounding box center [789, 173] width 14 height 14
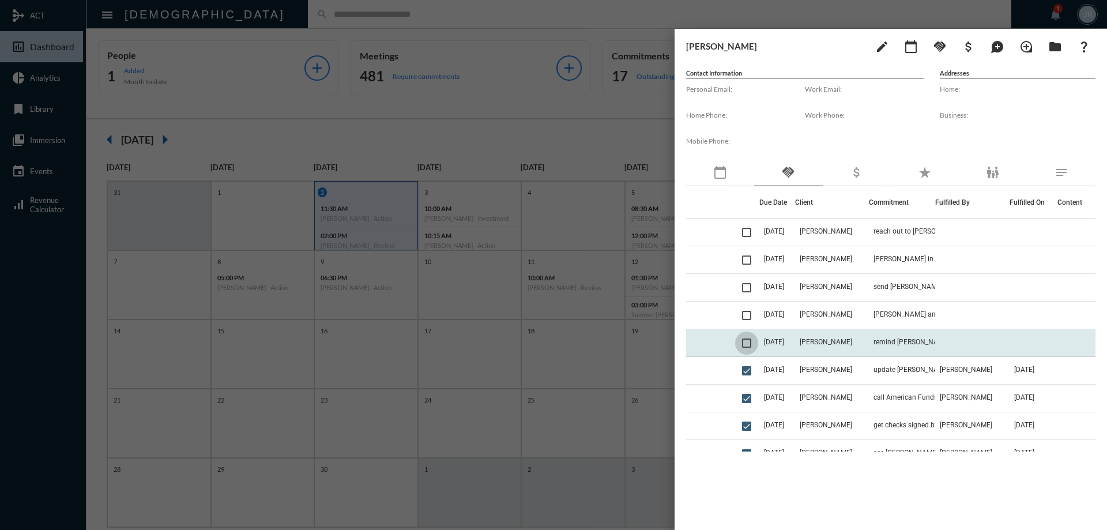
click at [752, 344] on span at bounding box center [746, 343] width 9 height 9
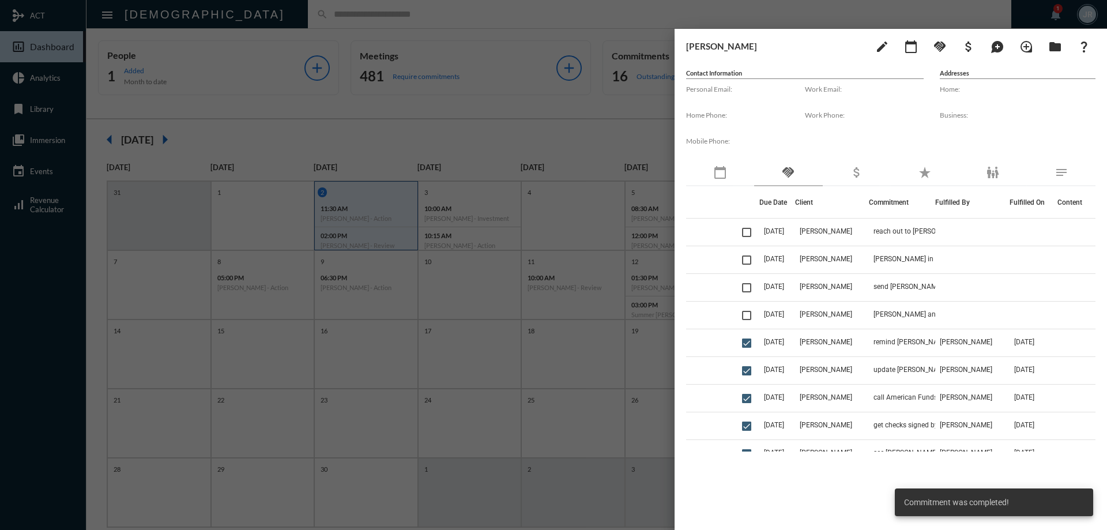
click at [578, 18] on div at bounding box center [553, 265] width 1107 height 530
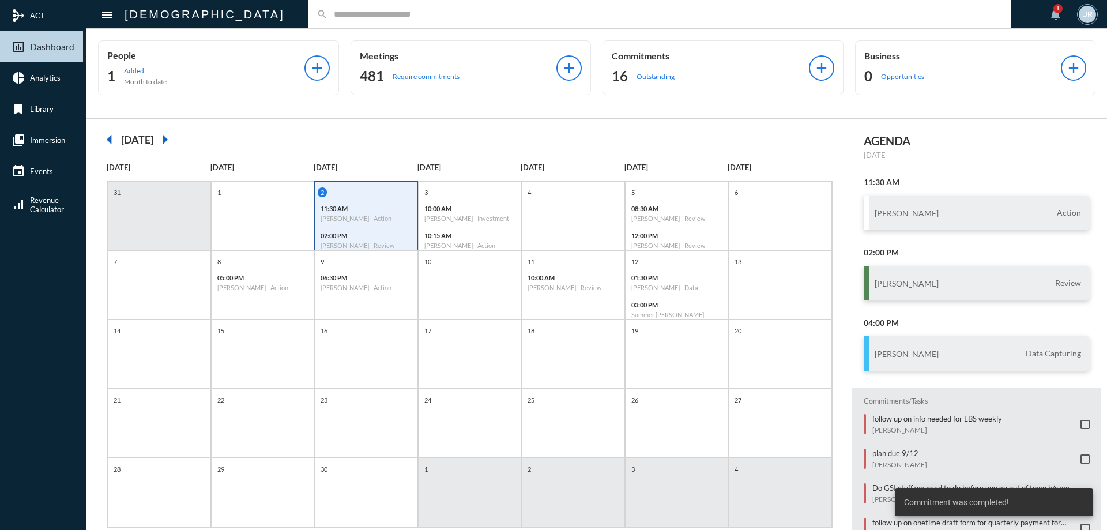
click at [662, 59] on p "Commitments" at bounding box center [710, 55] width 197 height 11
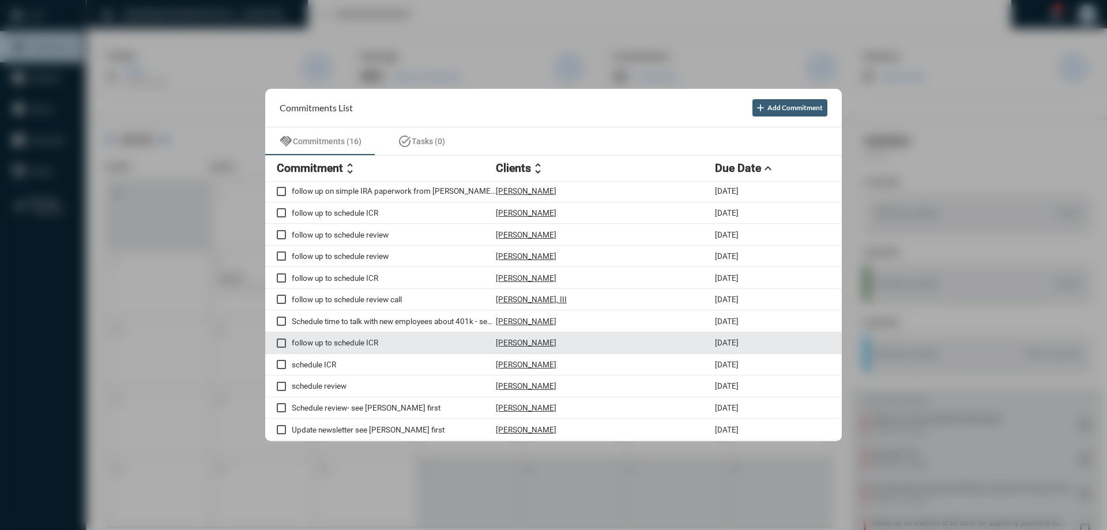
scroll to position [0, 0]
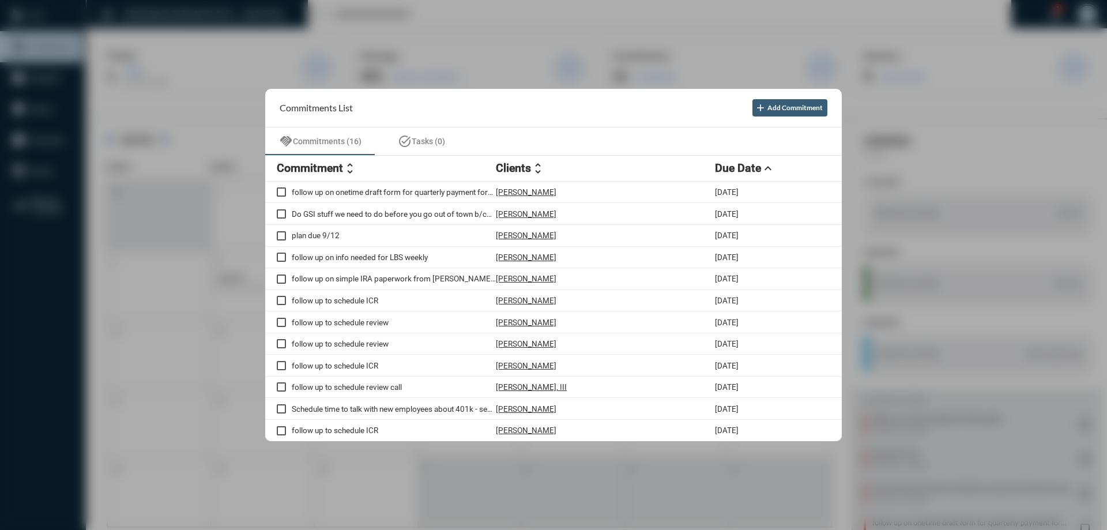
click at [399, 24] on div at bounding box center [553, 265] width 1107 height 530
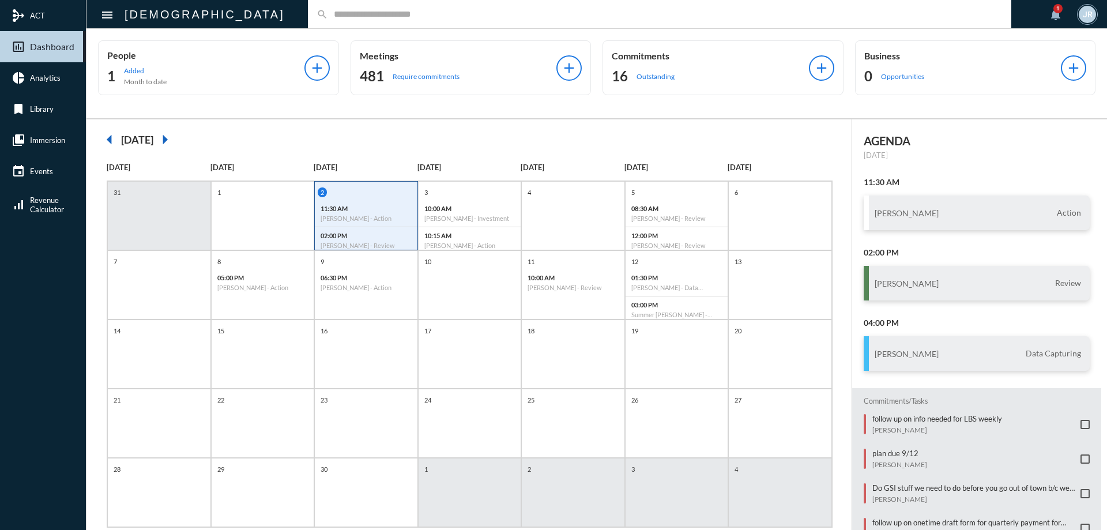
click at [328, 12] on input "text" at bounding box center [665, 14] width 675 height 10
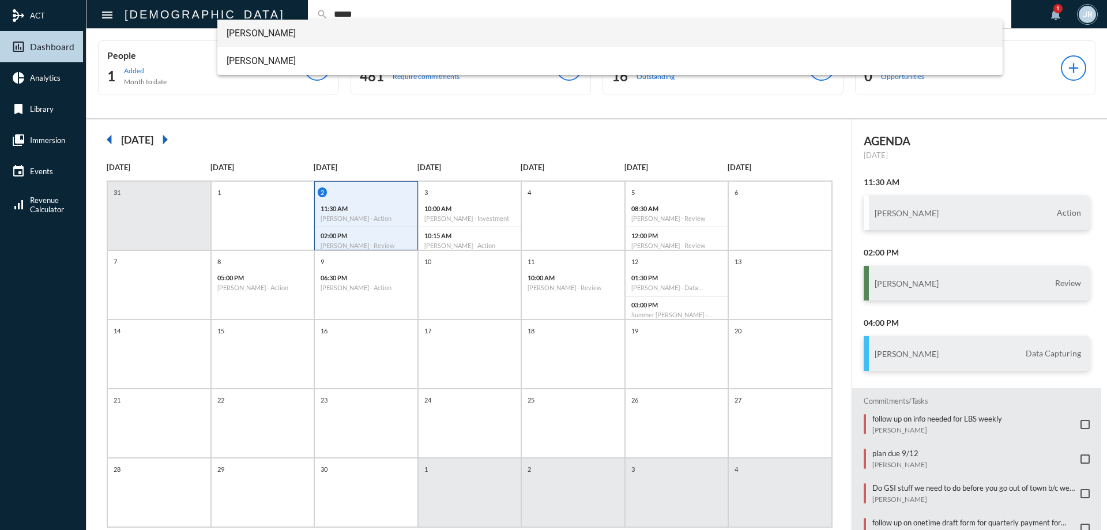
type input "*****"
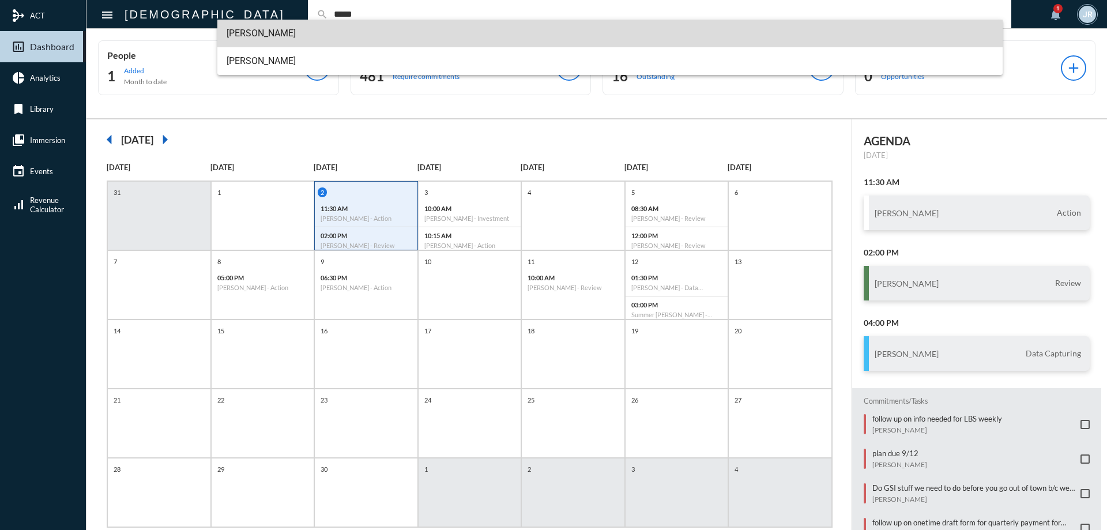
click at [261, 22] on span "[PERSON_NAME]" at bounding box center [611, 34] width 768 height 28
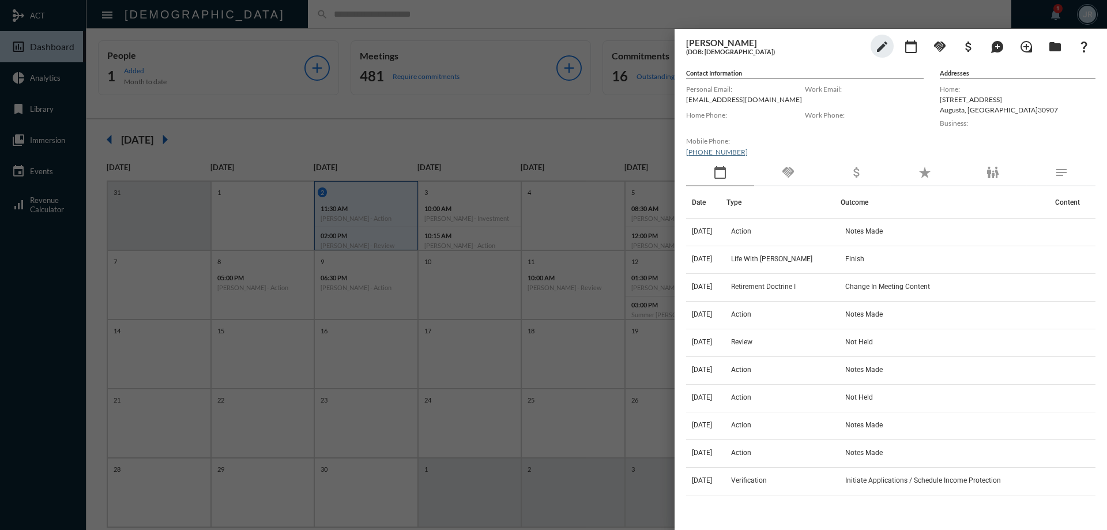
click at [806, 171] on div "handshake" at bounding box center [788, 173] width 68 height 27
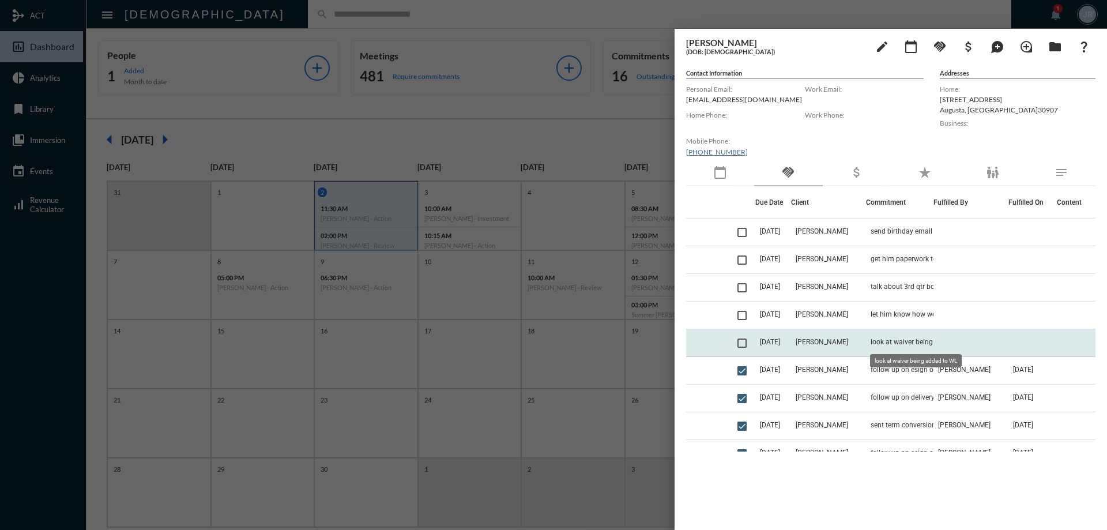
click at [904, 341] on span "look at waiver being added to WL" at bounding box center [922, 342] width 103 height 8
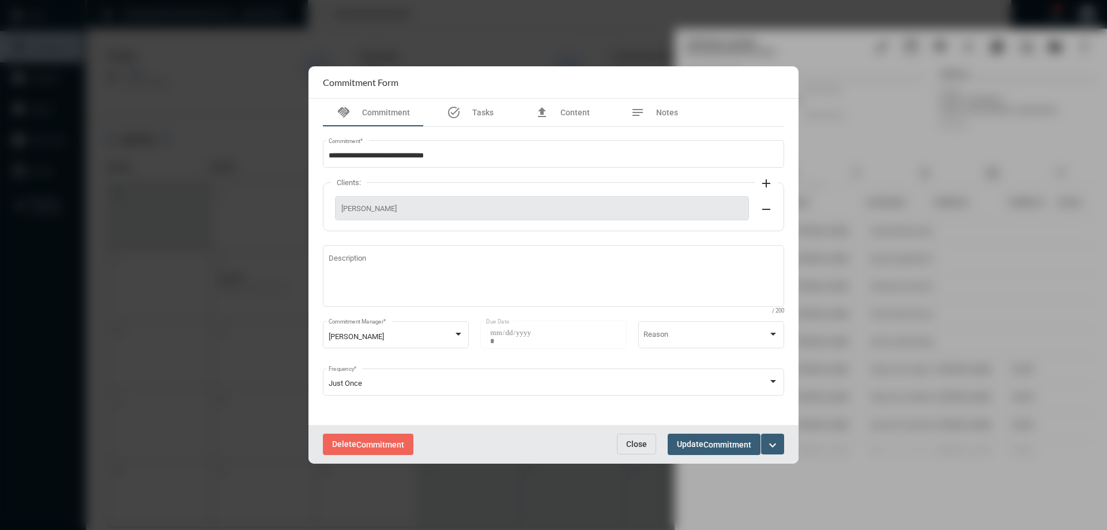
click at [632, 436] on button "Close" at bounding box center [636, 444] width 39 height 21
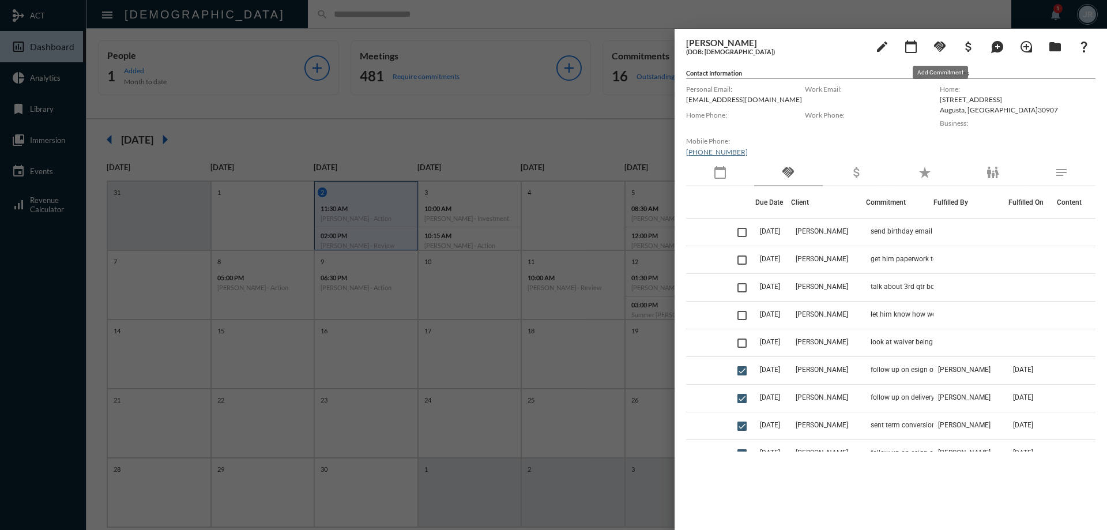
click at [945, 40] on mat-icon "handshake" at bounding box center [940, 47] width 14 height 14
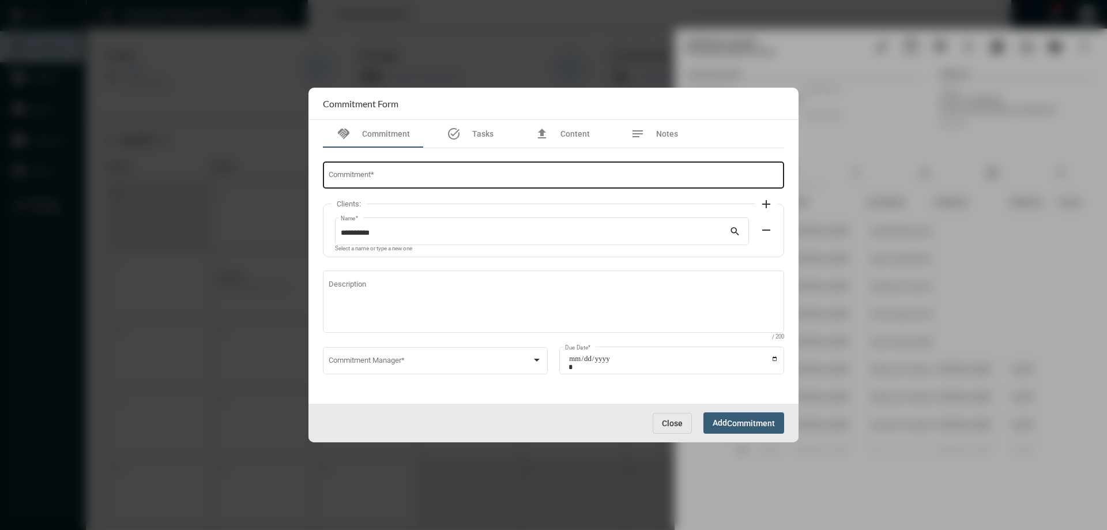
click at [380, 168] on div "Commitment *" at bounding box center [554, 174] width 450 height 29
type input "**********"
click at [394, 361] on span at bounding box center [431, 362] width 204 height 9
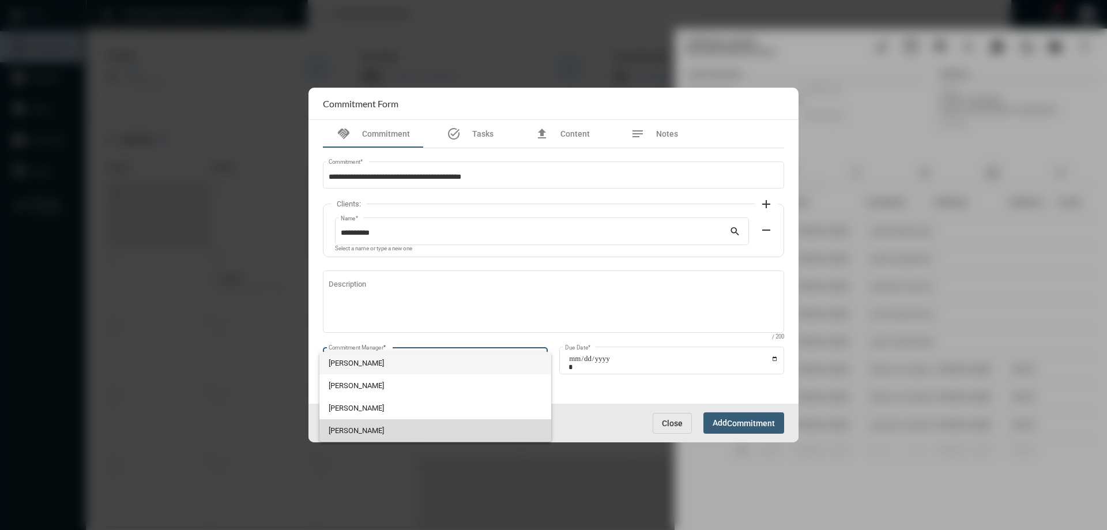
click at [369, 431] on span "[PERSON_NAME]" at bounding box center [436, 430] width 214 height 22
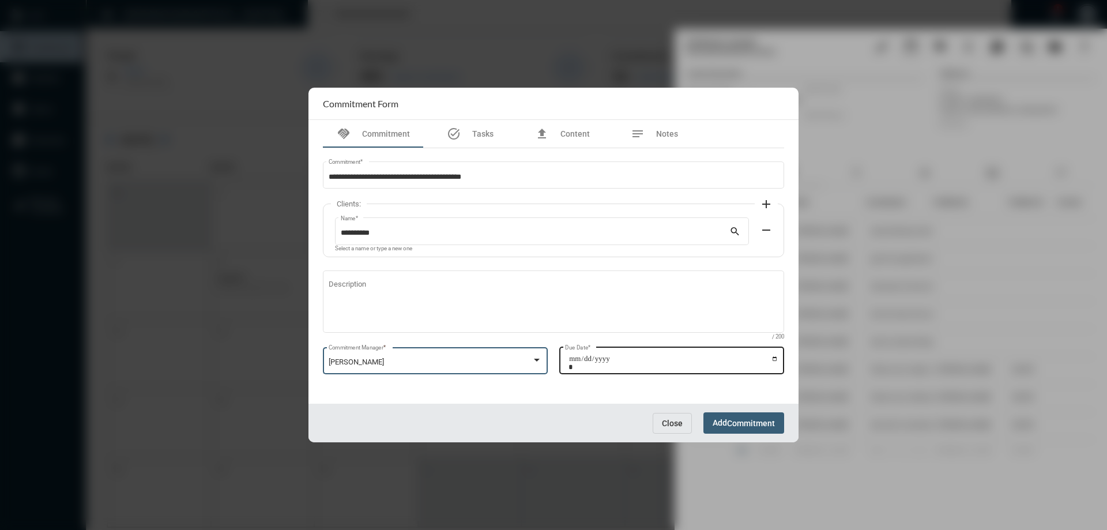
click at [774, 357] on input "Due Date *" at bounding box center [674, 363] width 210 height 16
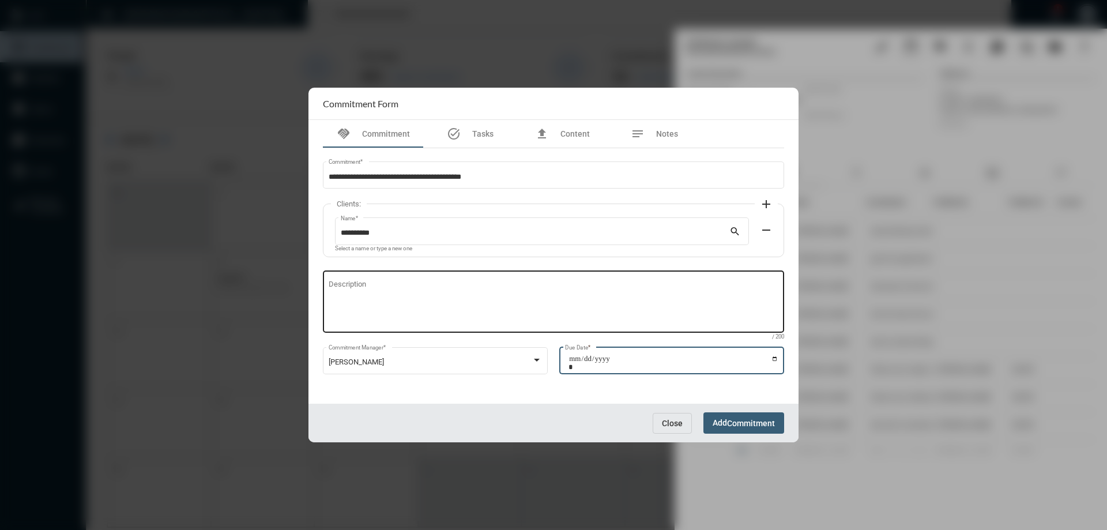
type input "**********"
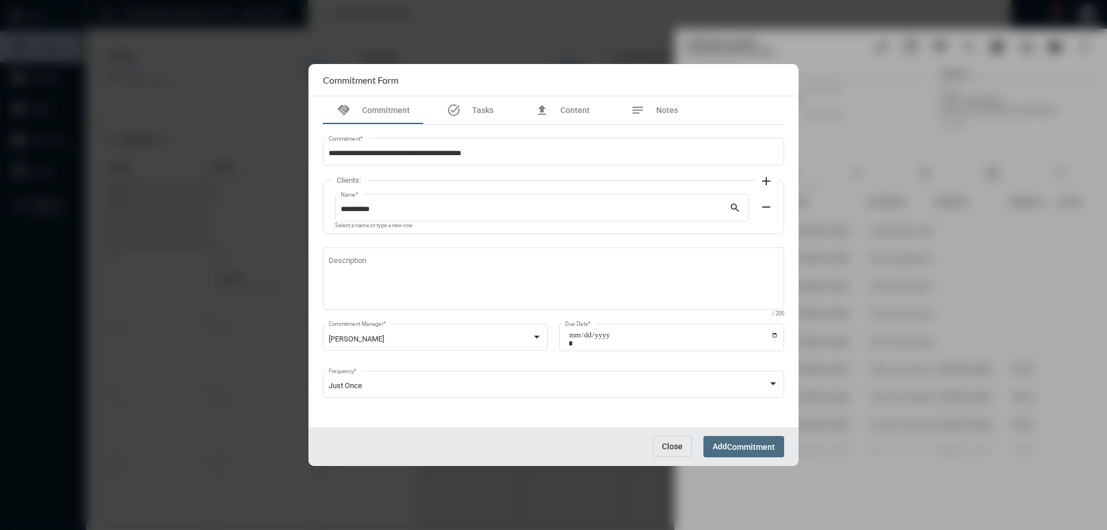
click at [741, 448] on span "Commitment" at bounding box center [751, 446] width 48 height 9
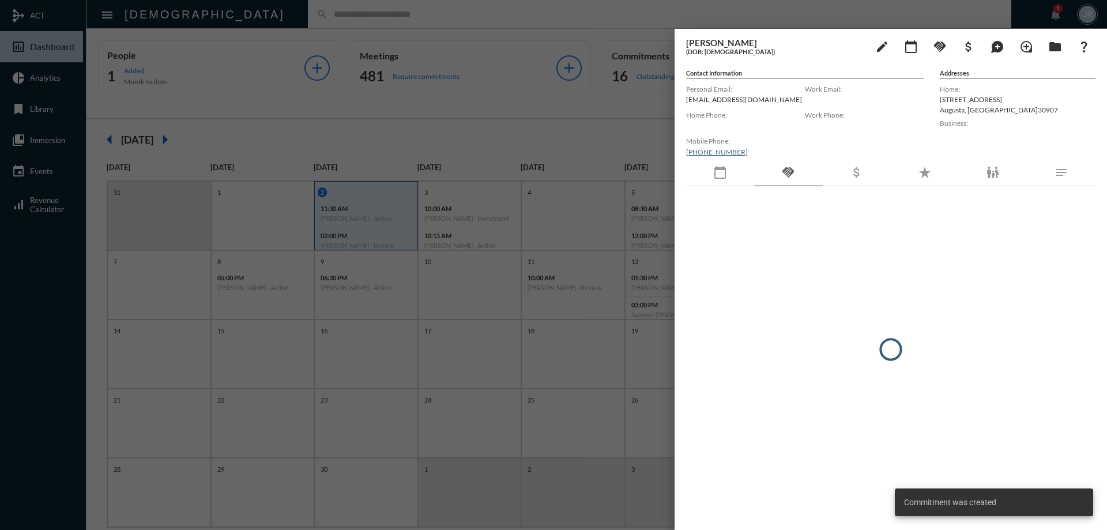
click at [225, 15] on div at bounding box center [553, 265] width 1107 height 530
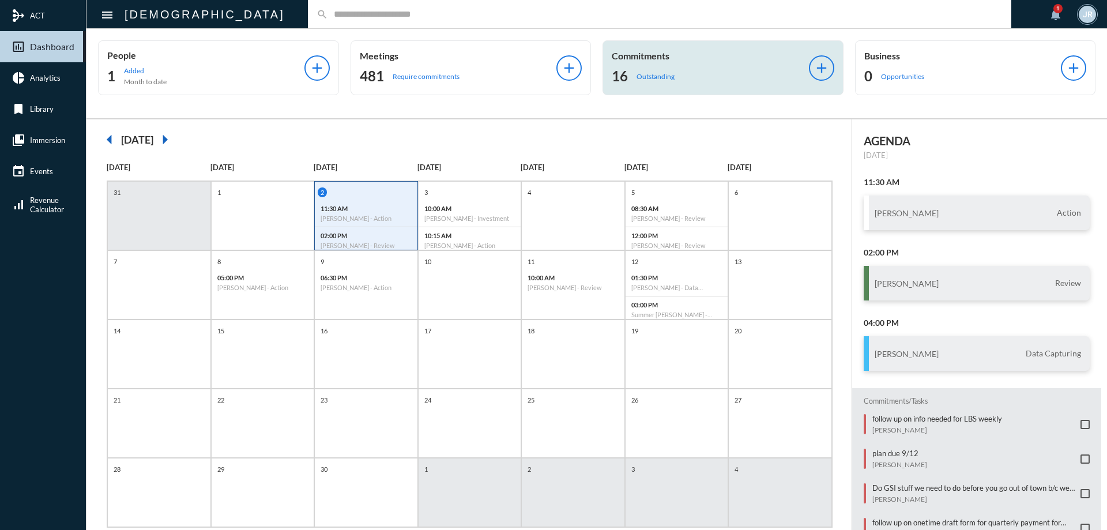
click at [678, 74] on div "16 Outstanding" at bounding box center [710, 76] width 197 height 18
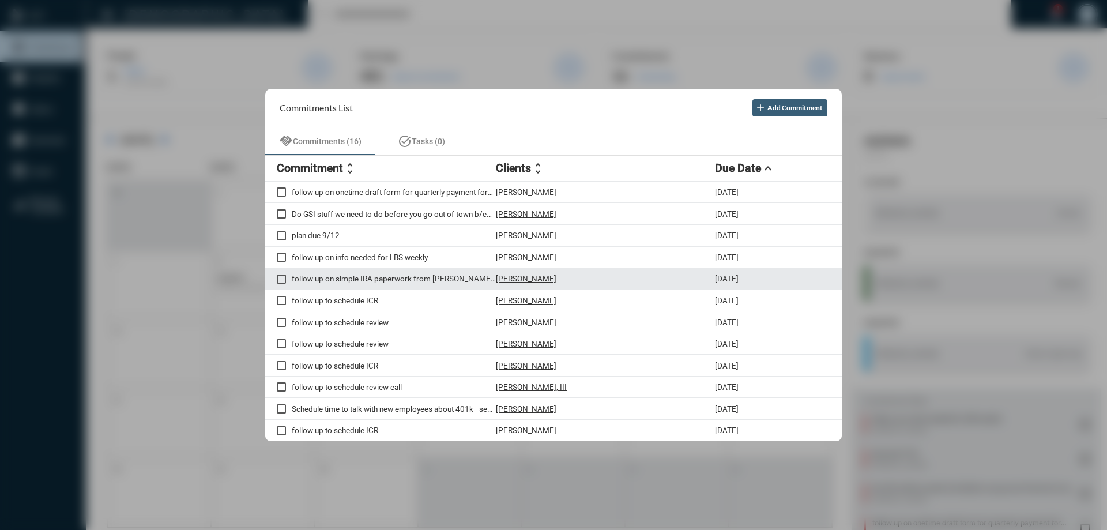
click at [524, 275] on p "[PERSON_NAME]" at bounding box center [526, 278] width 61 height 9
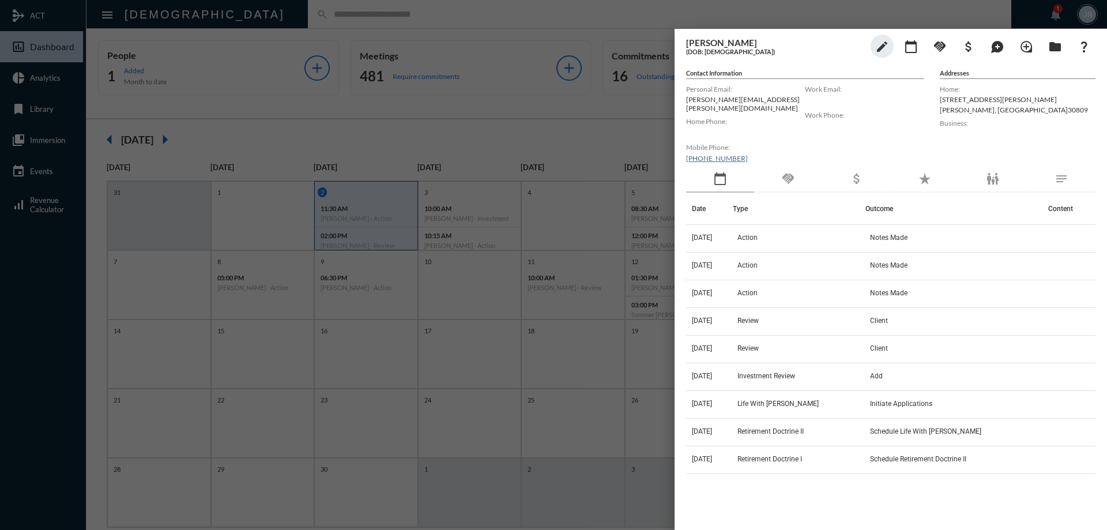
click at [802, 178] on div "handshake" at bounding box center [788, 179] width 68 height 27
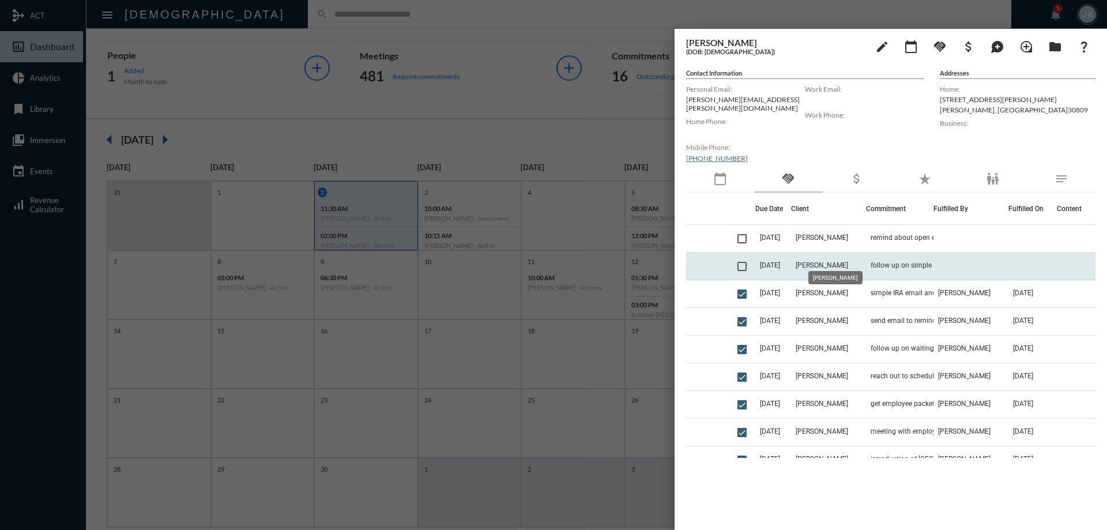
click at [812, 261] on span "[PERSON_NAME]" at bounding box center [822, 265] width 52 height 8
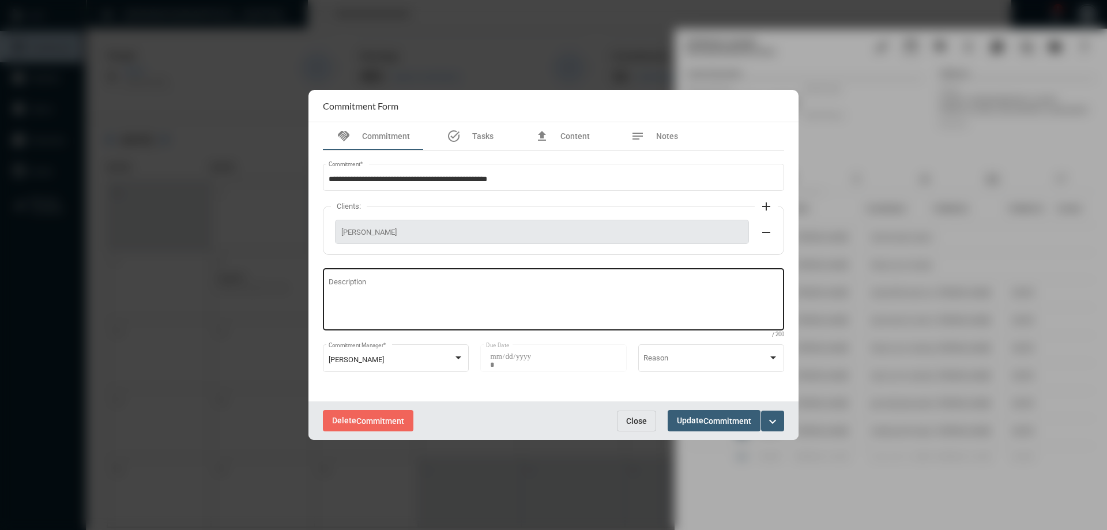
click at [361, 279] on textarea "Description" at bounding box center [554, 302] width 450 height 46
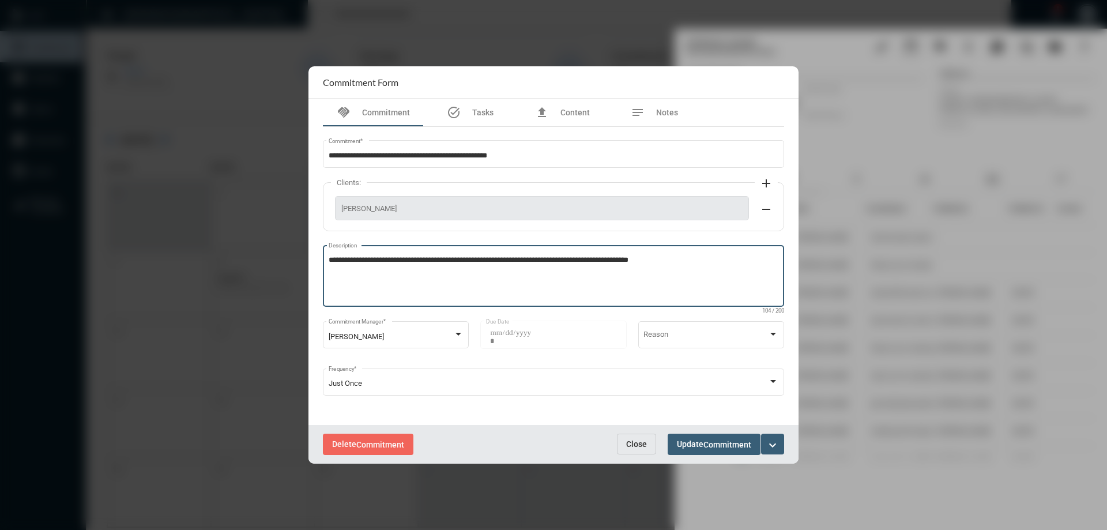
type textarea "**********"
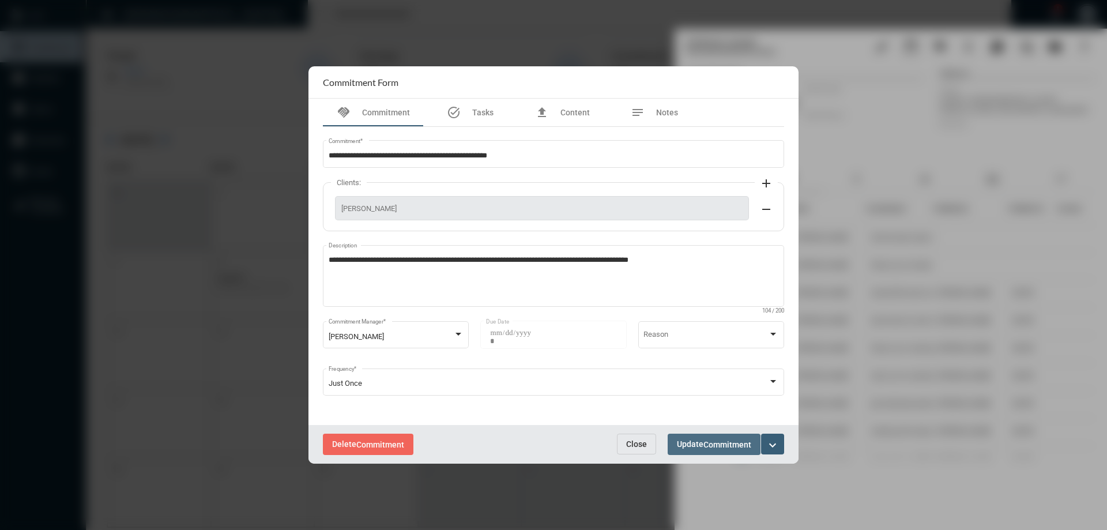
click at [705, 442] on span "Commitment" at bounding box center [728, 444] width 48 height 9
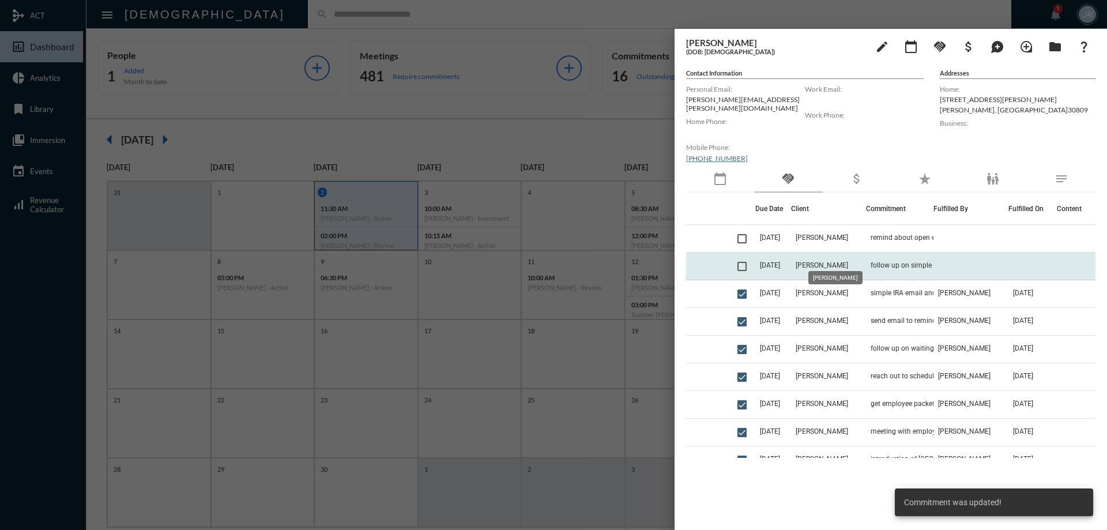
click at [818, 261] on span "[PERSON_NAME]" at bounding box center [822, 265] width 52 height 8
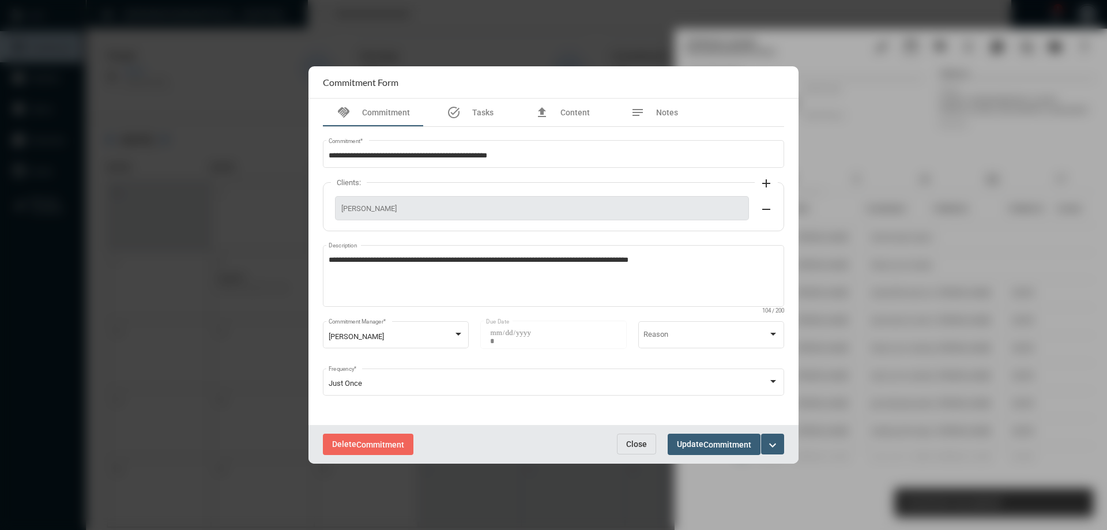
click at [775, 442] on mat-icon "expand_more" at bounding box center [773, 445] width 14 height 14
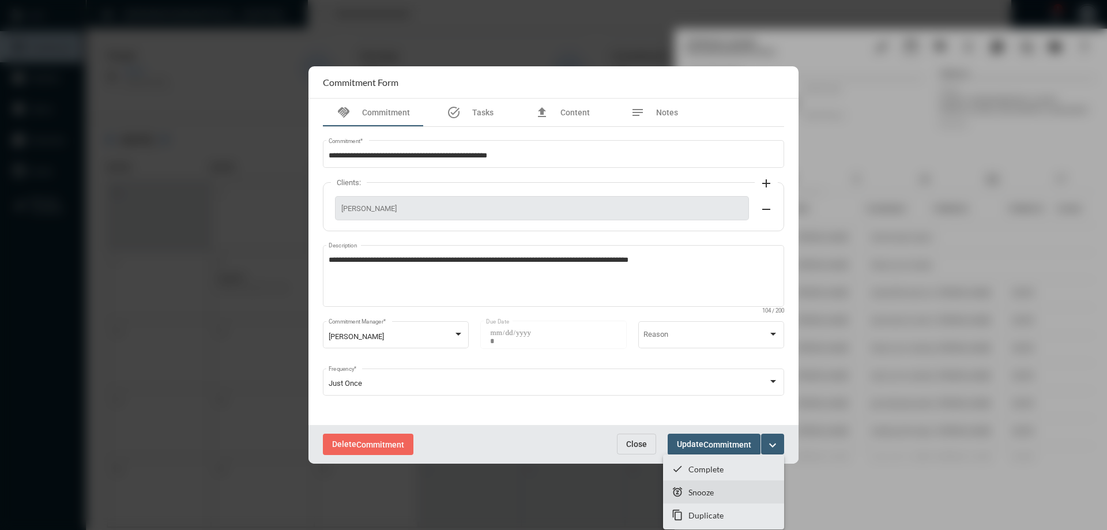
click at [694, 485] on section "snooze Snooze" at bounding box center [723, 491] width 121 height 23
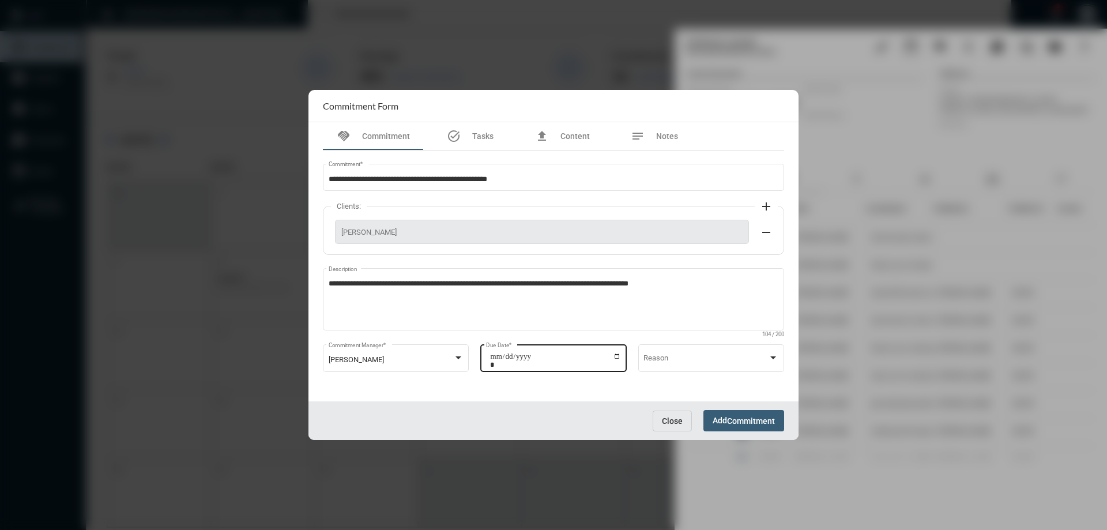
click at [615, 351] on div "**********" at bounding box center [553, 357] width 135 height 29
click at [616, 358] on input "**********" at bounding box center [555, 360] width 131 height 16
type input "**********"
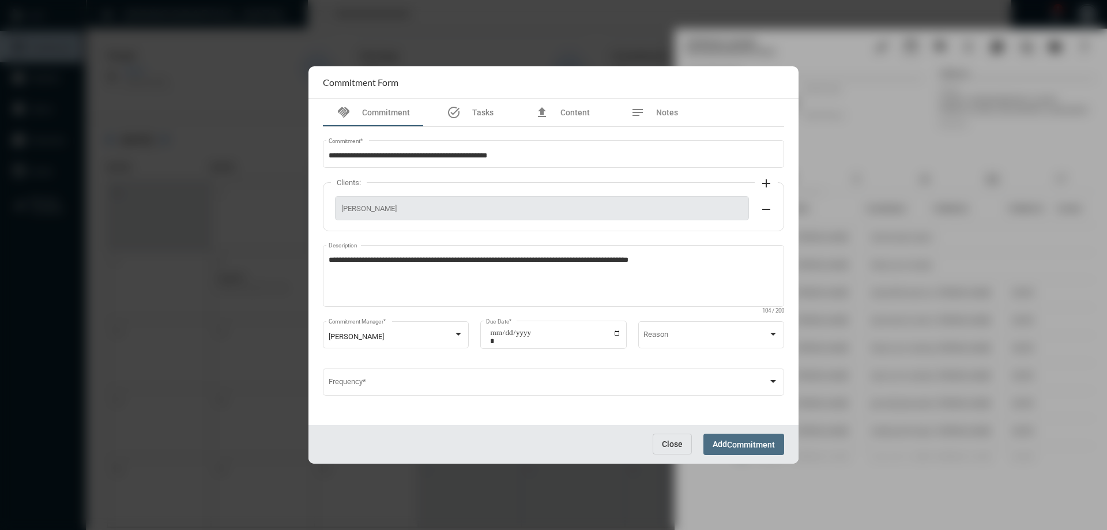
click at [743, 442] on span "Commitment" at bounding box center [751, 444] width 48 height 9
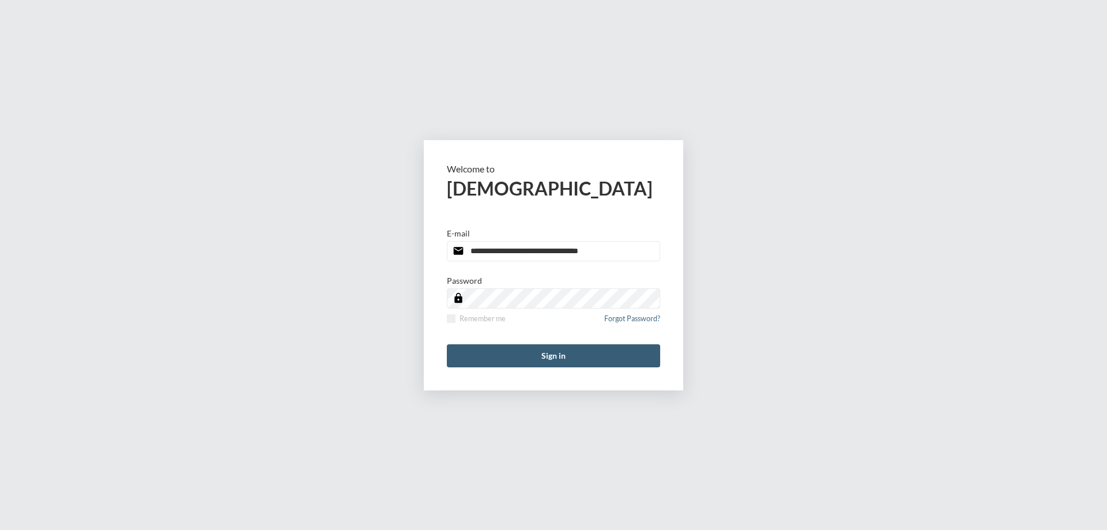
click at [632, 257] on input "**********" at bounding box center [553, 251] width 213 height 20
click at [629, 257] on input "**********" at bounding box center [553, 251] width 213 height 20
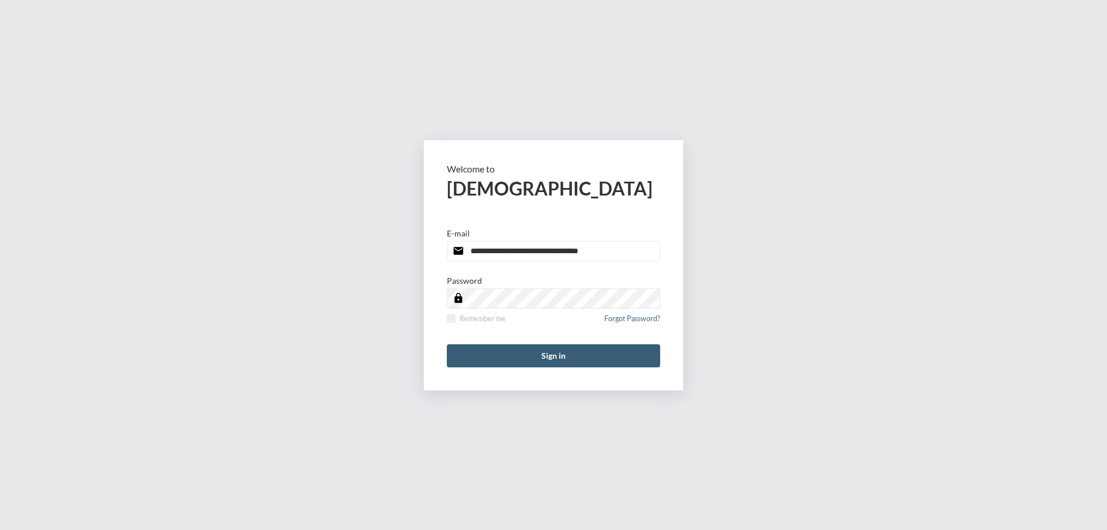
click at [629, 257] on input "**********" at bounding box center [553, 251] width 213 height 20
type input "**********"
click at [453, 318] on span at bounding box center [451, 318] width 9 height 9
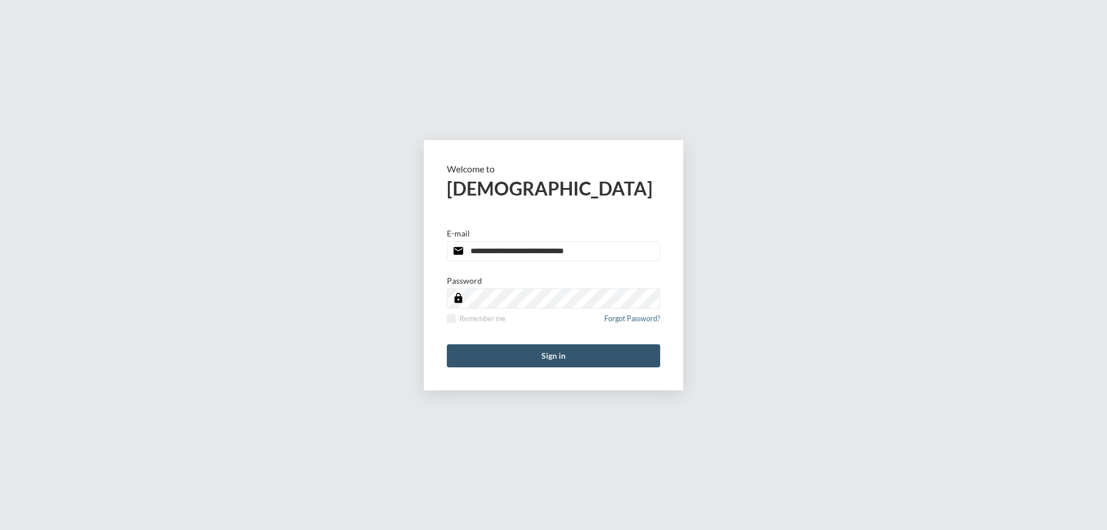
click at [513, 355] on button "Sign in" at bounding box center [553, 355] width 213 height 23
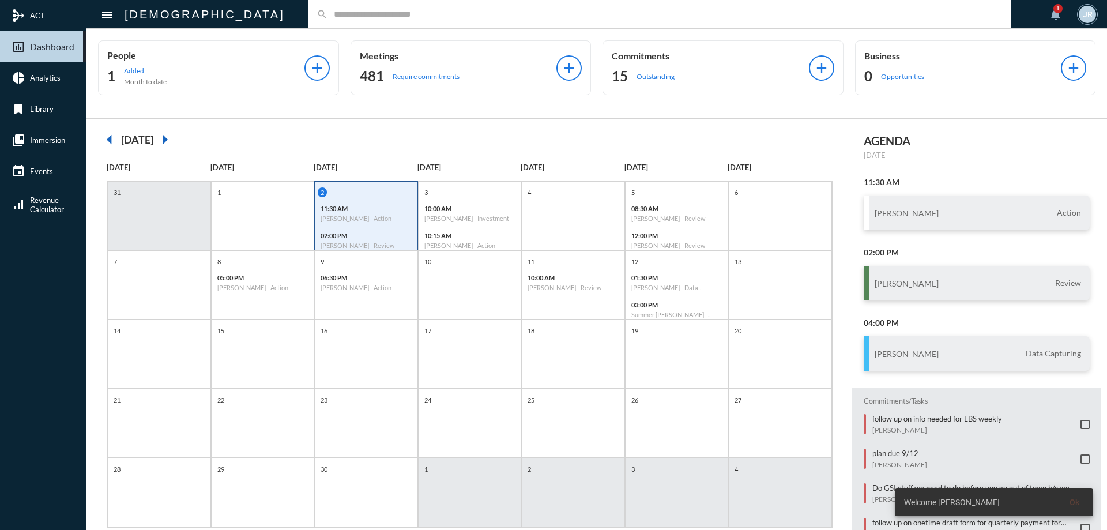
click at [328, 13] on input "text" at bounding box center [665, 14] width 675 height 10
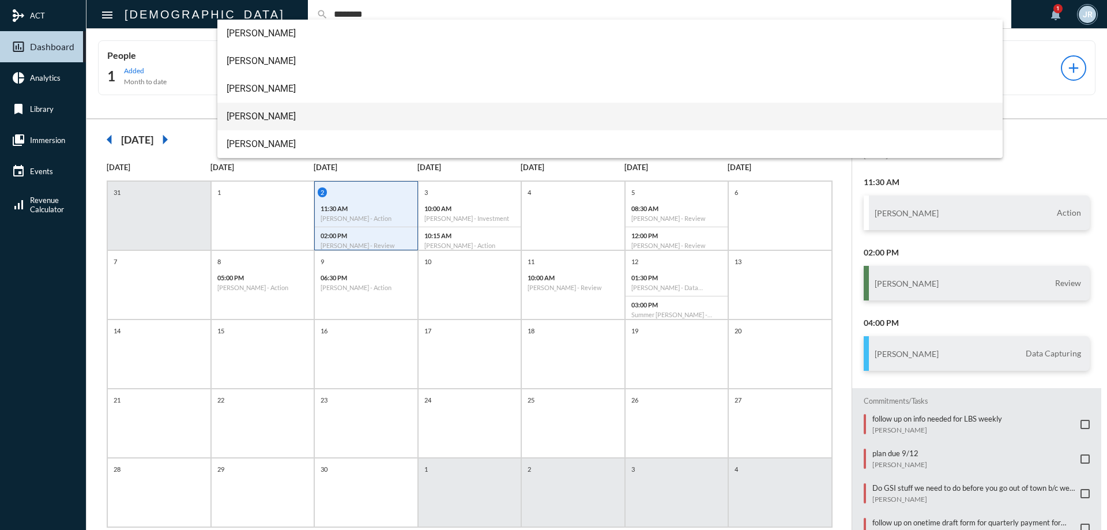
type input "********"
click at [251, 111] on span "Mark Gillikin" at bounding box center [611, 117] width 768 height 28
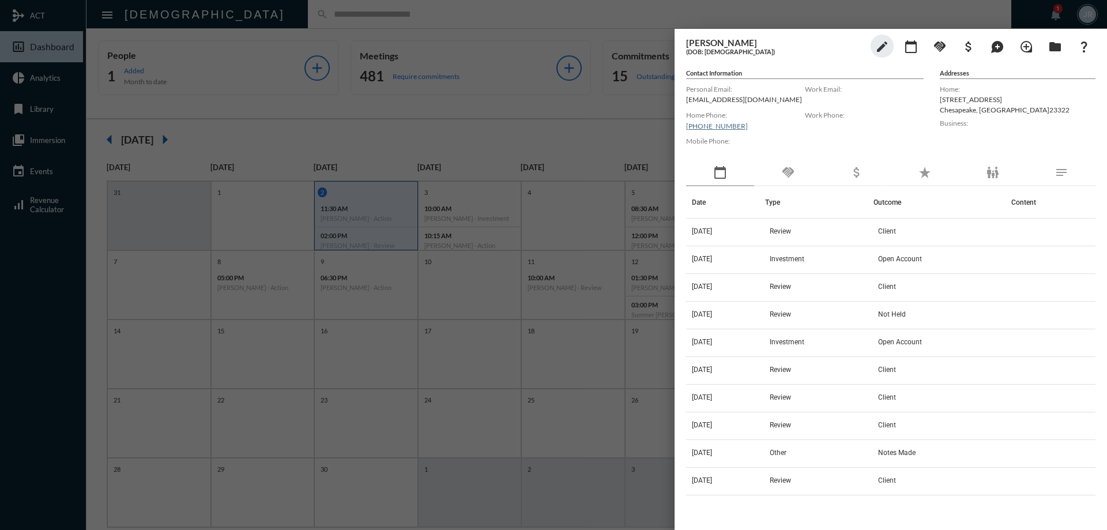
click at [791, 171] on mat-icon "handshake" at bounding box center [789, 173] width 14 height 14
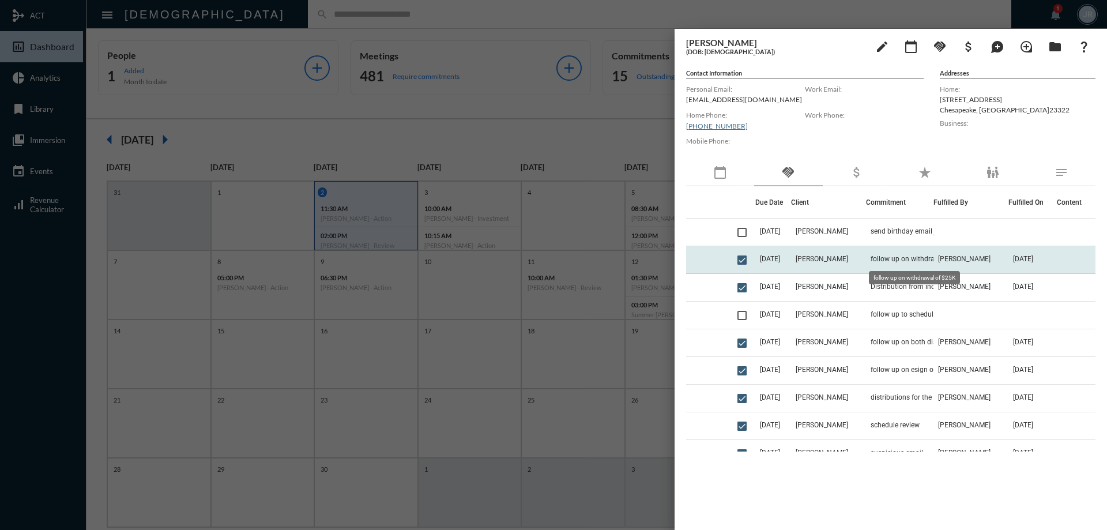
click at [893, 259] on span "follow up on withdrawal of $25K" at bounding box center [922, 259] width 102 height 8
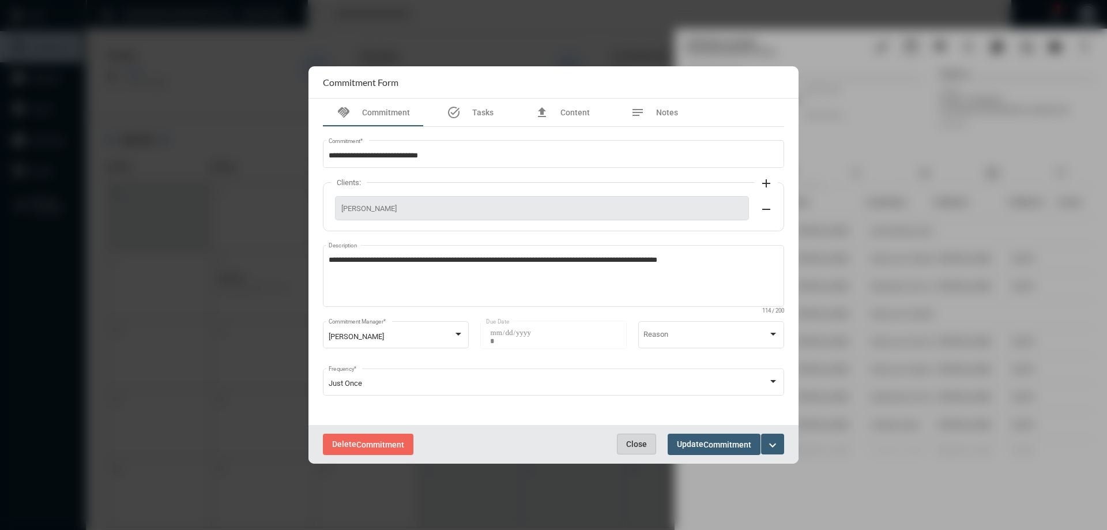
click at [645, 445] on span "Close" at bounding box center [636, 444] width 21 height 9
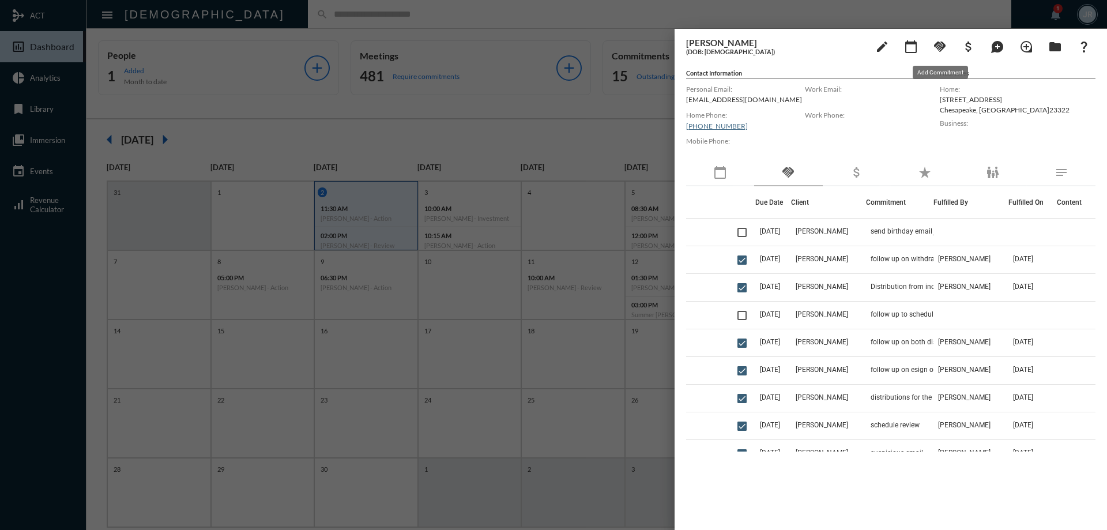
click at [944, 45] on mat-icon "handshake" at bounding box center [940, 47] width 14 height 14
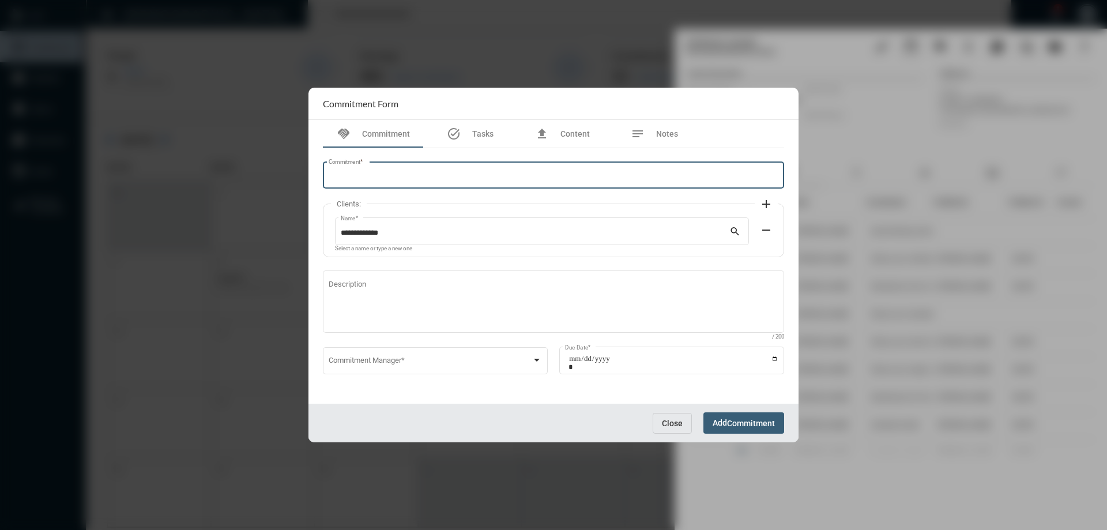
click at [375, 180] on input "Commitment *" at bounding box center [554, 177] width 450 height 9
type input "**********"
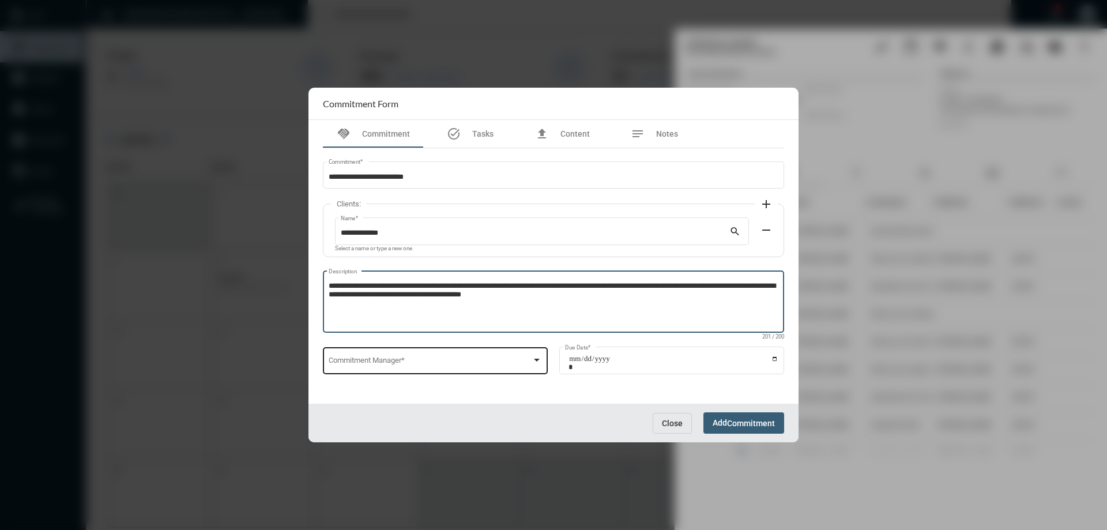
type textarea "**********"
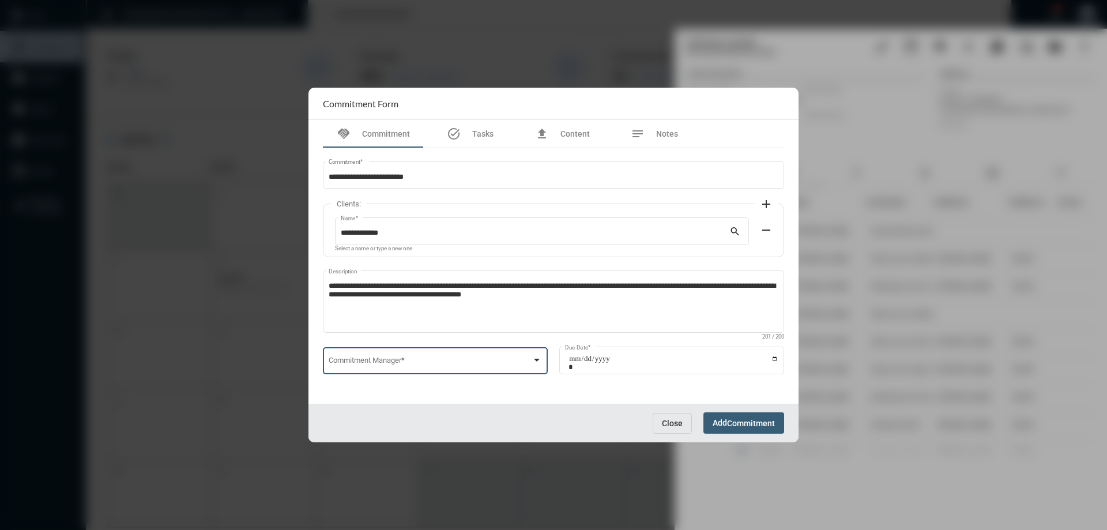
click at [362, 367] on span at bounding box center [431, 362] width 204 height 9
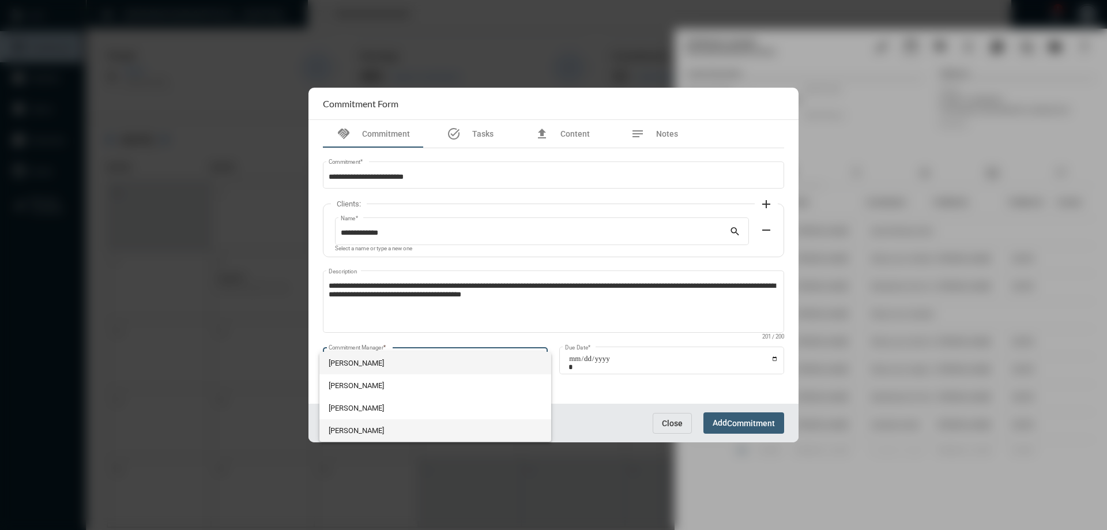
click at [354, 431] on span "[PERSON_NAME]" at bounding box center [436, 430] width 214 height 22
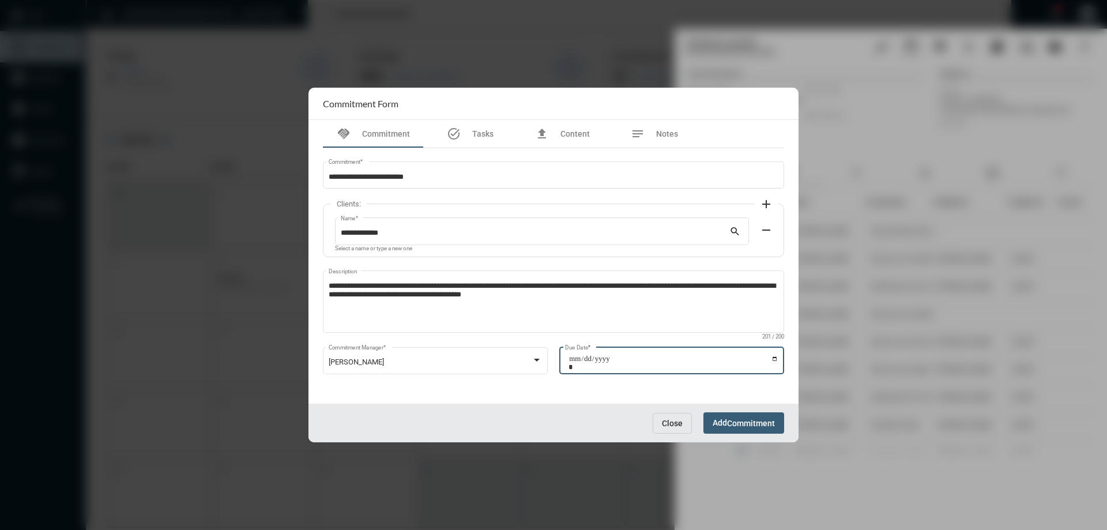
click at [775, 359] on input "Due Date *" at bounding box center [674, 363] width 210 height 16
type input "**********"
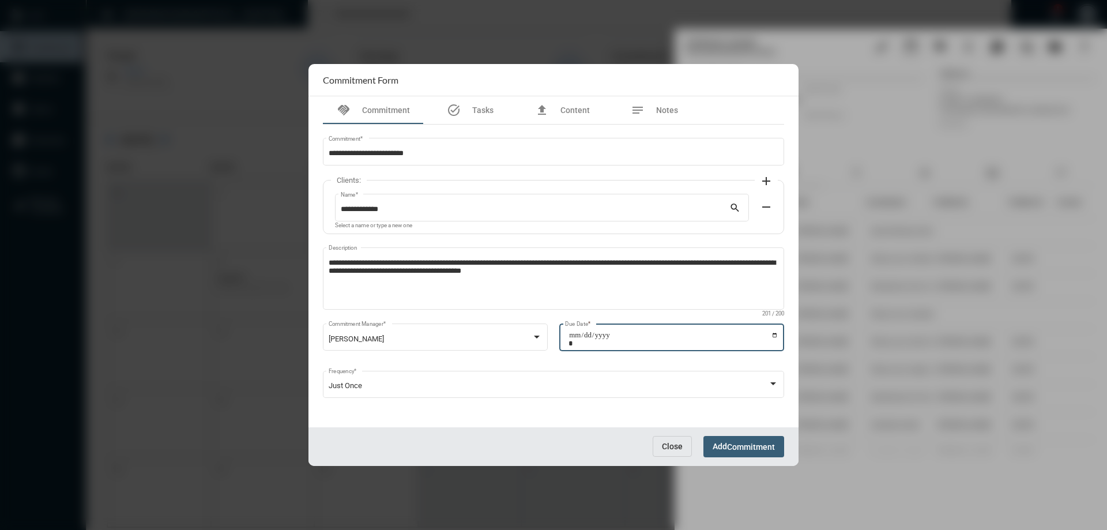
click at [776, 449] on button "Add Commitment" at bounding box center [744, 446] width 81 height 21
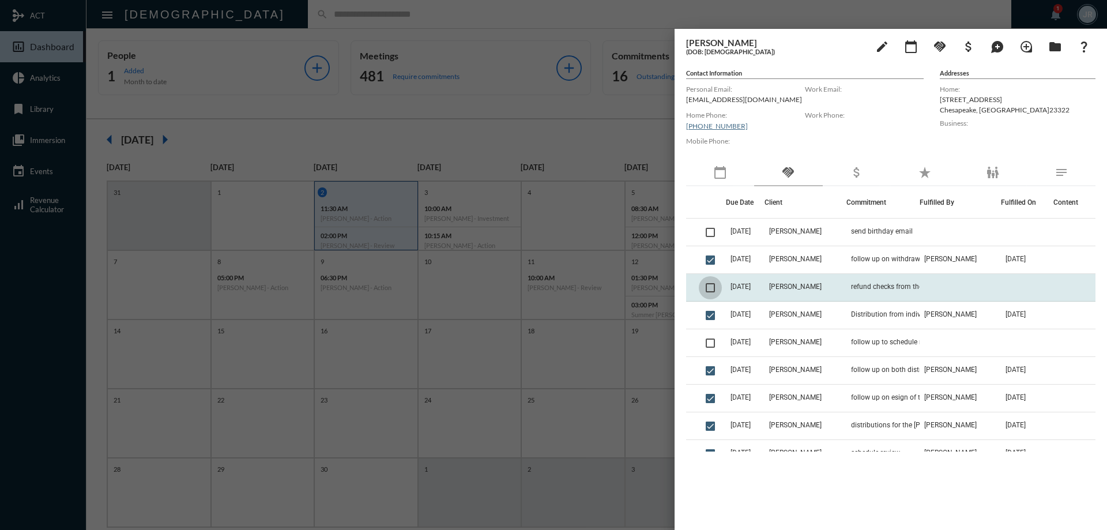
click at [711, 289] on span at bounding box center [710, 287] width 9 height 9
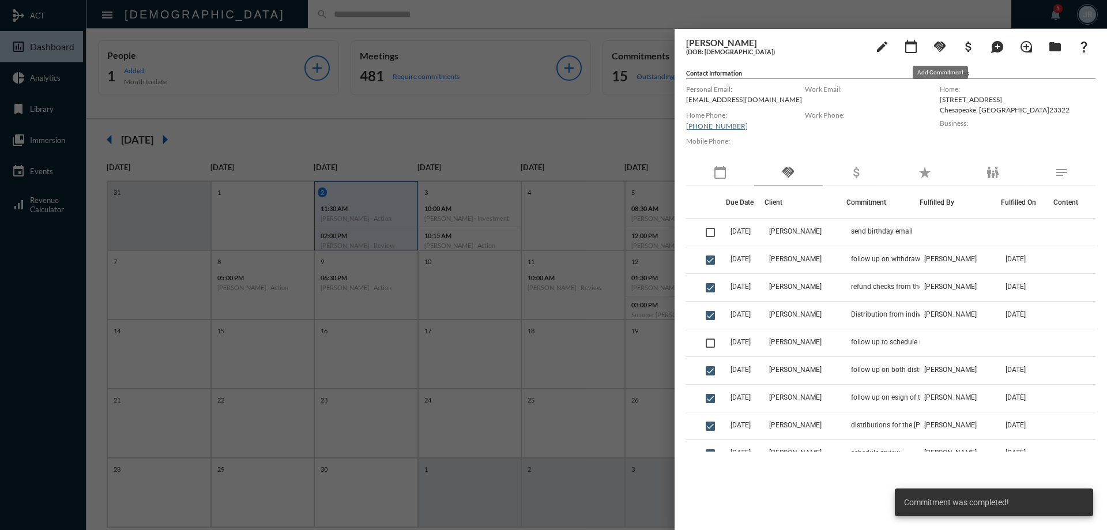
click at [938, 46] on mat-icon "handshake" at bounding box center [940, 47] width 14 height 14
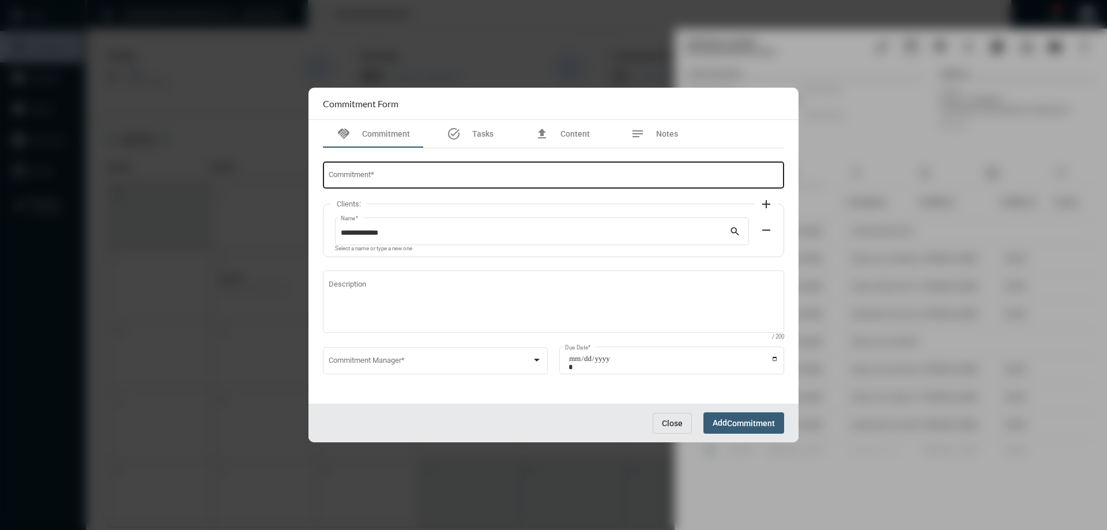
click at [446, 177] on input "Commitment *" at bounding box center [554, 177] width 450 height 9
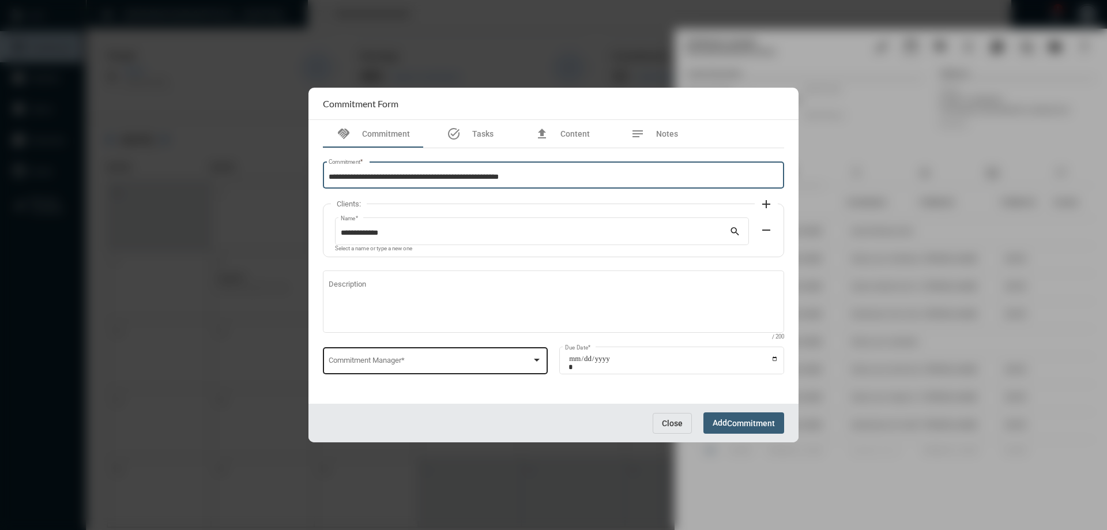
type input "**********"
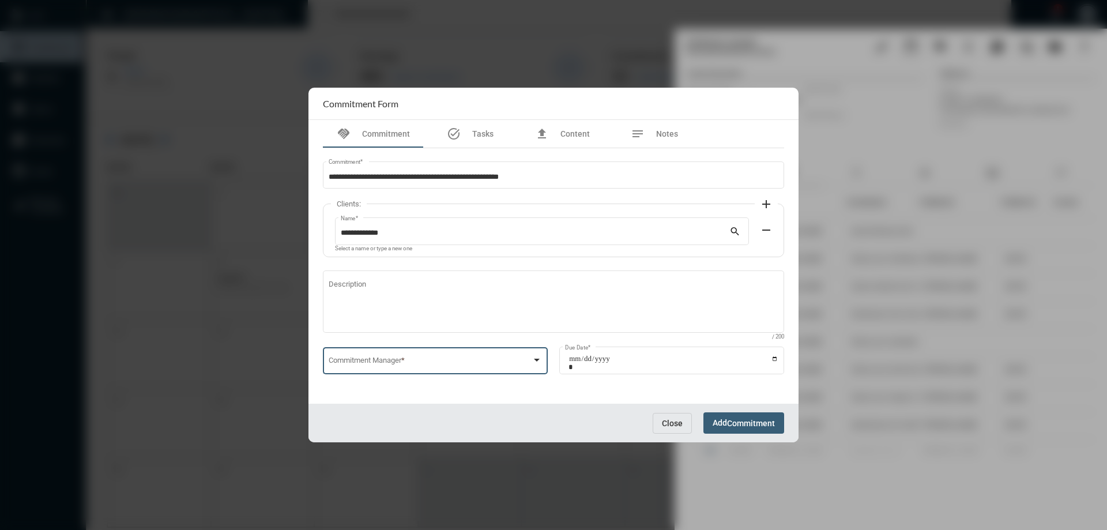
click at [411, 362] on span at bounding box center [431, 362] width 204 height 9
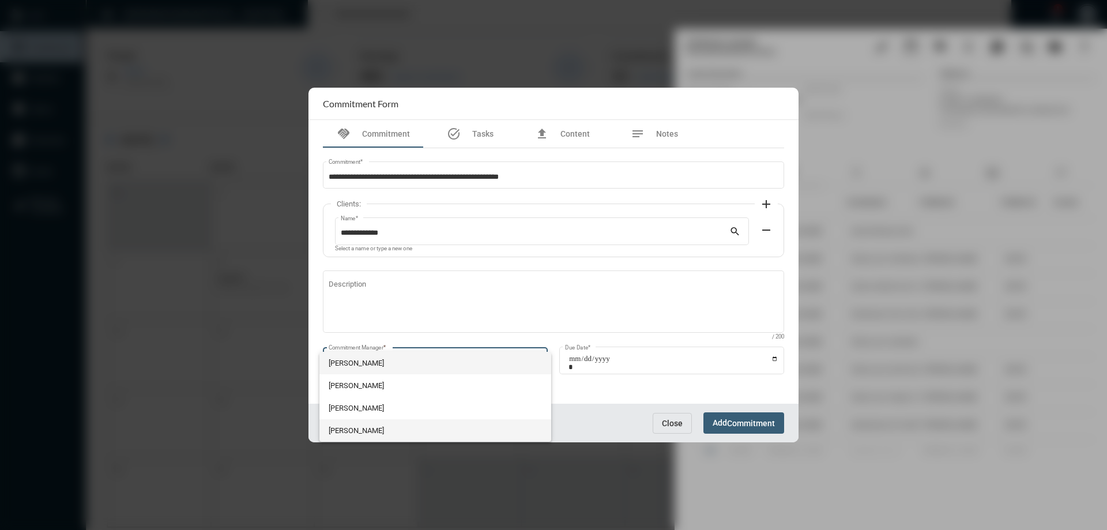
click at [362, 429] on span "[PERSON_NAME]" at bounding box center [436, 430] width 214 height 22
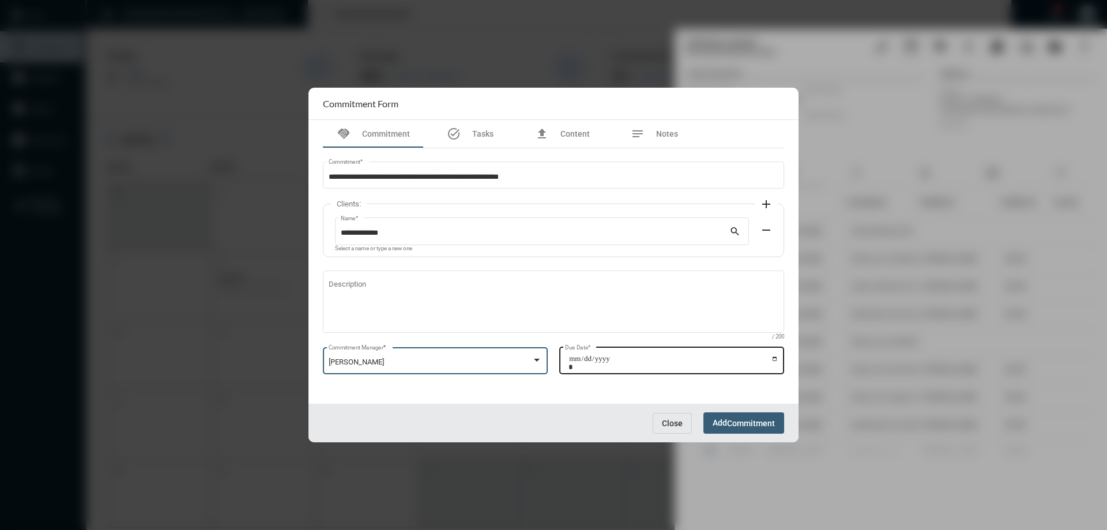
click at [774, 360] on input "Due Date *" at bounding box center [674, 363] width 210 height 16
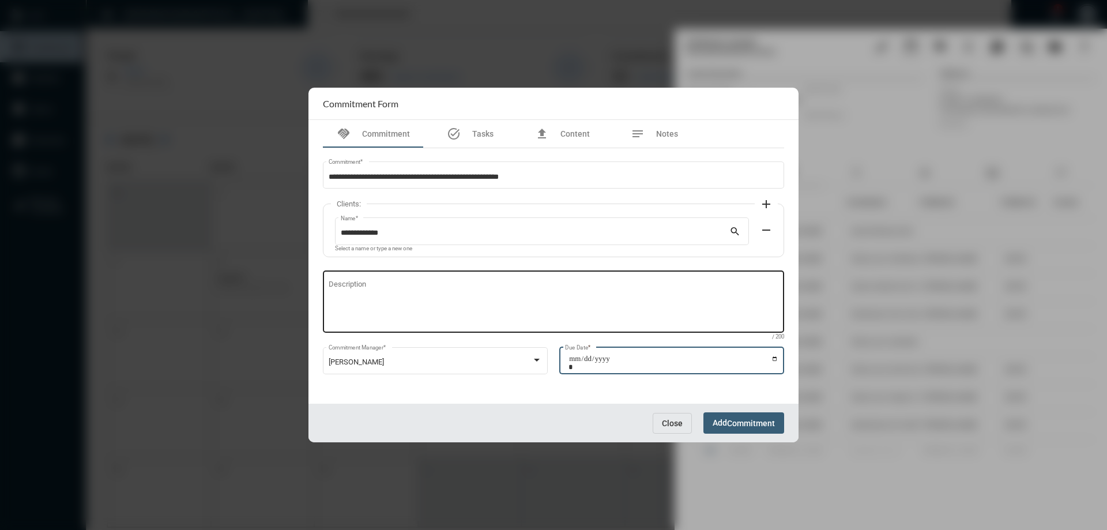
type input "**********"
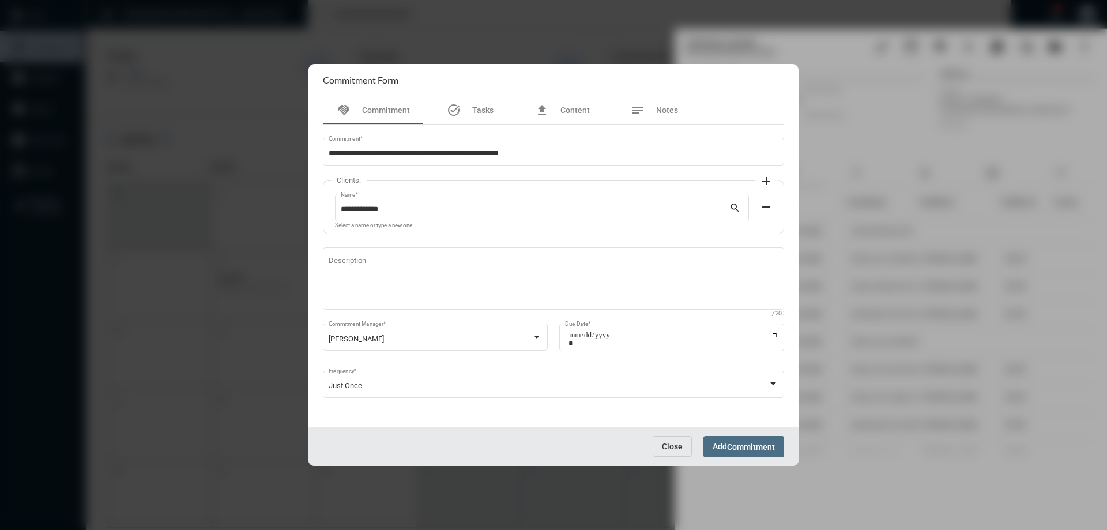
click at [739, 450] on span "Commitment" at bounding box center [751, 446] width 48 height 9
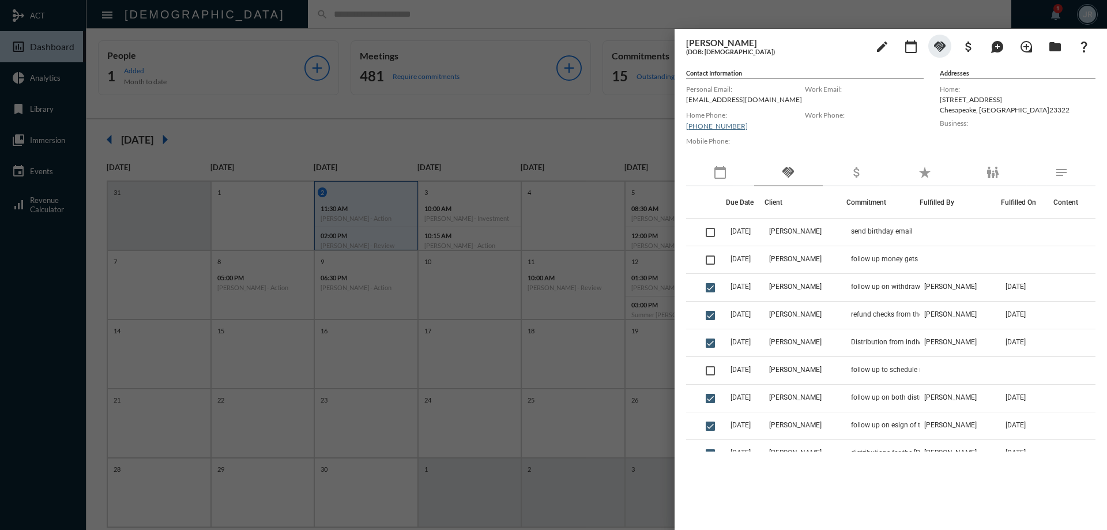
click at [248, 9] on div at bounding box center [553, 265] width 1107 height 530
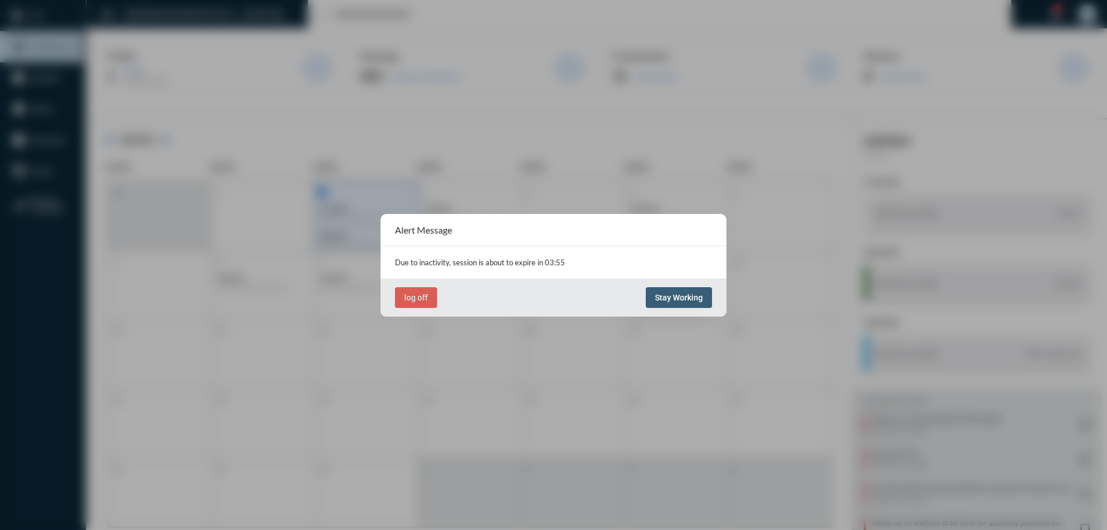
click at [678, 298] on span "Stay Working" at bounding box center [679, 297] width 48 height 9
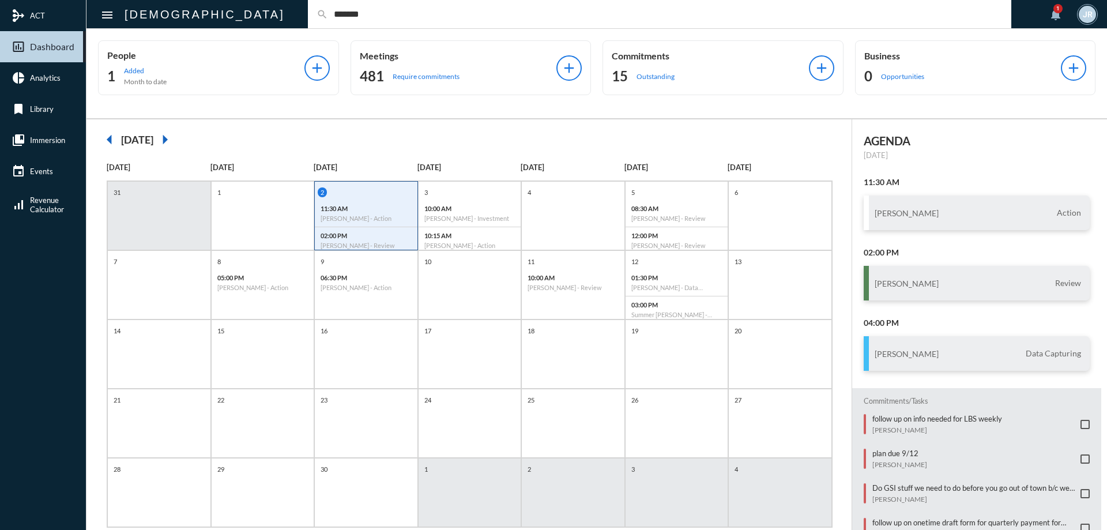
type input "*******"
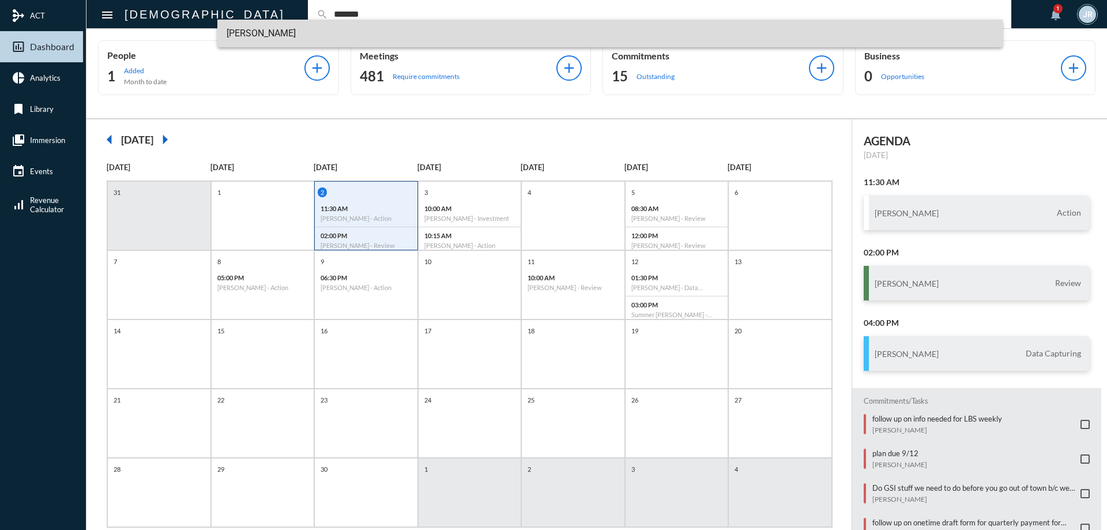
click at [256, 34] on span "[PERSON_NAME]" at bounding box center [611, 34] width 768 height 28
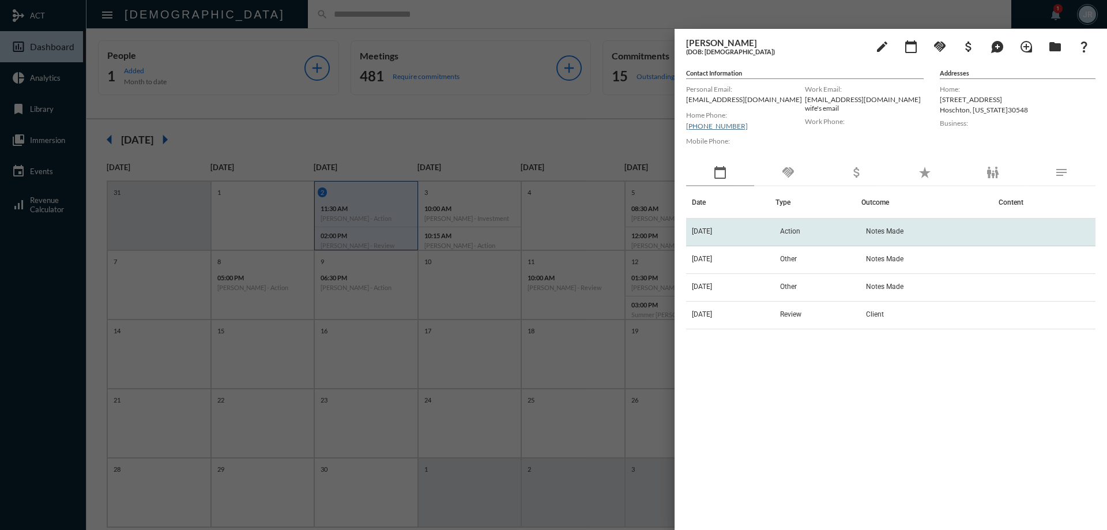
click at [757, 235] on td "[DATE]" at bounding box center [730, 233] width 89 height 28
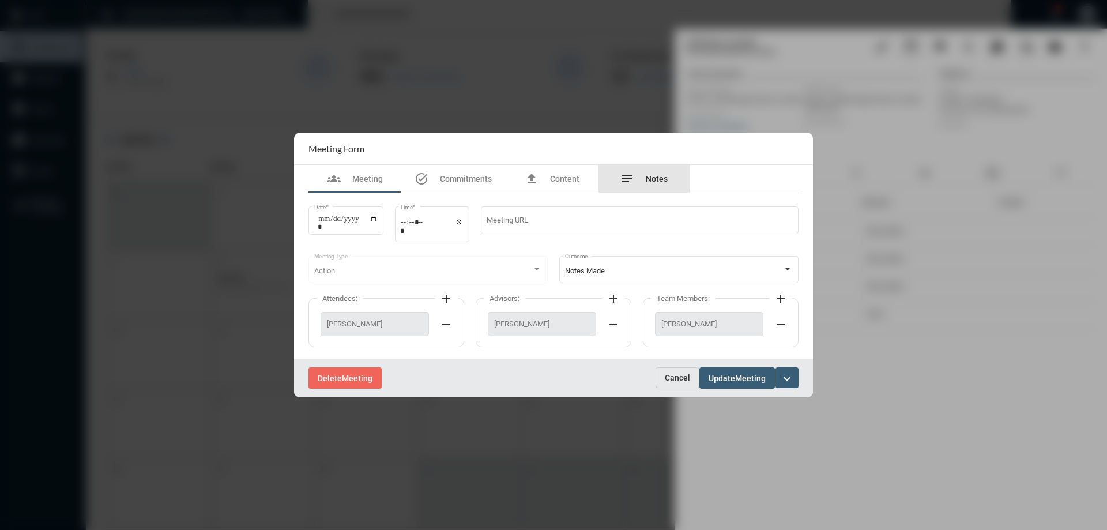
click at [649, 179] on span "Notes" at bounding box center [657, 178] width 22 height 9
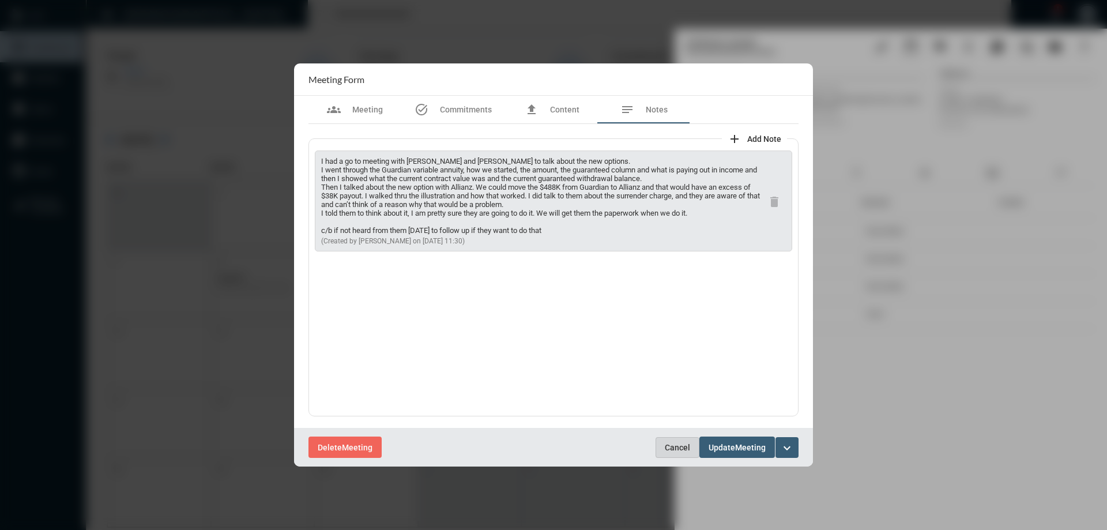
click at [689, 448] on span "Cancel" at bounding box center [677, 447] width 25 height 9
